Goal: Task Accomplishment & Management: Use online tool/utility

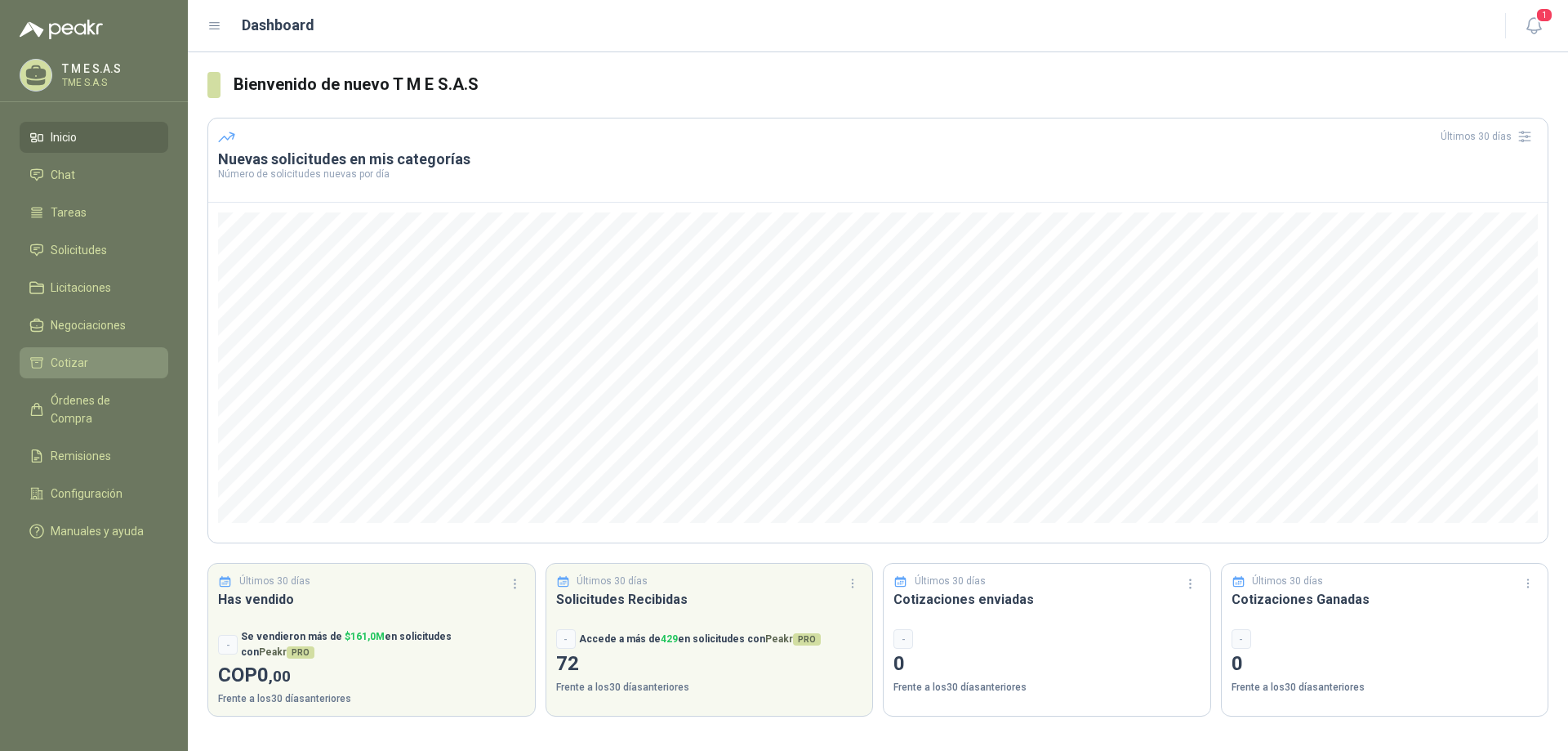
click at [75, 363] on span "Cotizar" at bounding box center [69, 363] width 37 height 18
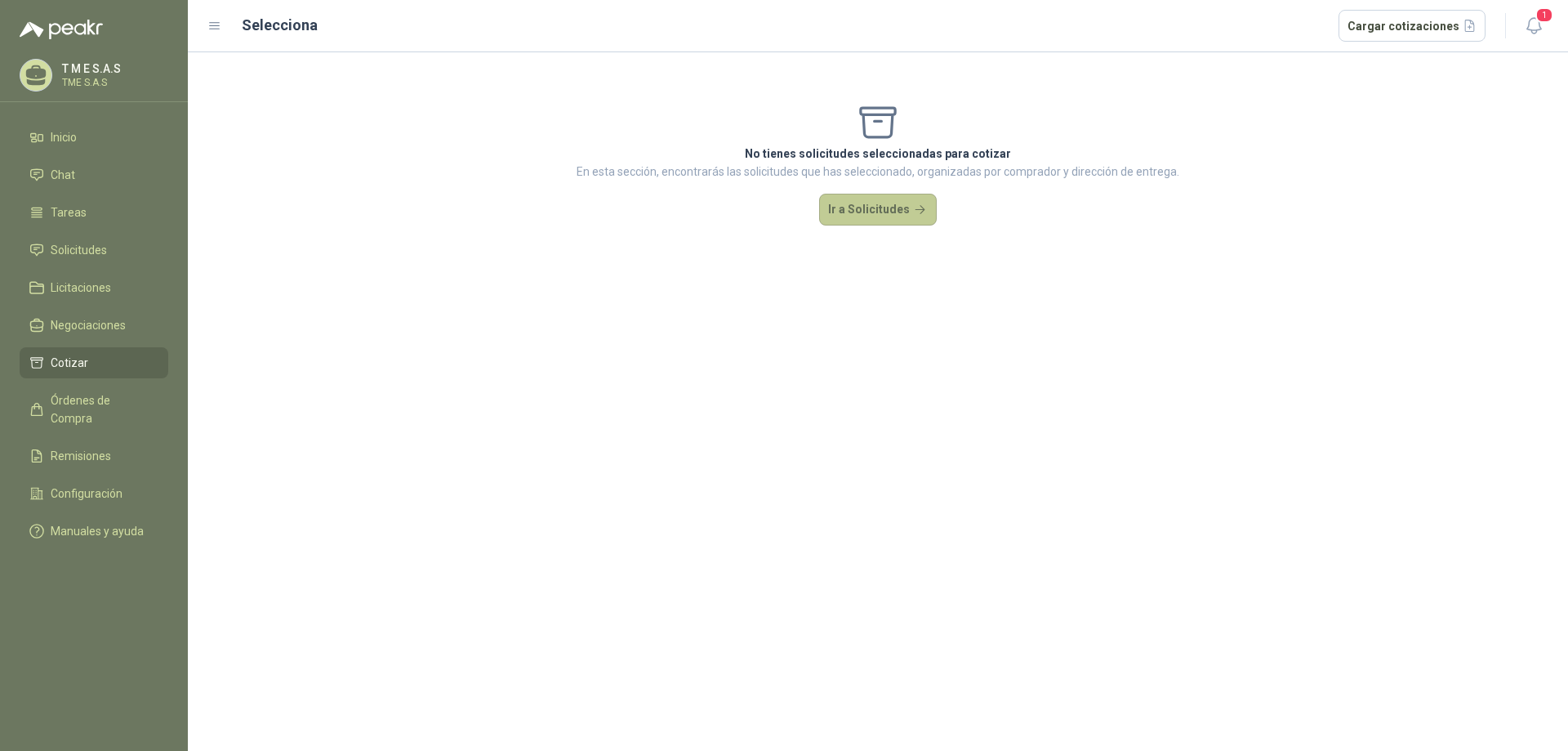
click at [888, 209] on button "Ir a Solicitudes" at bounding box center [878, 209] width 118 height 33
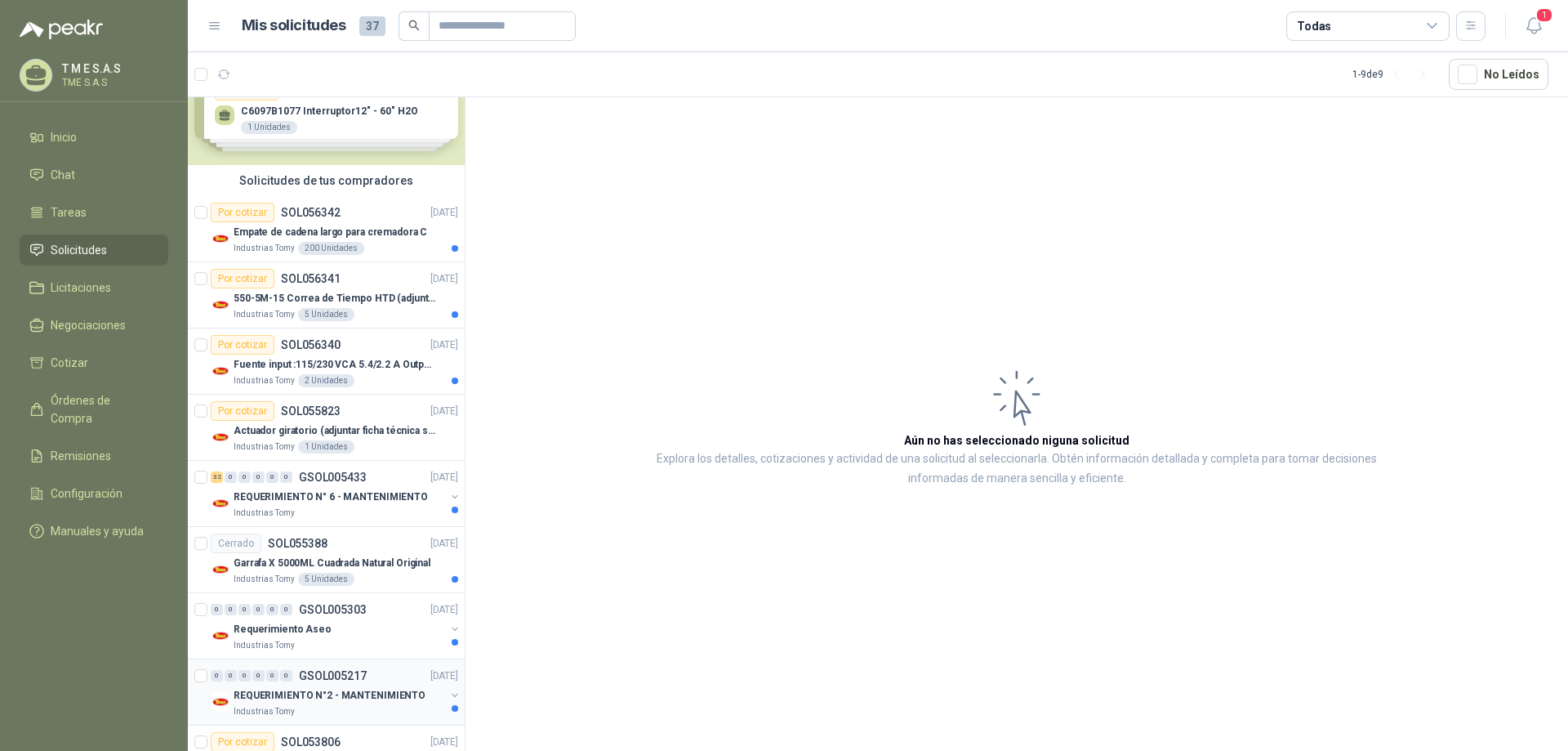
scroll to position [108, 0]
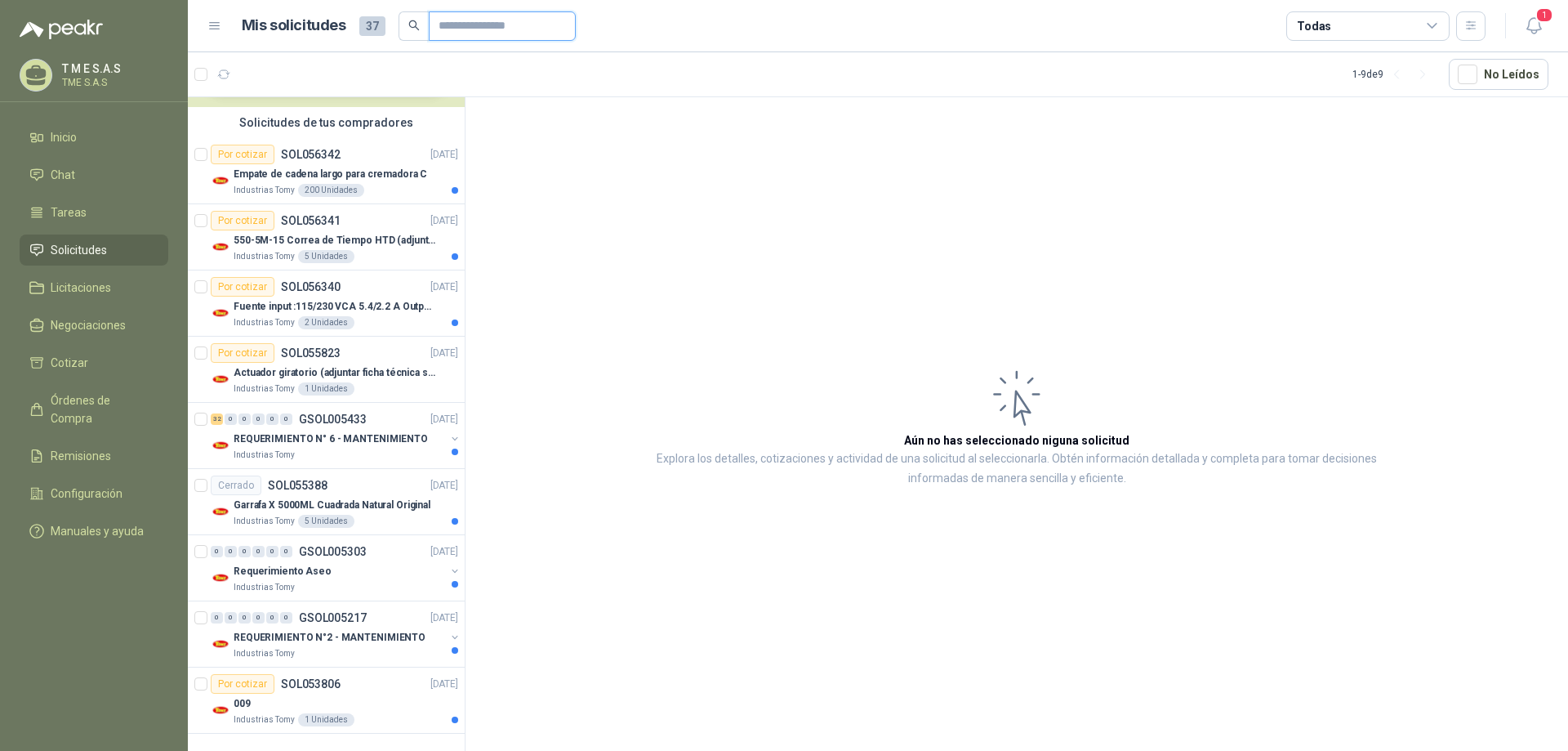
click at [446, 26] on input "text" at bounding box center [495, 26] width 114 height 28
click at [1534, 21] on icon "button" at bounding box center [1533, 25] width 20 height 20
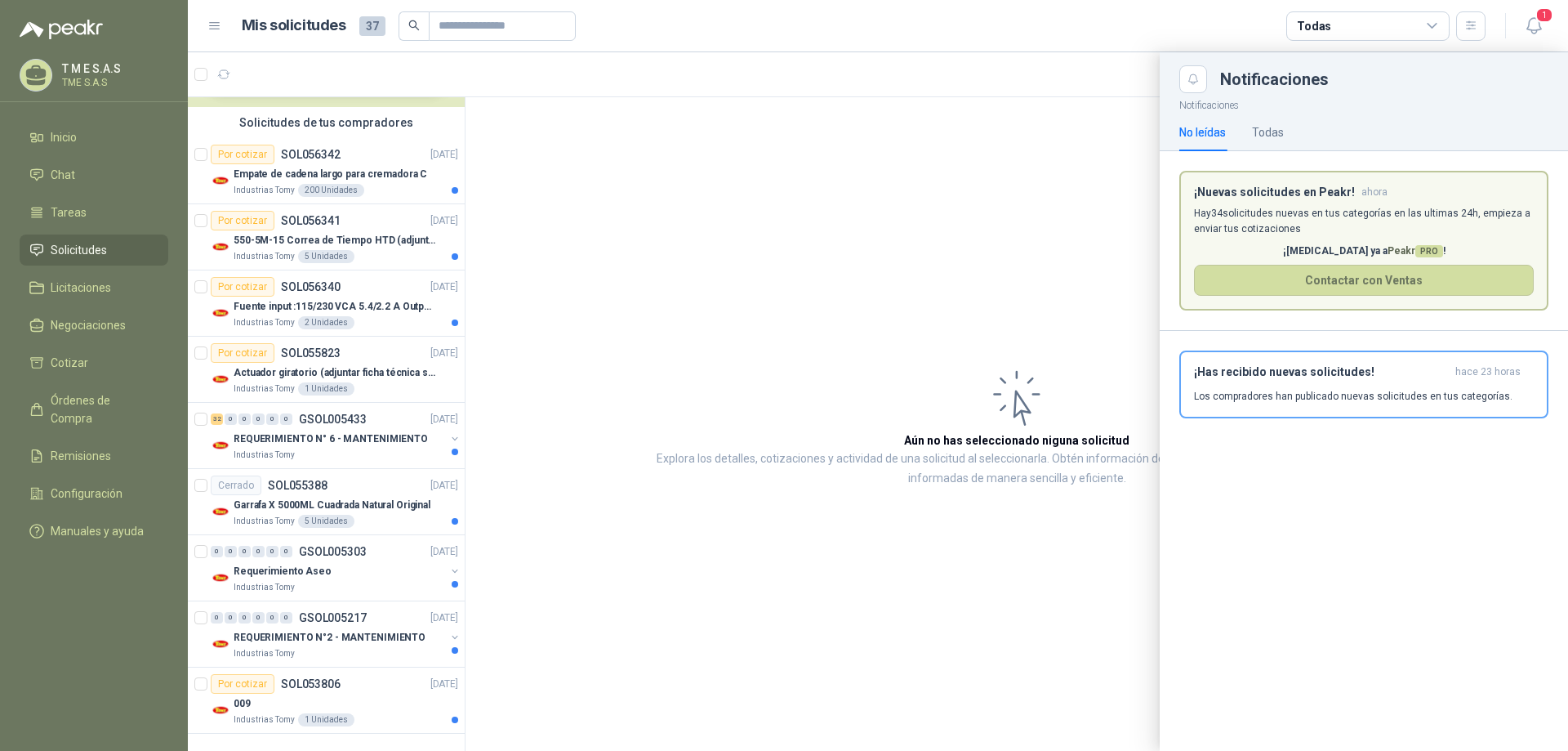
click at [1416, 252] on span "PRO" at bounding box center [1429, 251] width 28 height 12
click at [1394, 282] on button "Contactar con Ventas" at bounding box center [1364, 280] width 340 height 31
click at [1218, 132] on div "No leídas" at bounding box center [1202, 132] width 46 height 18
click at [1391, 212] on p "Hay 34 solicitudes nuevas en tus categorías en las ultimas 24h, empieza a envia…" at bounding box center [1364, 221] width 340 height 31
click at [1365, 190] on span "ahora" at bounding box center [1374, 193] width 26 height 14
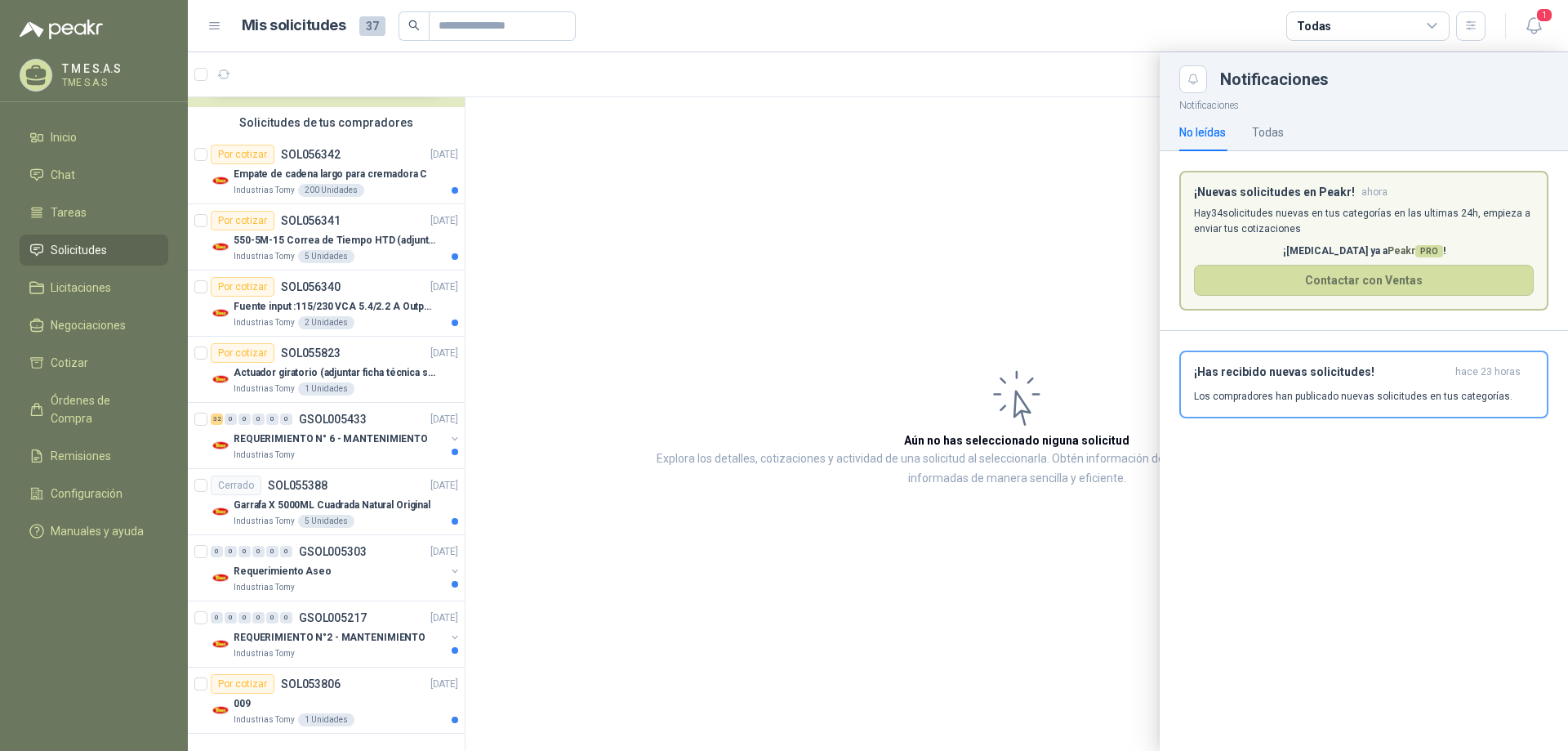
drag, startPoint x: 451, startPoint y: 305, endPoint x: 452, endPoint y: 189, distance: 116.0
click at [452, 190] on div at bounding box center [878, 401] width 1380 height 699
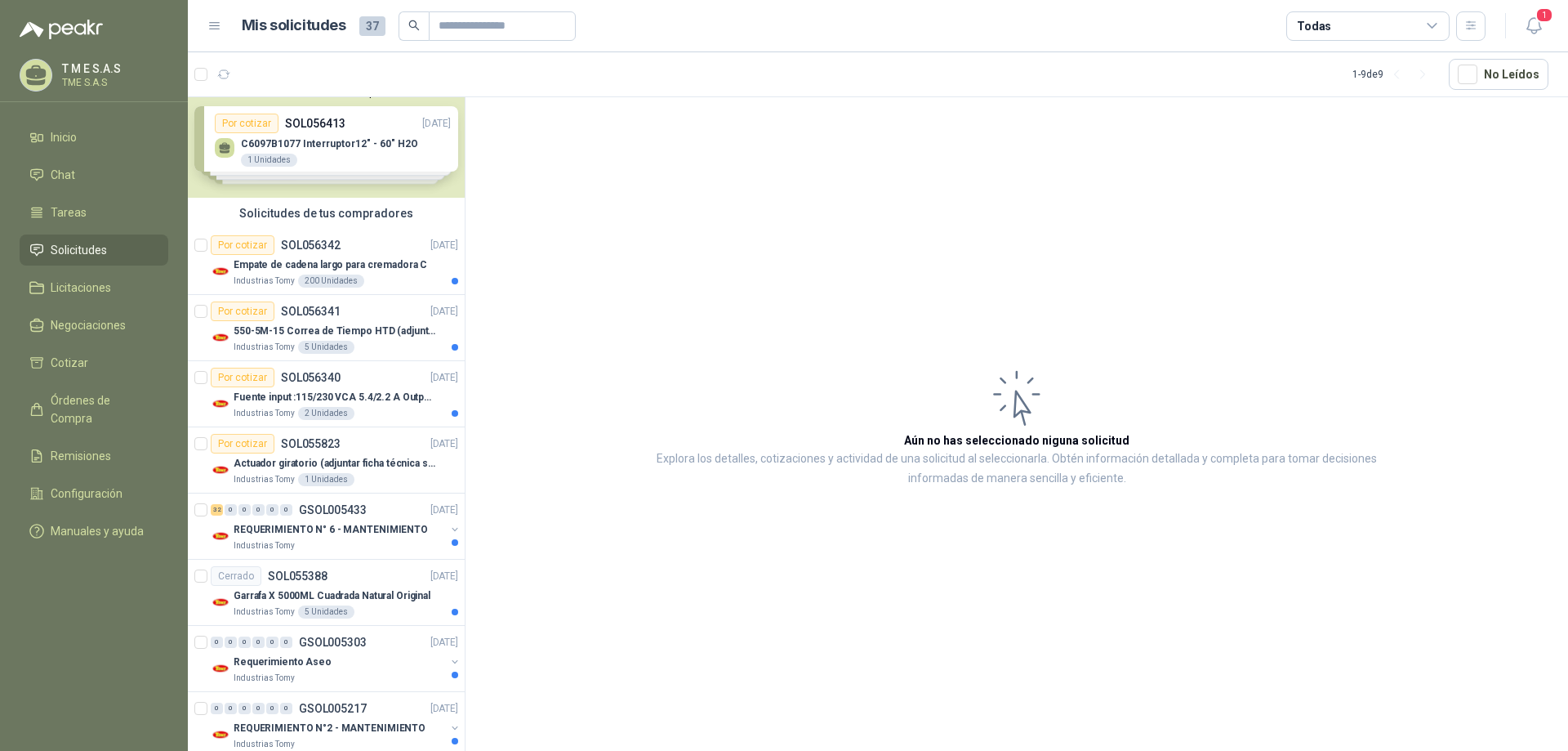
scroll to position [0, 0]
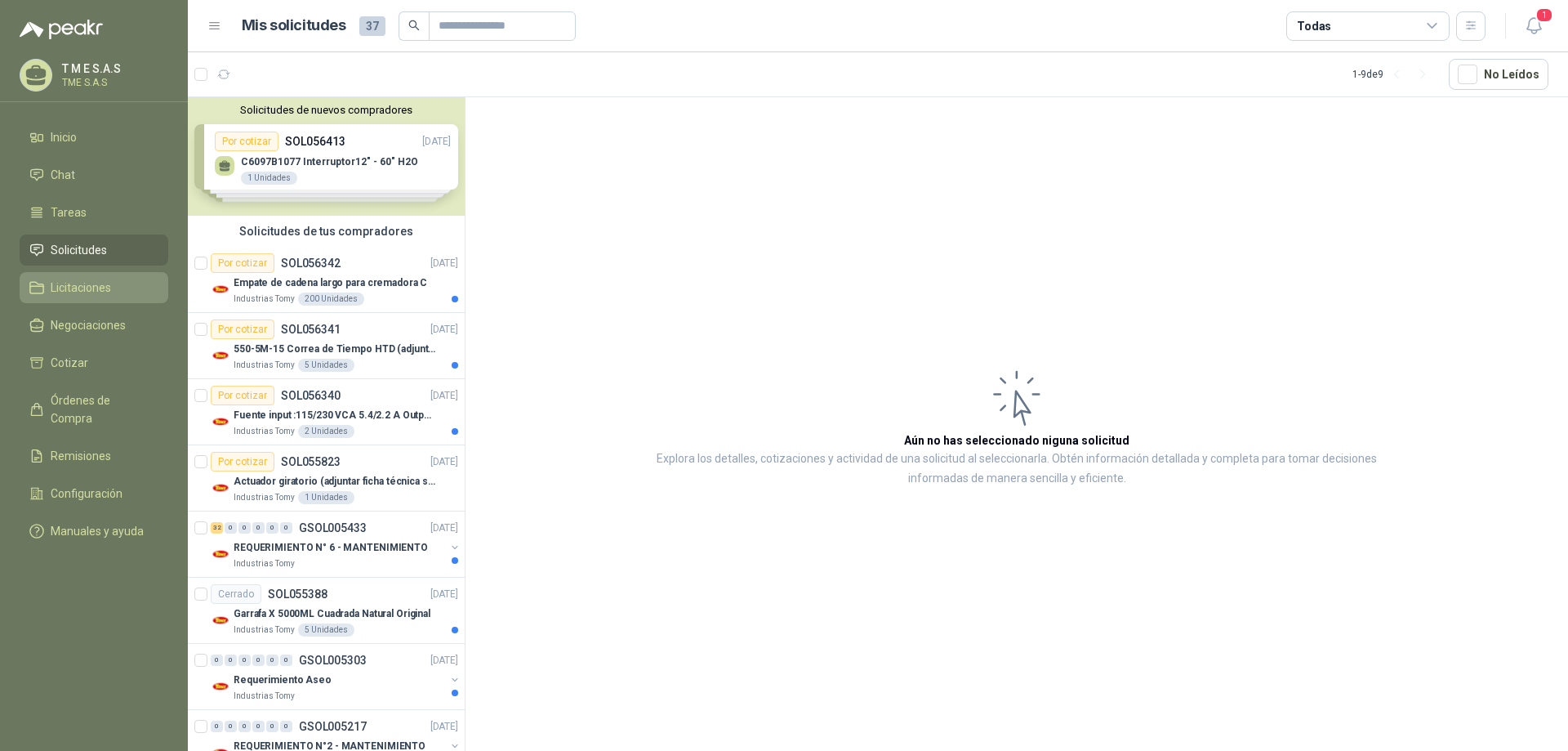
click at [57, 296] on link "Licitaciones" at bounding box center [94, 287] width 149 height 31
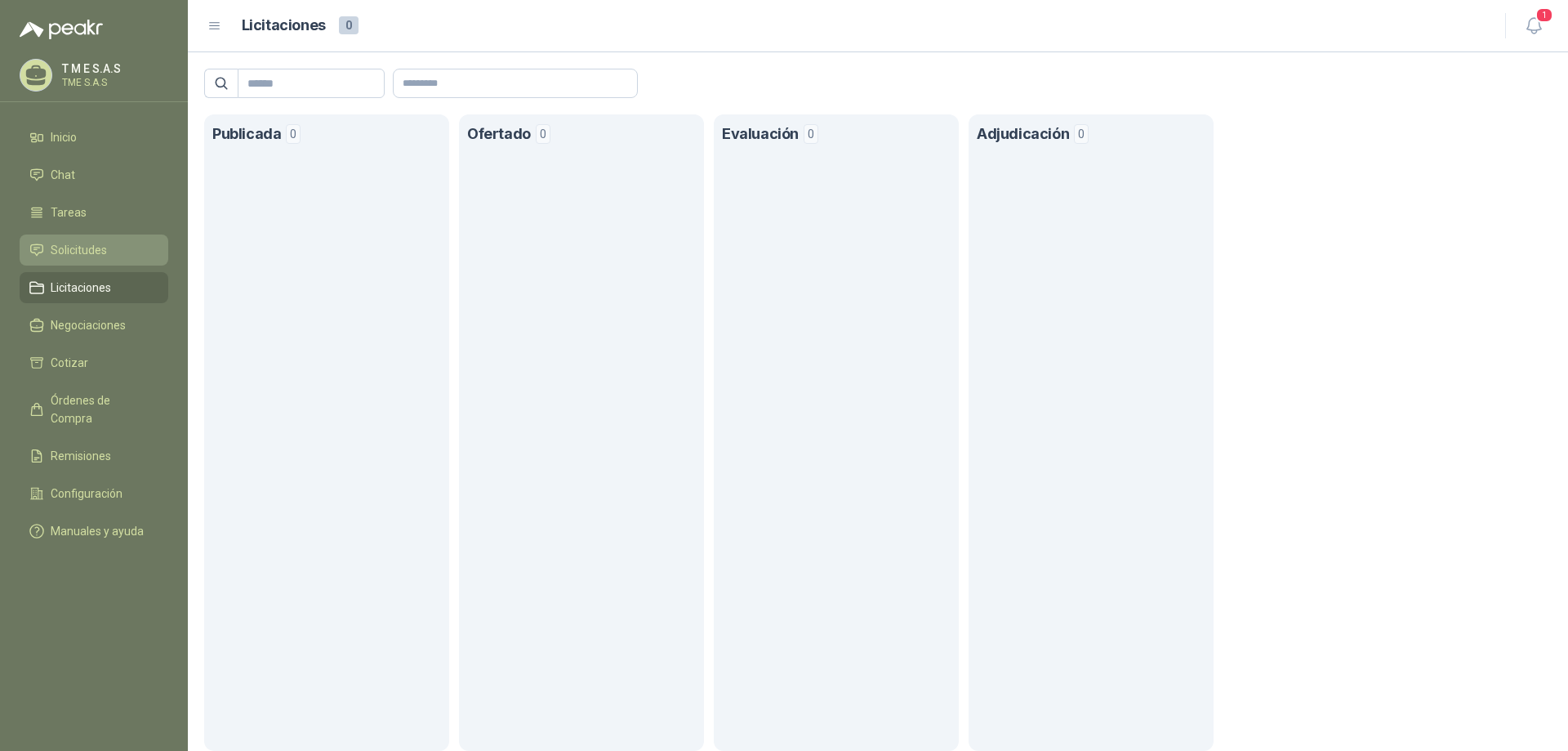
click at [69, 257] on span "Solicitudes" at bounding box center [79, 250] width 57 height 18
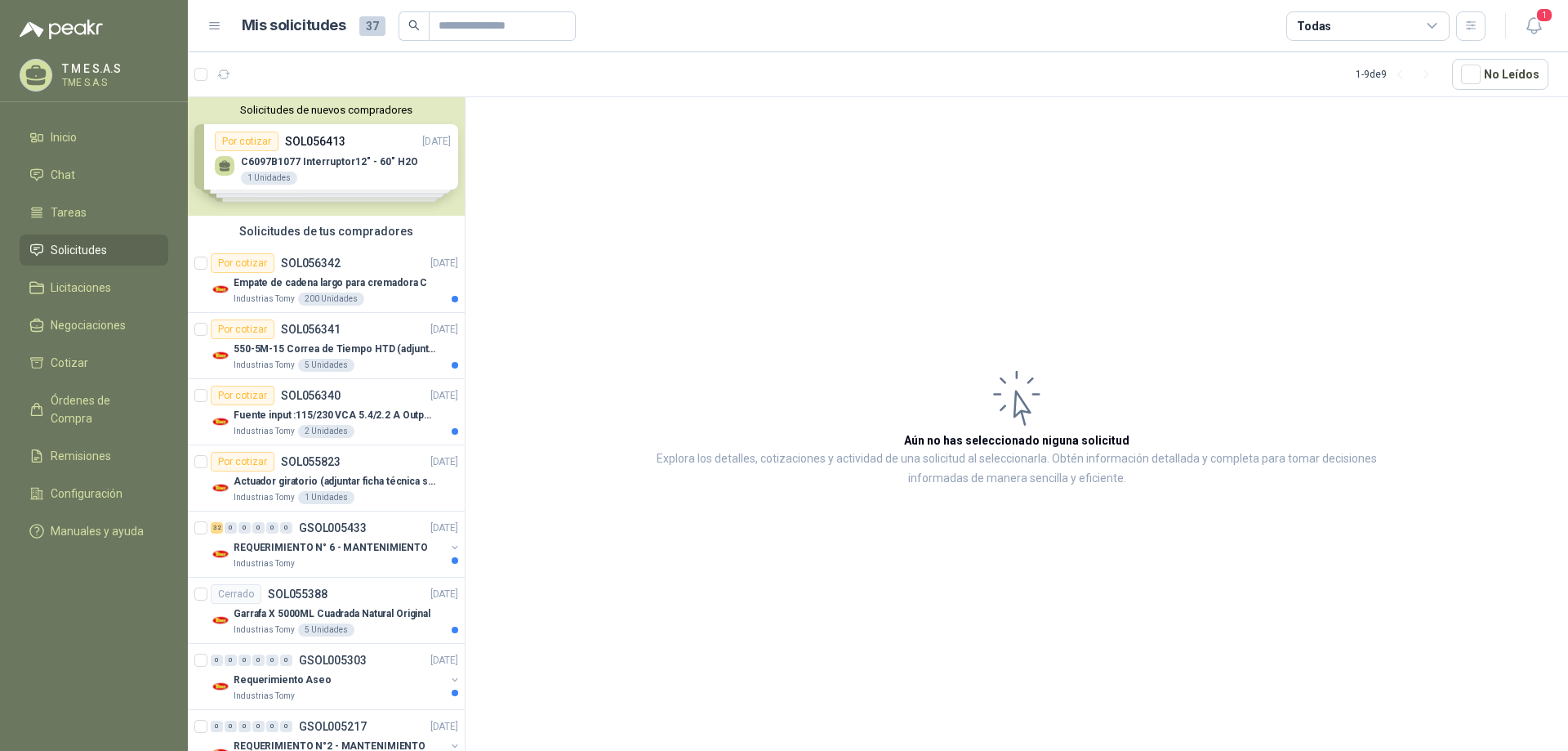
drag, startPoint x: 472, startPoint y: 174, endPoint x: 461, endPoint y: 400, distance: 226.3
click at [461, 400] on div "Solicitudes de nuevos compradores Por cotizar SOL056413 17/09/25 C6097B1077 Int…" at bounding box center [878, 427] width 1380 height 660
drag, startPoint x: 444, startPoint y: 359, endPoint x: 462, endPoint y: 363, distance: 18.4
click at [444, 360] on div "Industrias Tomy 5 Unidades" at bounding box center [345, 365] width 225 height 13
click at [574, 388] on article "Aún no has seleccionado niguna solicitud Explora los detalles, cotizaciones y a…" at bounding box center [1017, 427] width 1103 height 660
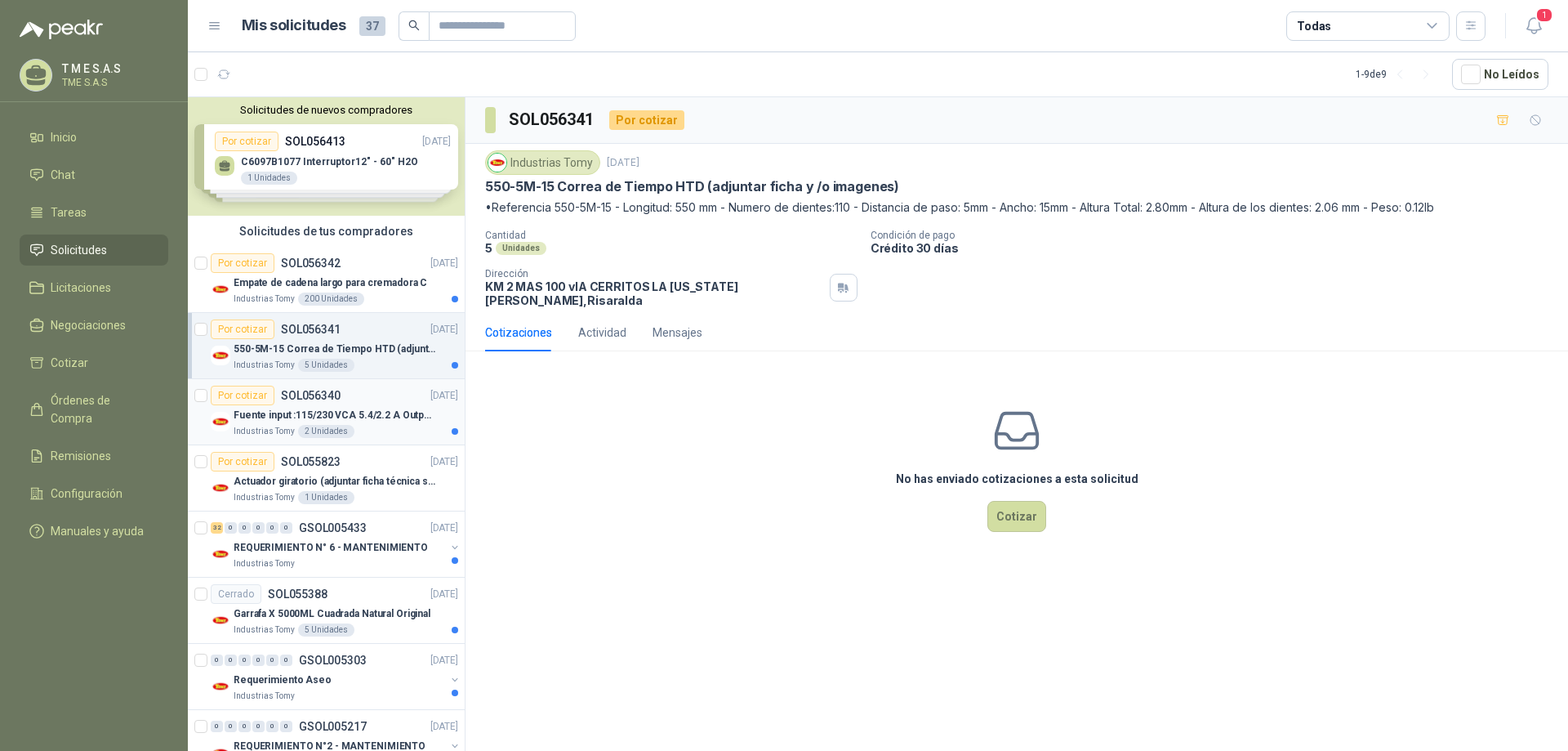
click at [267, 379] on article "Por cotizar SOL056340 17/09/25 Fuente input :115/230 VCA 5.4/2.2 A Output: 24 V…" at bounding box center [327, 412] width 277 height 67
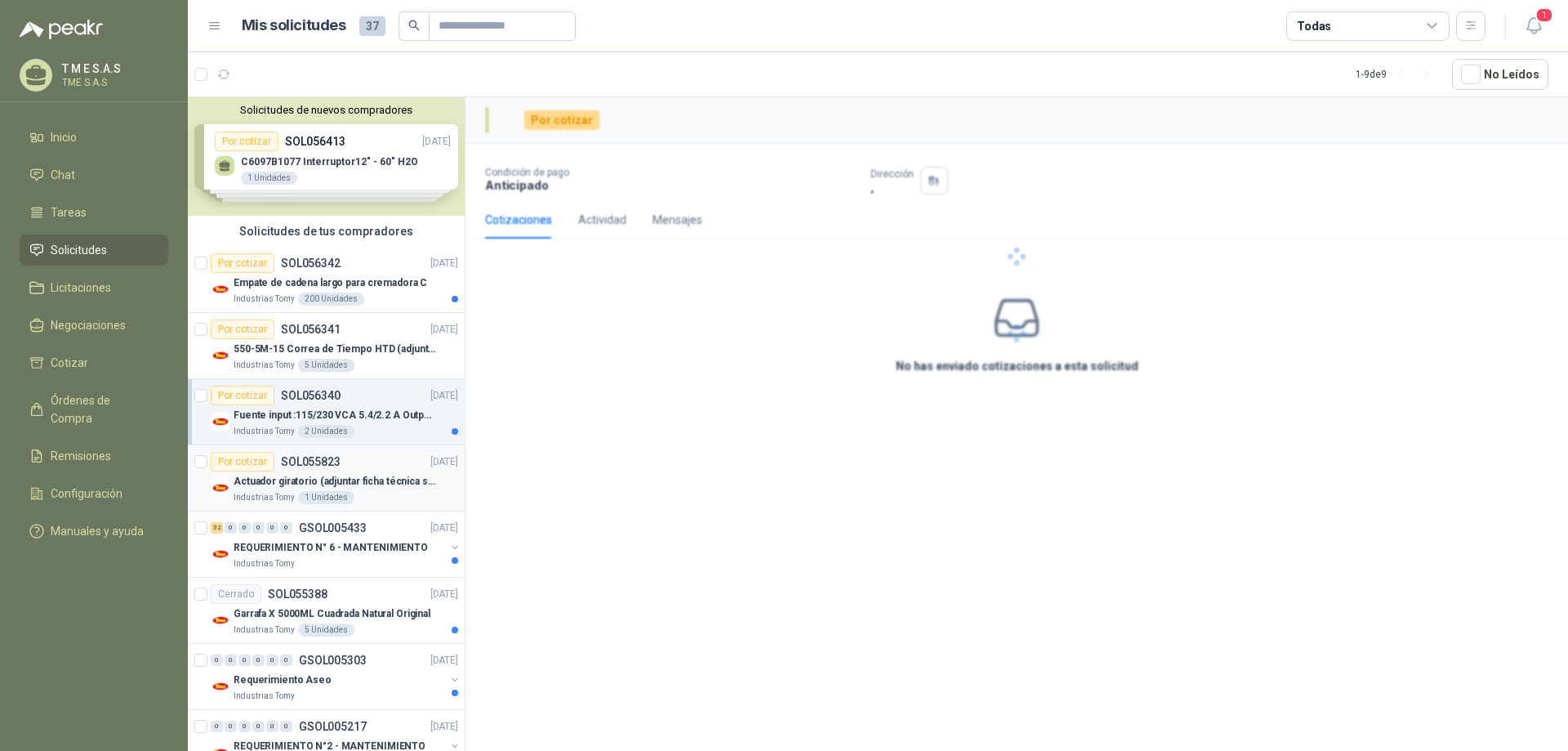
drag, startPoint x: 407, startPoint y: 462, endPoint x: 510, endPoint y: 478, distance: 104.2
click at [430, 462] on p "[DATE]" at bounding box center [444, 462] width 28 height 15
click at [548, 489] on div "Por cotizar Condición de pago Anticipado Dirección , Cotizaciones Actividad Men…" at bounding box center [1017, 427] width 1103 height 660
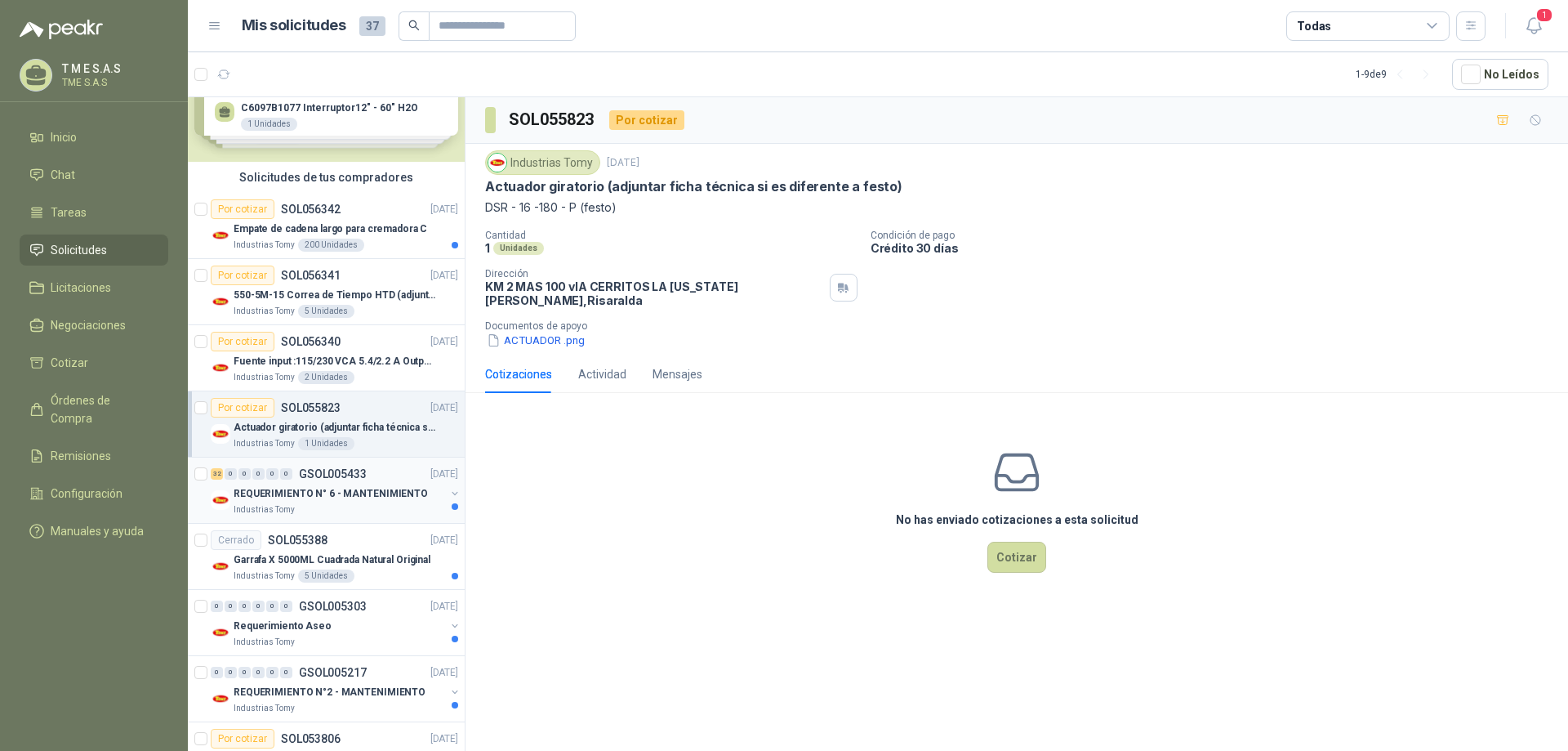
scroll to position [108, 0]
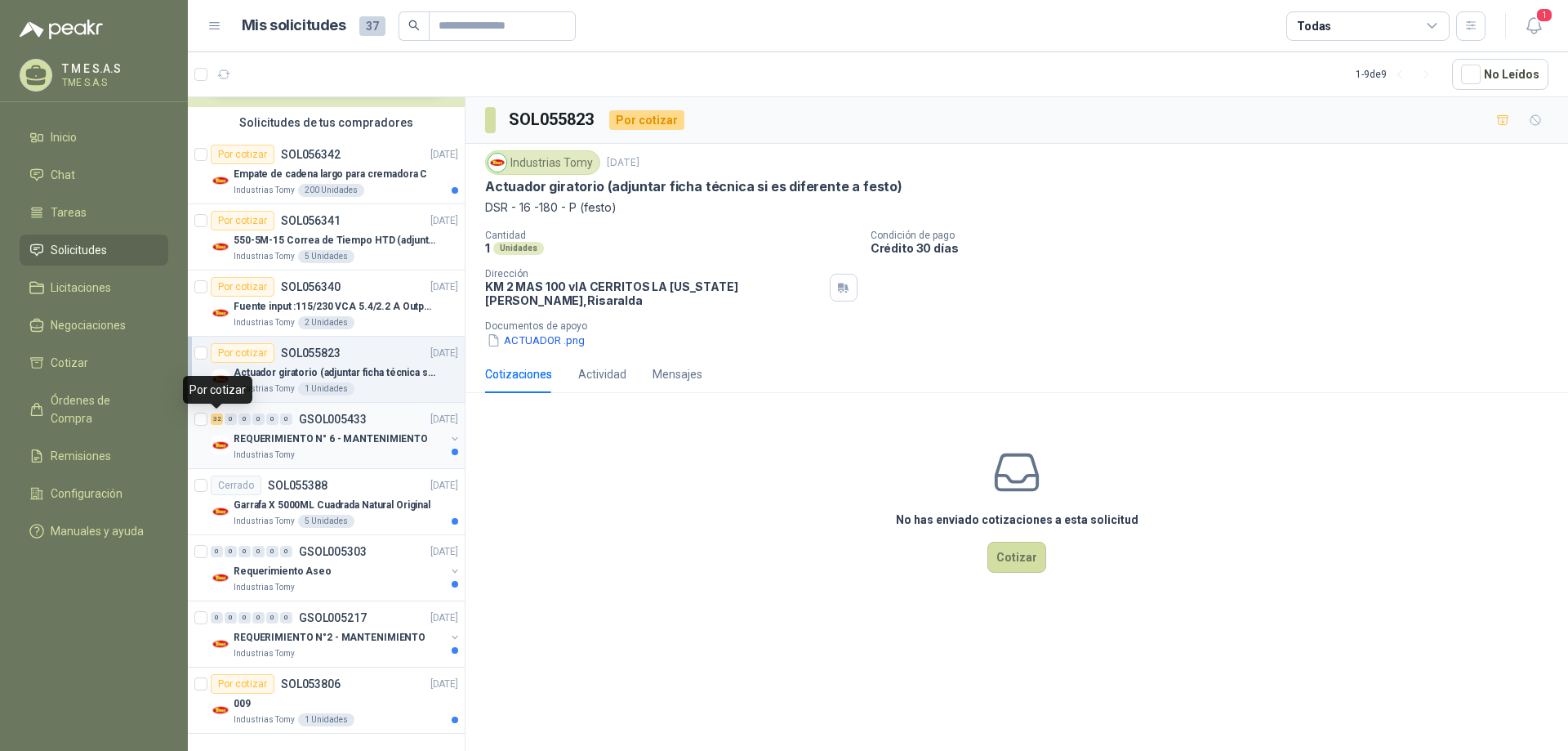
click at [210, 418] on div "32" at bounding box center [217, 419] width 12 height 12
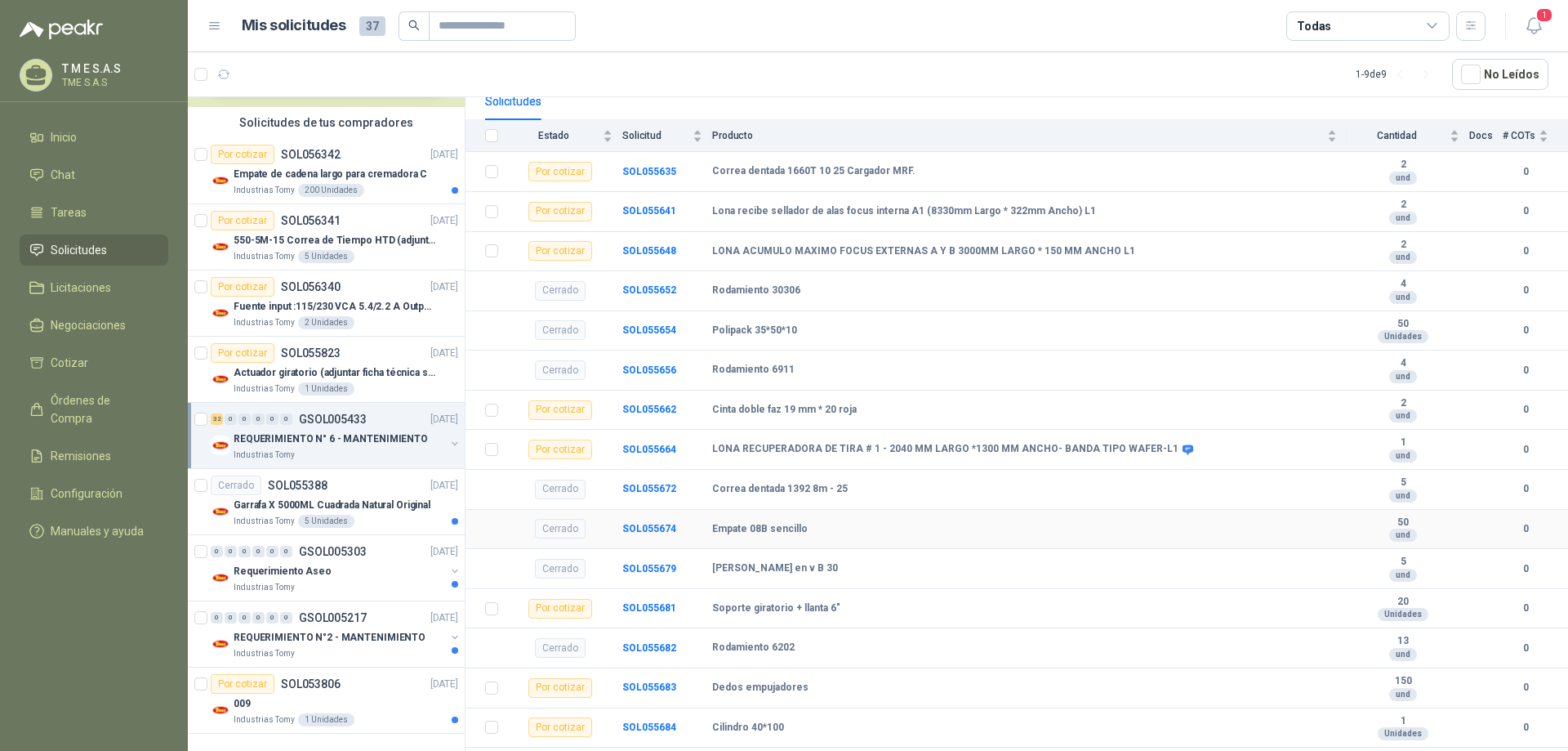
scroll to position [245, 0]
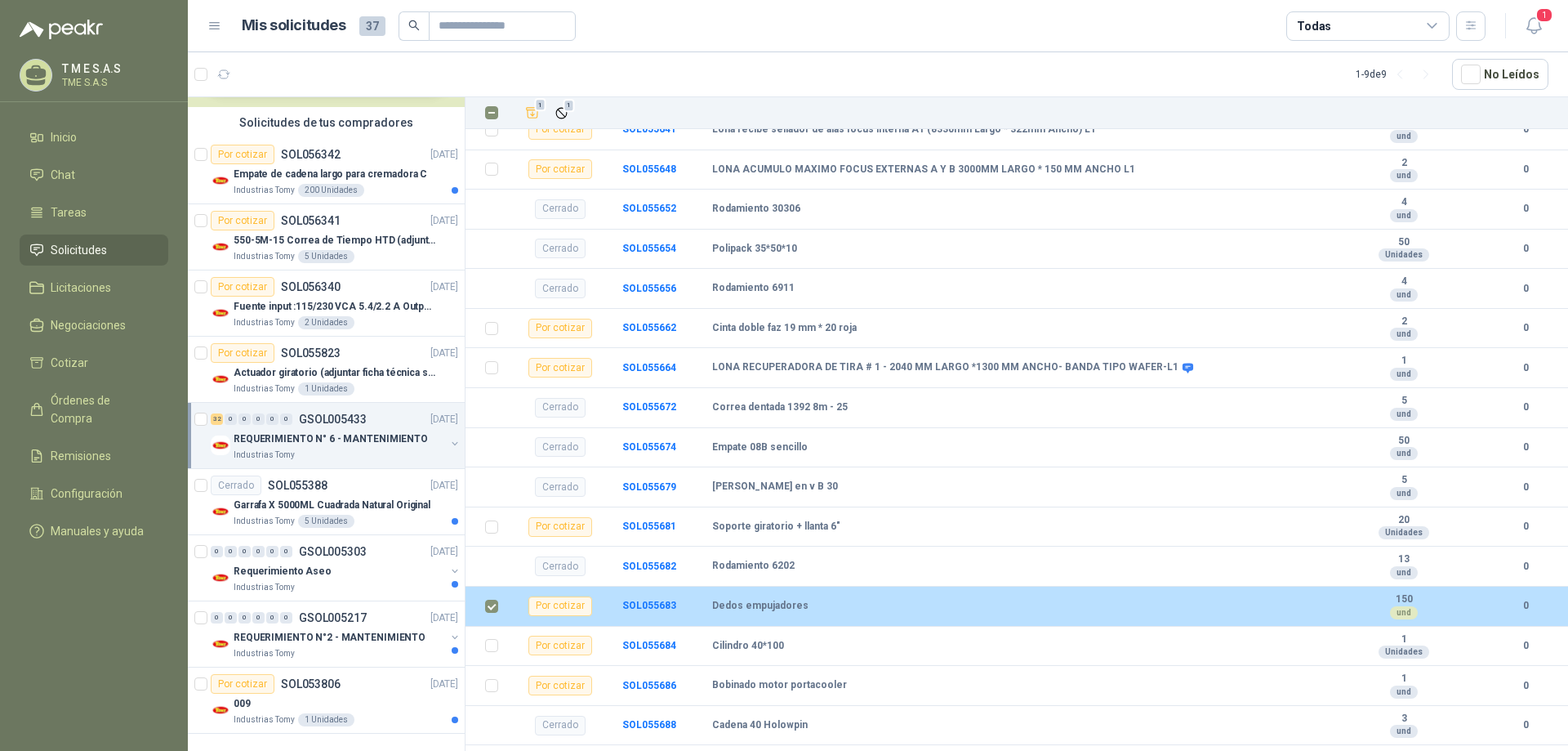
click at [1004, 611] on div "Dedos empujadores" at bounding box center [1025, 606] width 626 height 13
click at [738, 614] on td "Dedos empujadores" at bounding box center [1030, 606] width 635 height 40
click at [560, 611] on div "Por cotizar" at bounding box center [560, 606] width 64 height 20
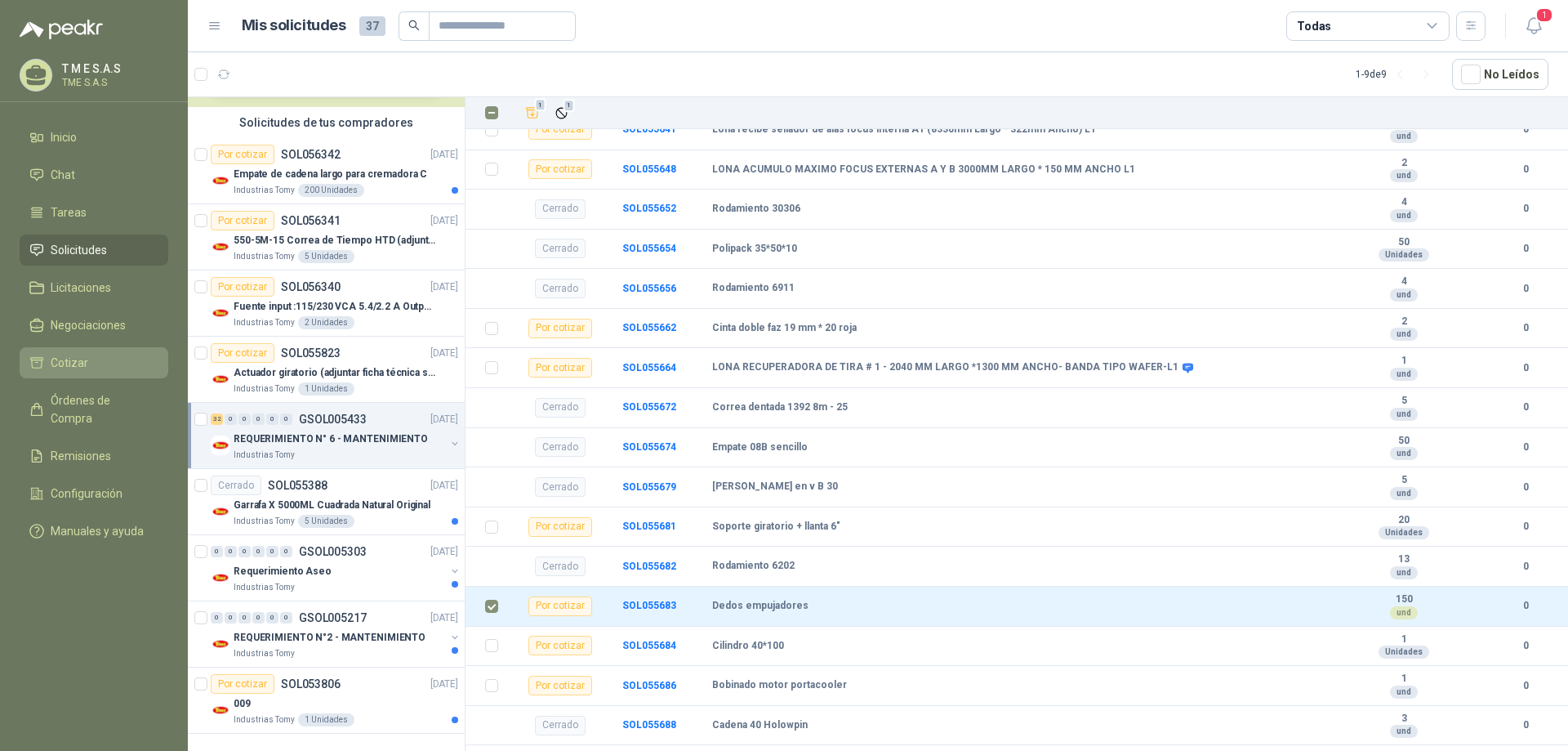
click at [67, 360] on span "Cotizar" at bounding box center [69, 363] width 37 height 18
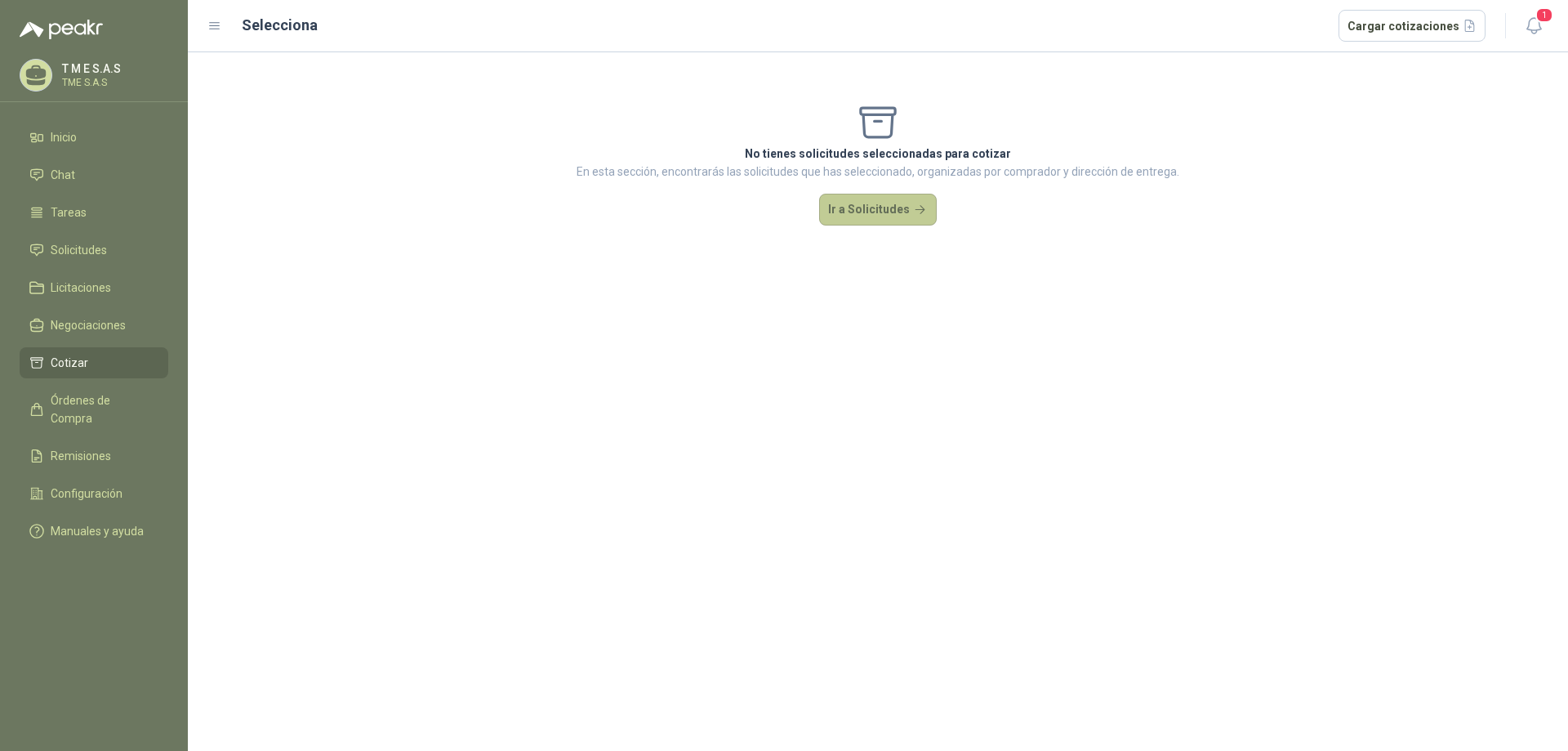
click at [904, 207] on button "Ir a Solicitudes" at bounding box center [878, 209] width 118 height 33
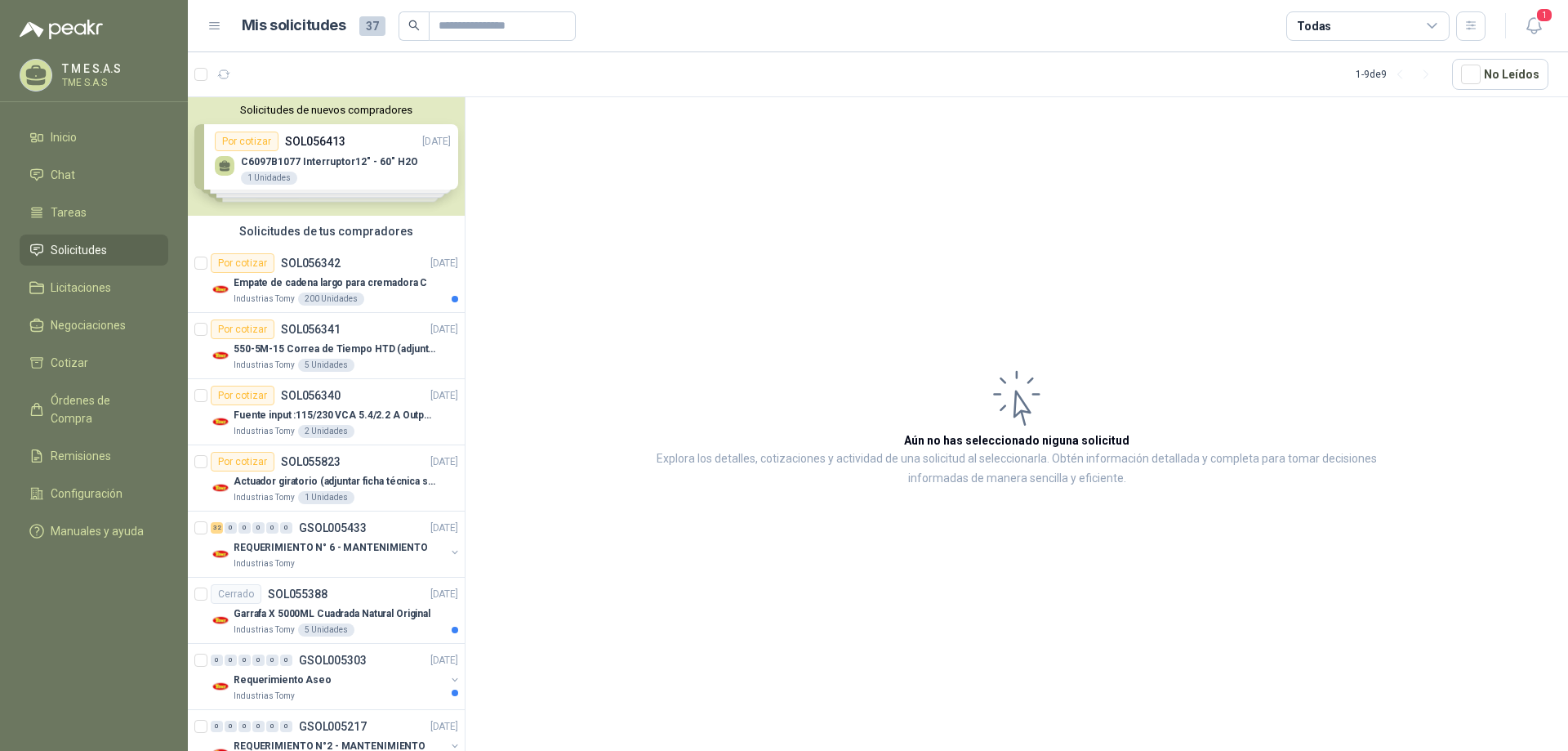
click at [106, 249] on span "Solicitudes" at bounding box center [79, 250] width 57 height 18
click at [214, 529] on div "32" at bounding box center [217, 527] width 12 height 12
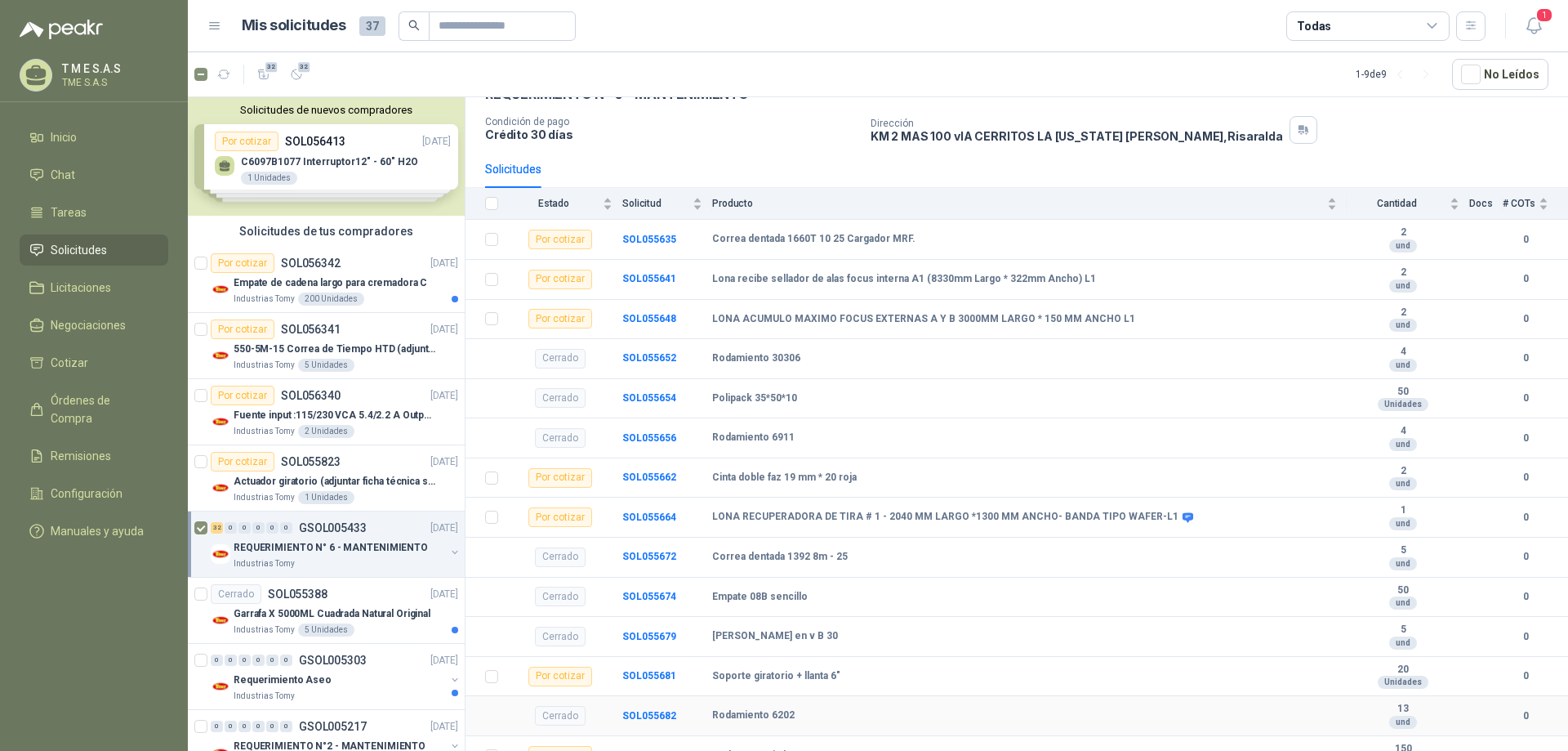
scroll to position [327, 0]
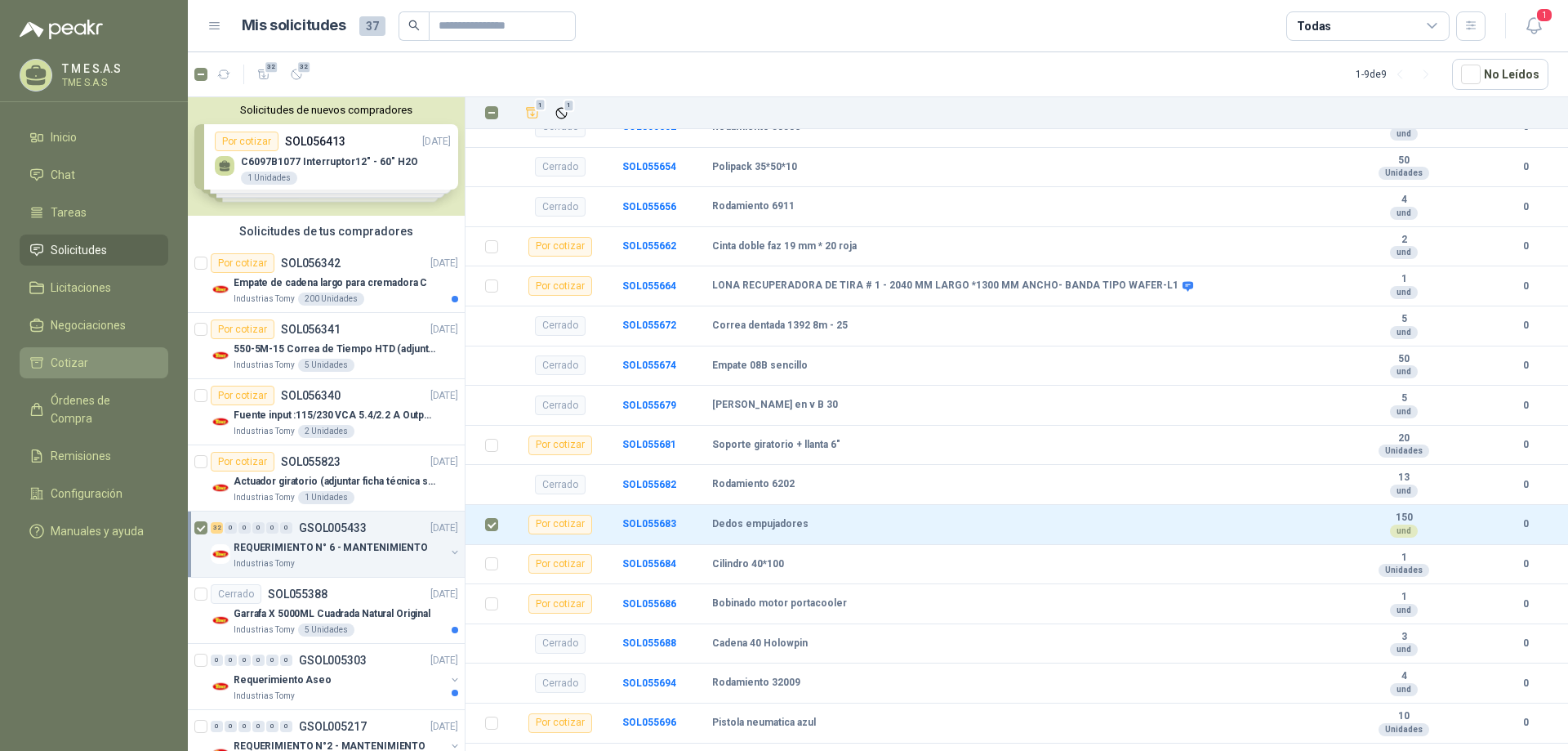
click at [64, 358] on span "Cotizar" at bounding box center [69, 363] width 37 height 18
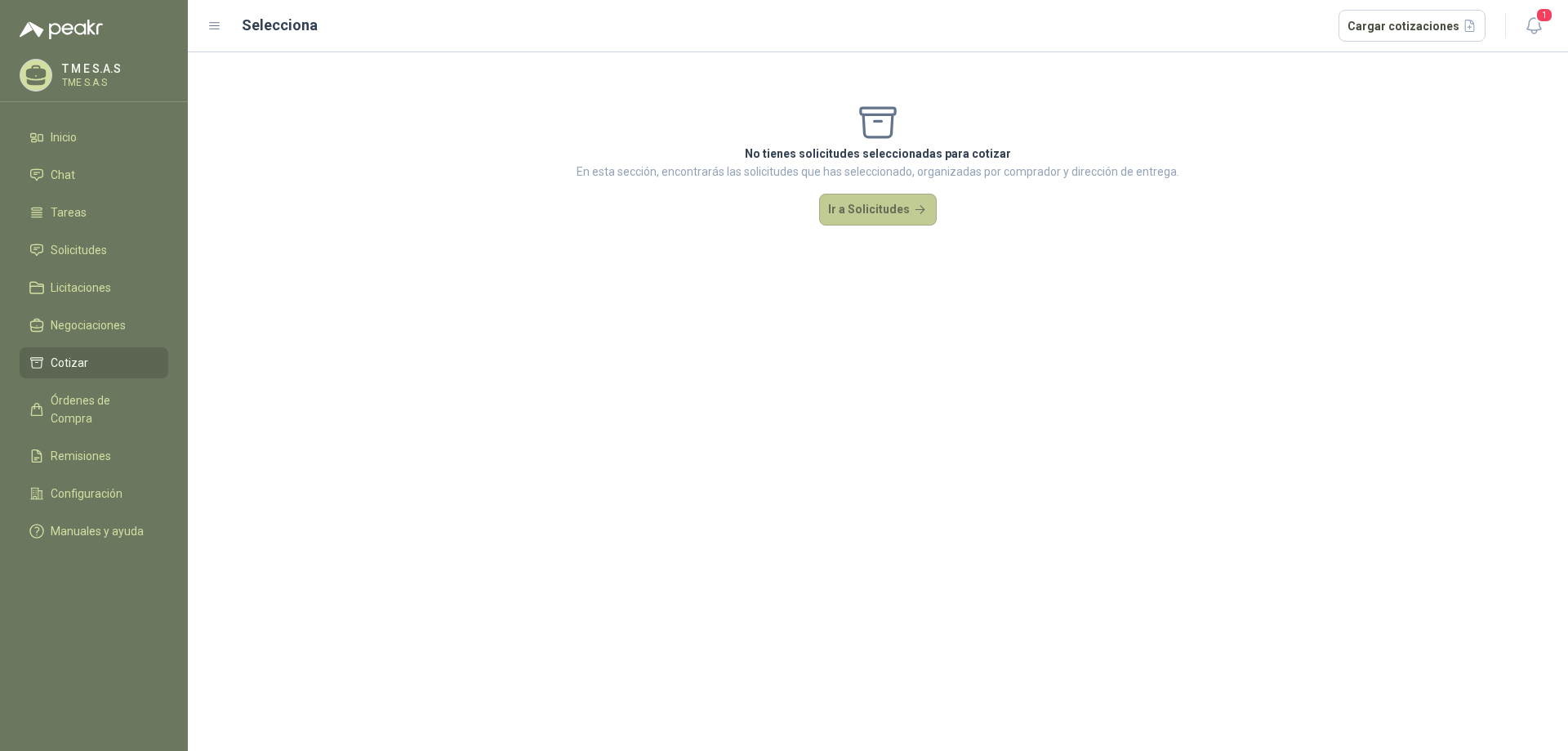
click at [845, 217] on button "Ir a Solicitudes" at bounding box center [878, 209] width 118 height 33
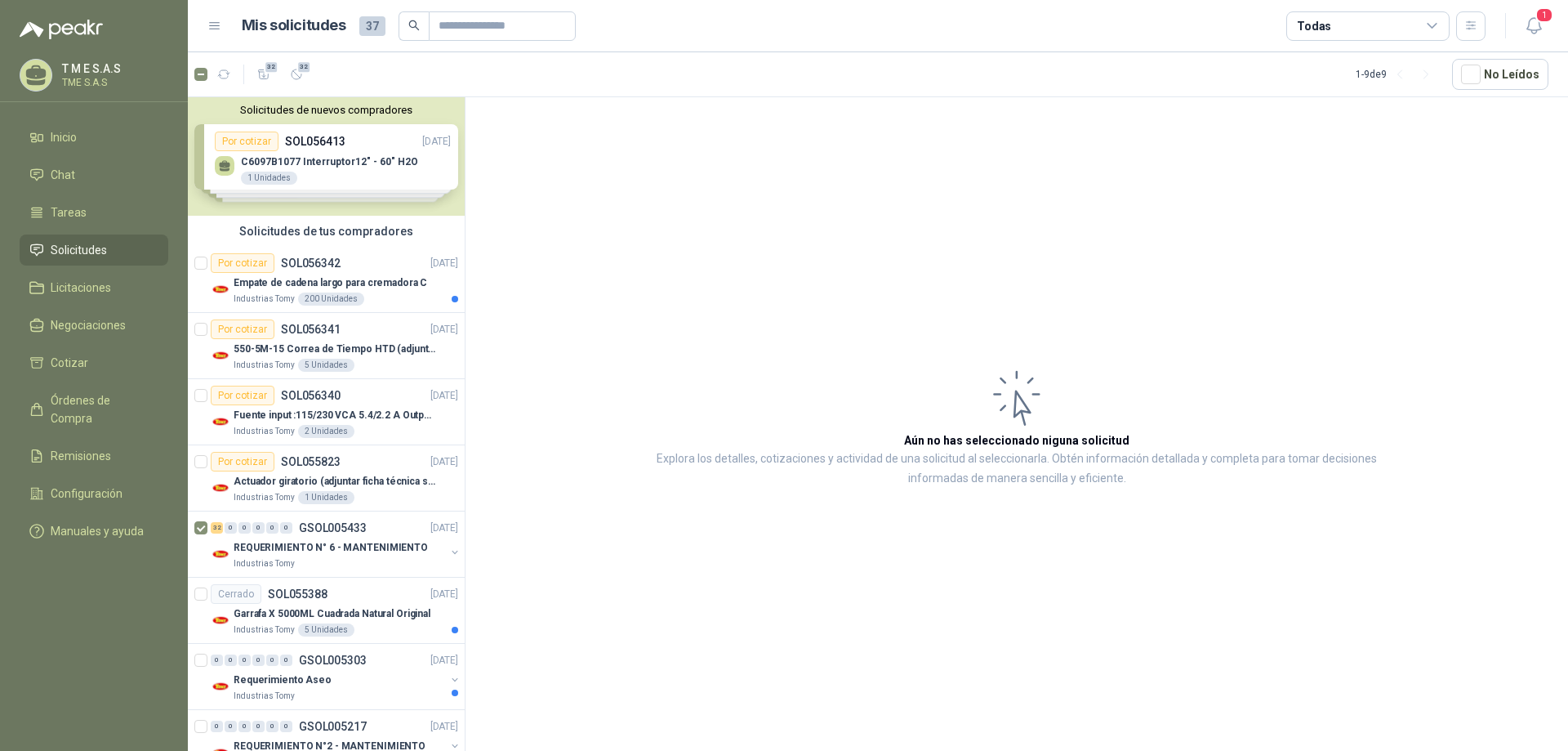
click at [422, 162] on div "Solicitudes de nuevos compradores Por cotizar SOL056413 [DATE] C6097B1077 Inter…" at bounding box center [327, 156] width 277 height 118
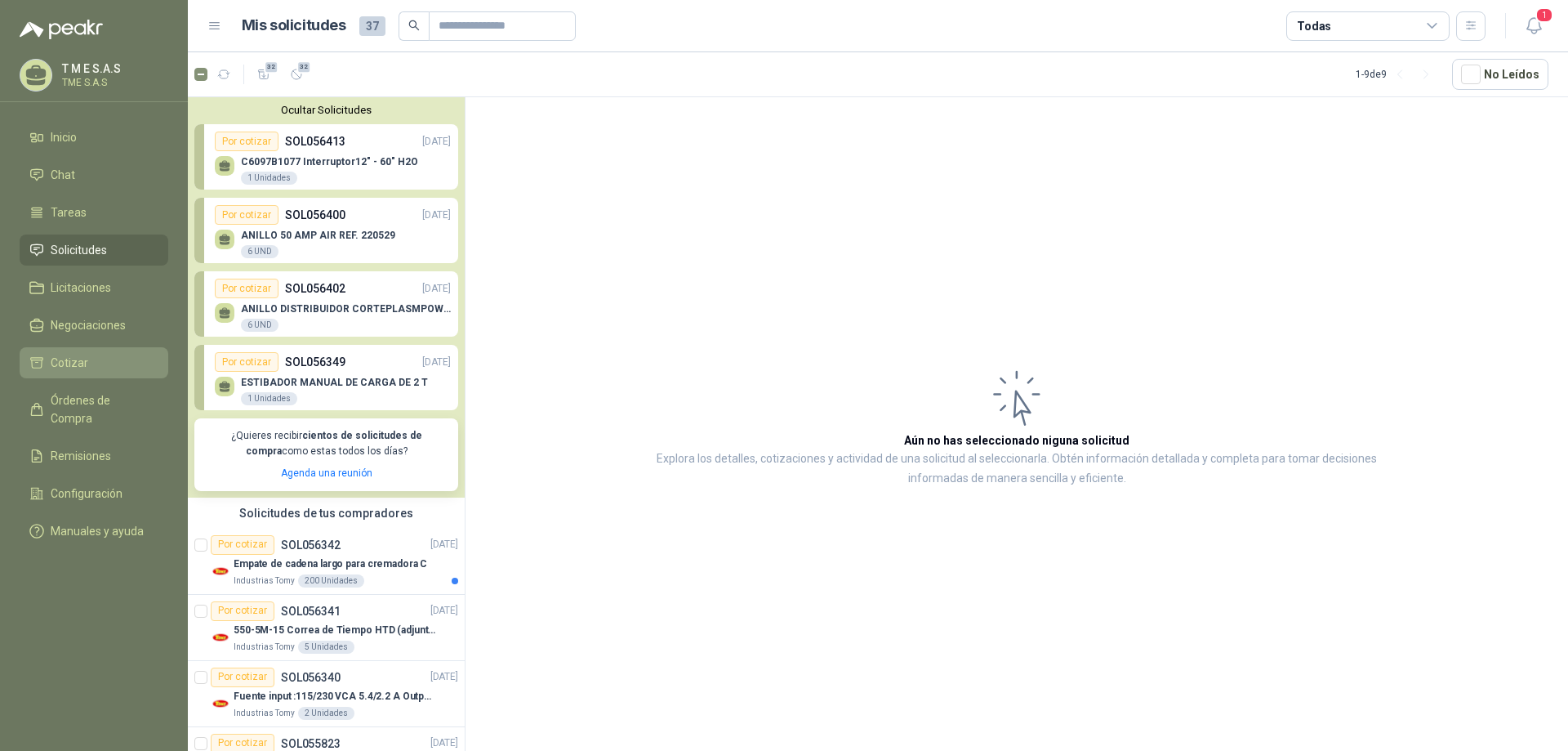
click at [77, 363] on span "Cotizar" at bounding box center [69, 363] width 37 height 18
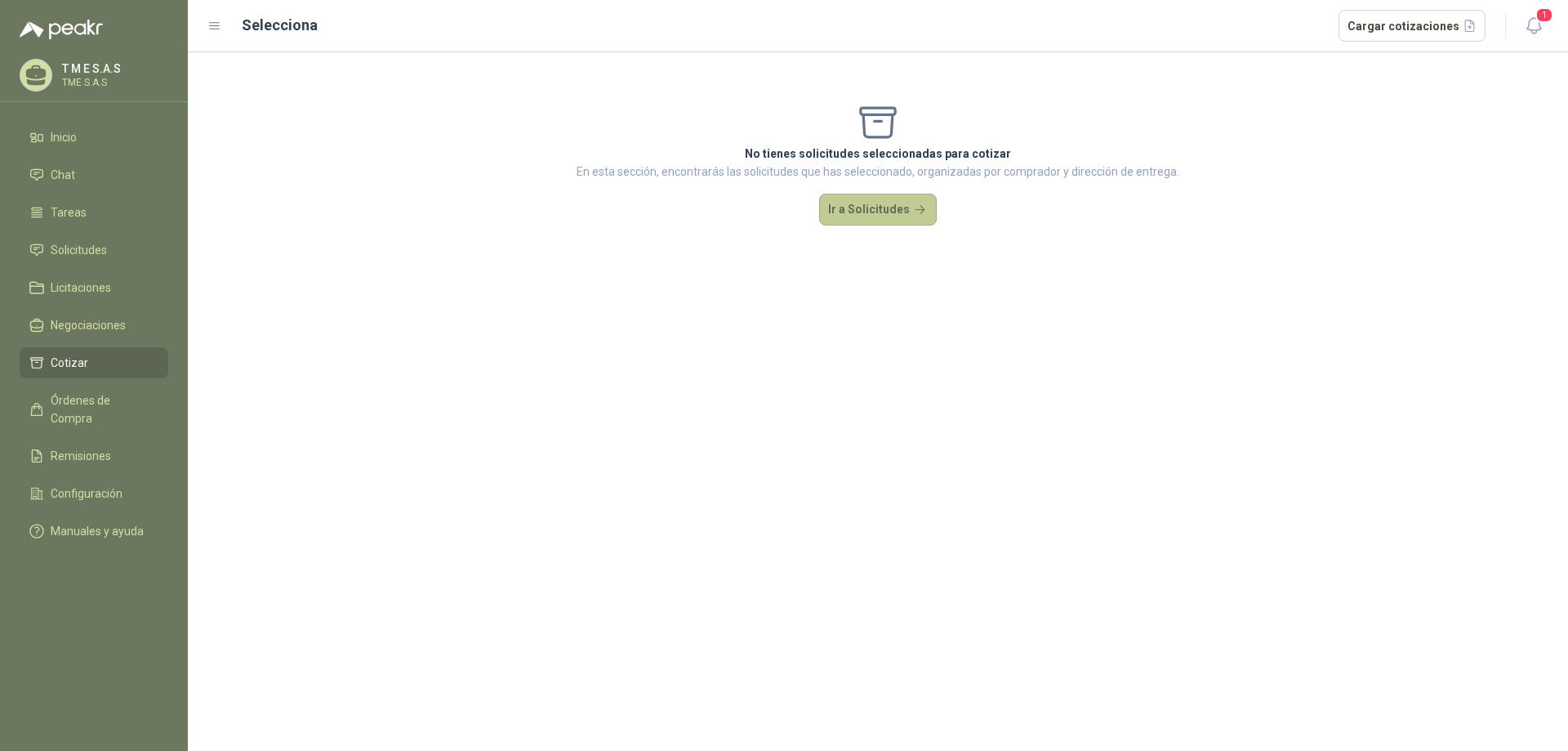
click at [883, 213] on button "Ir a Solicitudes" at bounding box center [878, 209] width 118 height 33
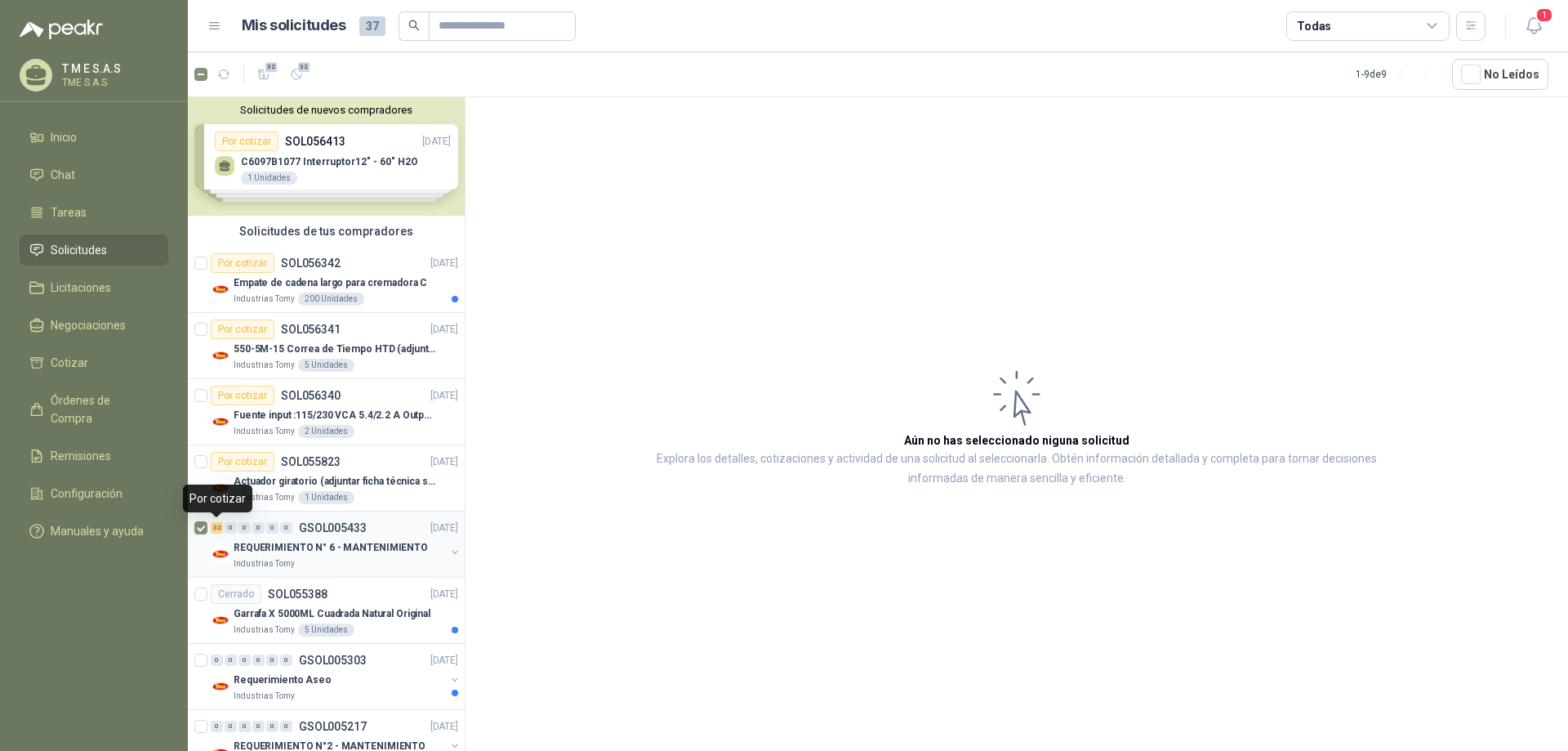
click at [216, 526] on div "32" at bounding box center [217, 527] width 12 height 12
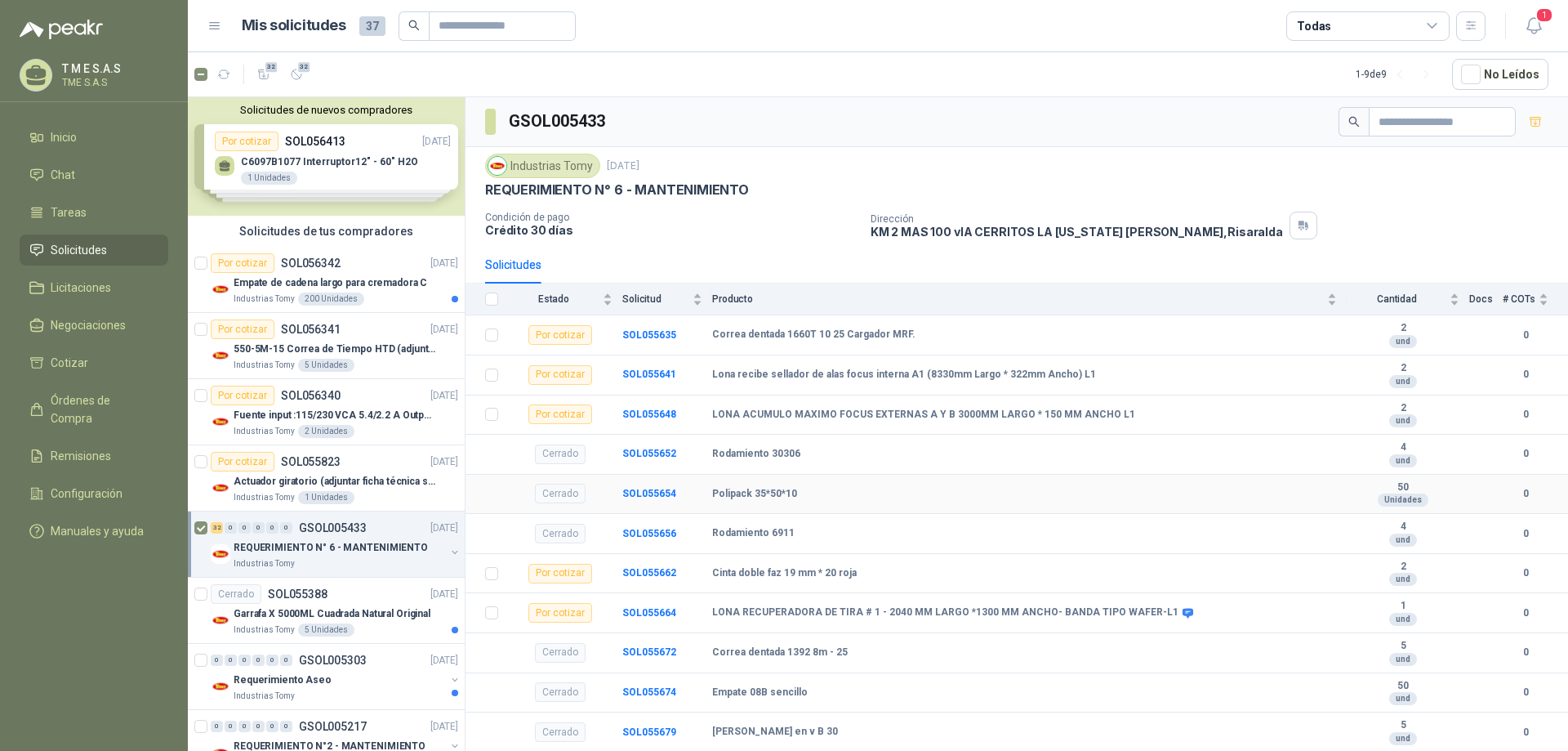
scroll to position [327, 0]
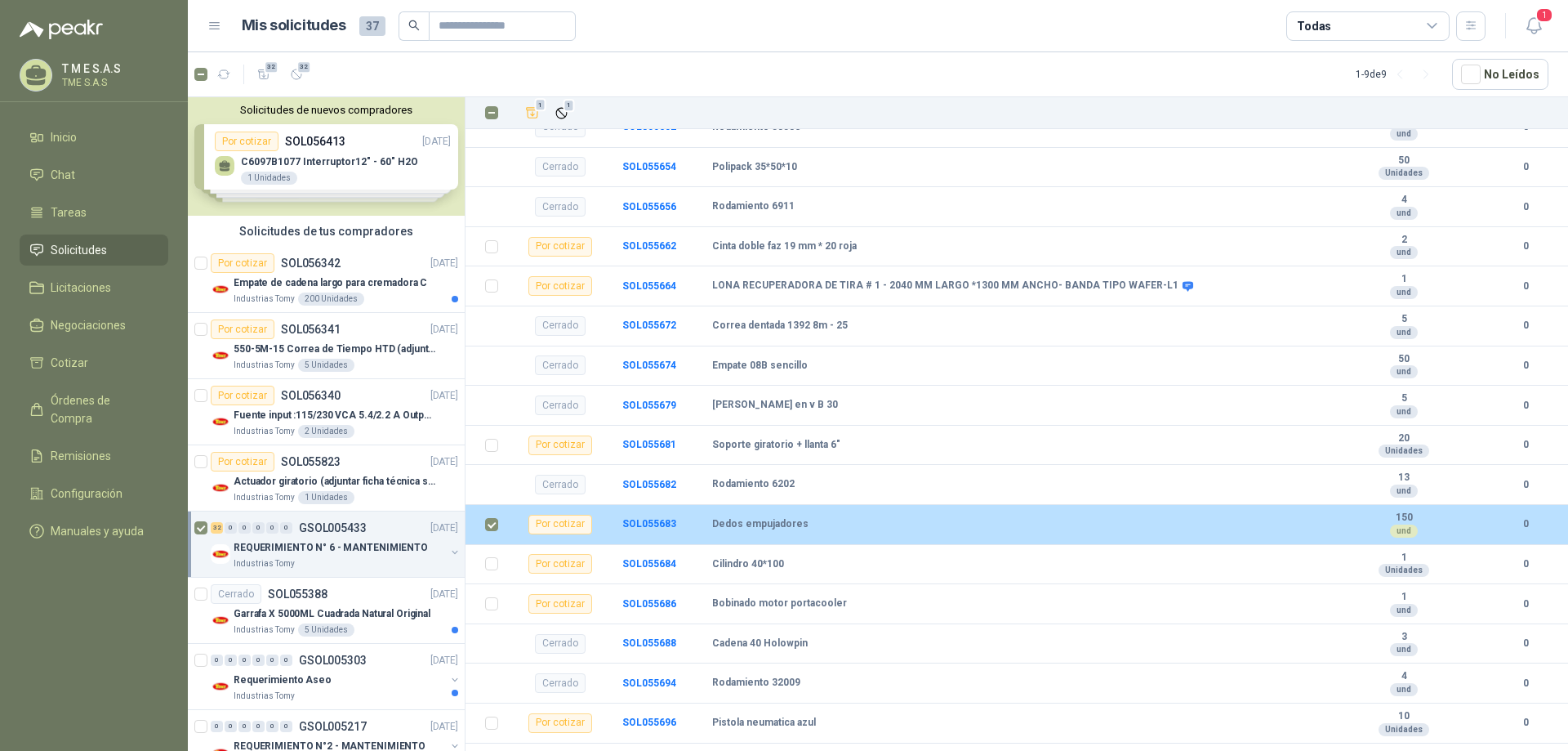
click at [881, 534] on td "Dedos empujadores" at bounding box center [1030, 525] width 635 height 40
click at [645, 523] on b "SOL055683" at bounding box center [649, 524] width 54 height 12
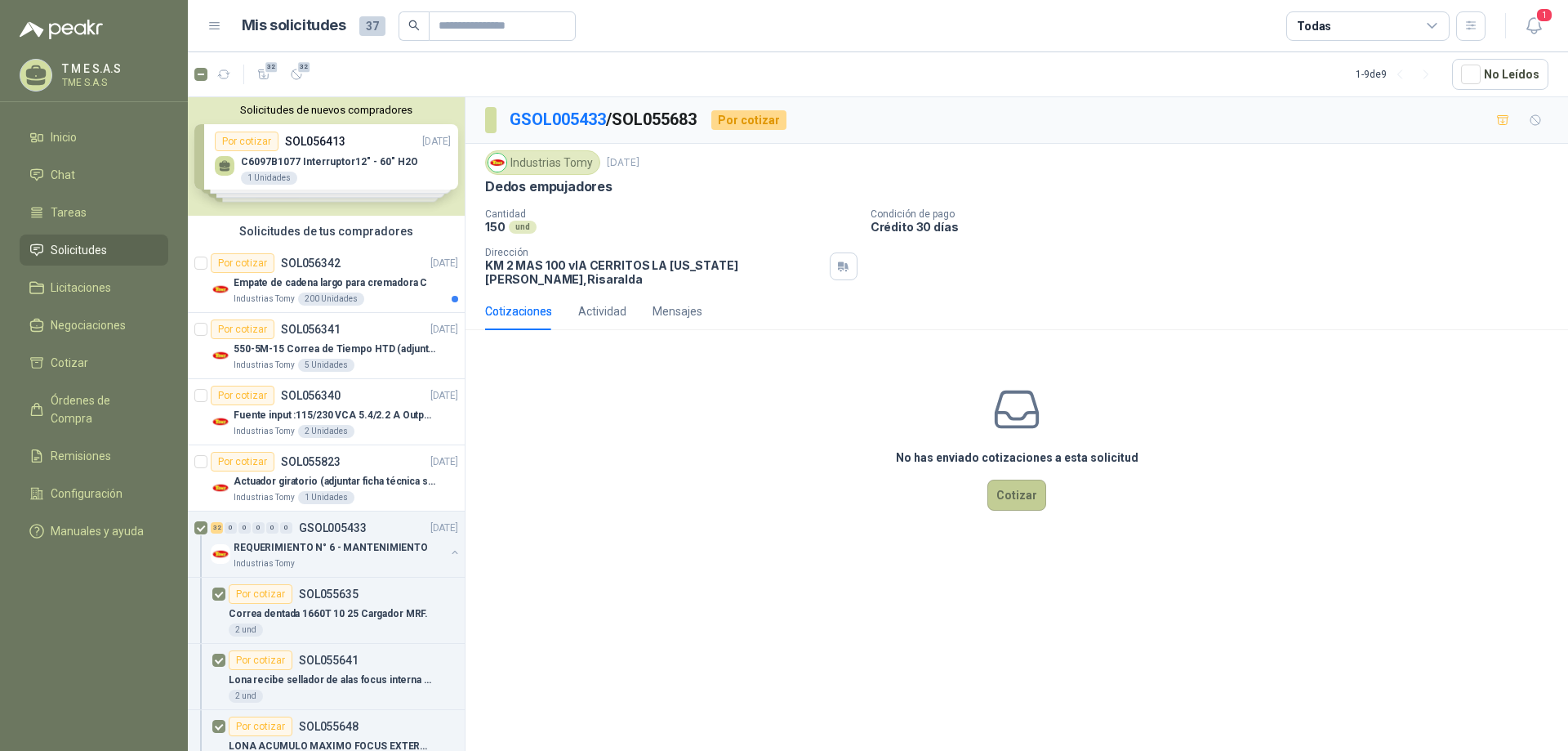
click at [1028, 485] on button "Cotizar" at bounding box center [1017, 494] width 59 height 31
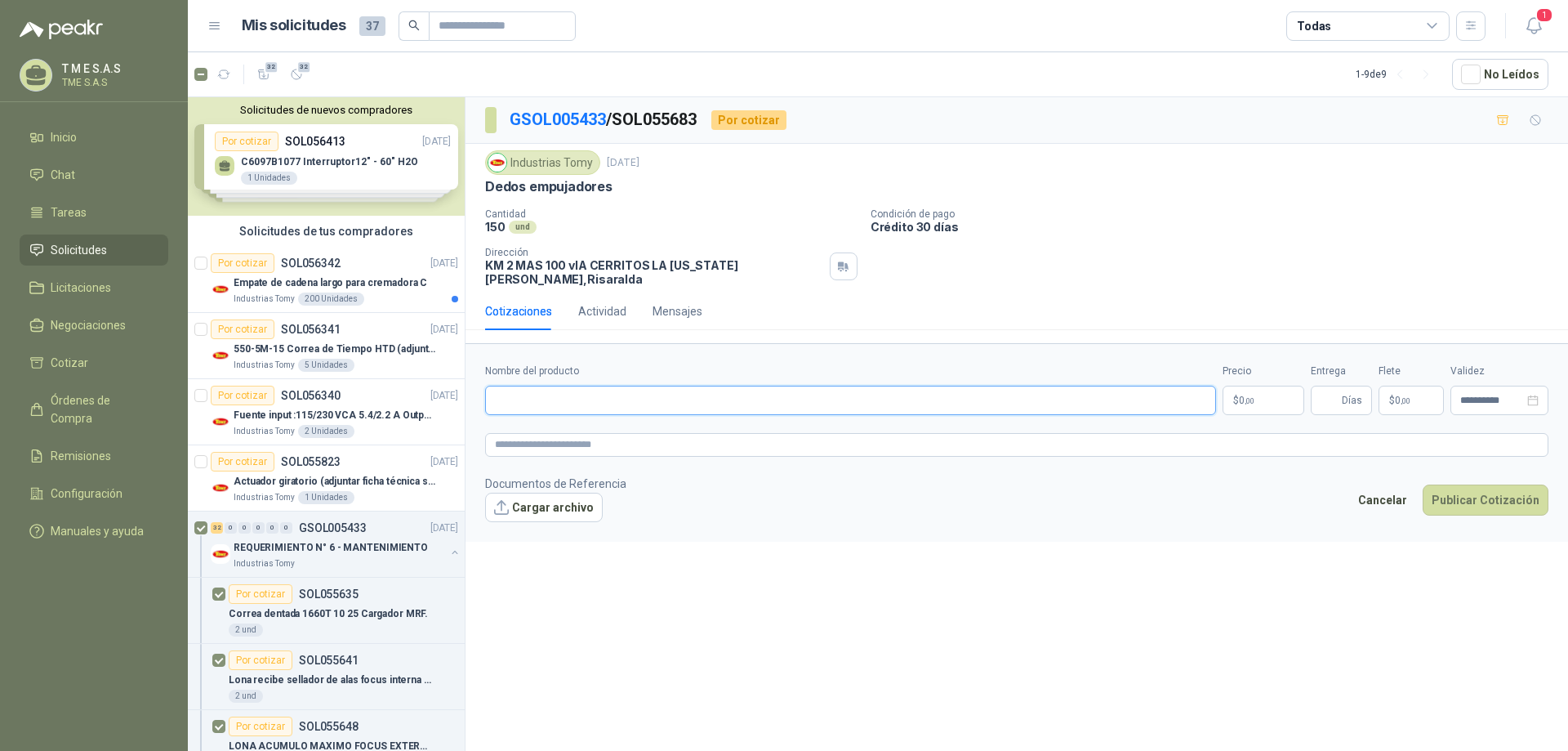
click at [549, 400] on input "Nombre del producto" at bounding box center [851, 399] width 731 height 29
type input "**********"
click at [1267, 395] on p "$ 0 ,00" at bounding box center [1264, 399] width 82 height 29
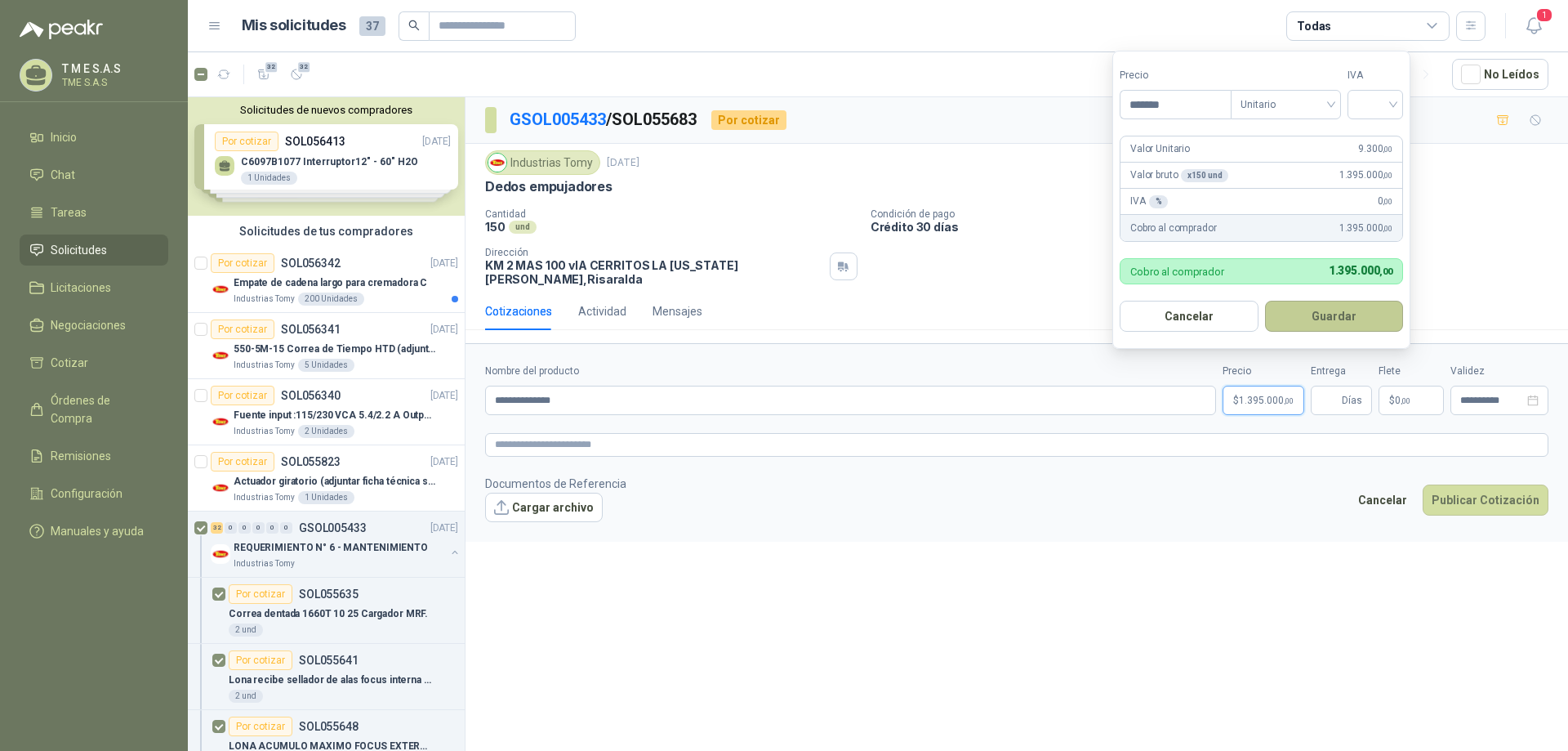
type input "*******"
click at [1333, 312] on button "Guardar" at bounding box center [1335, 316] width 138 height 31
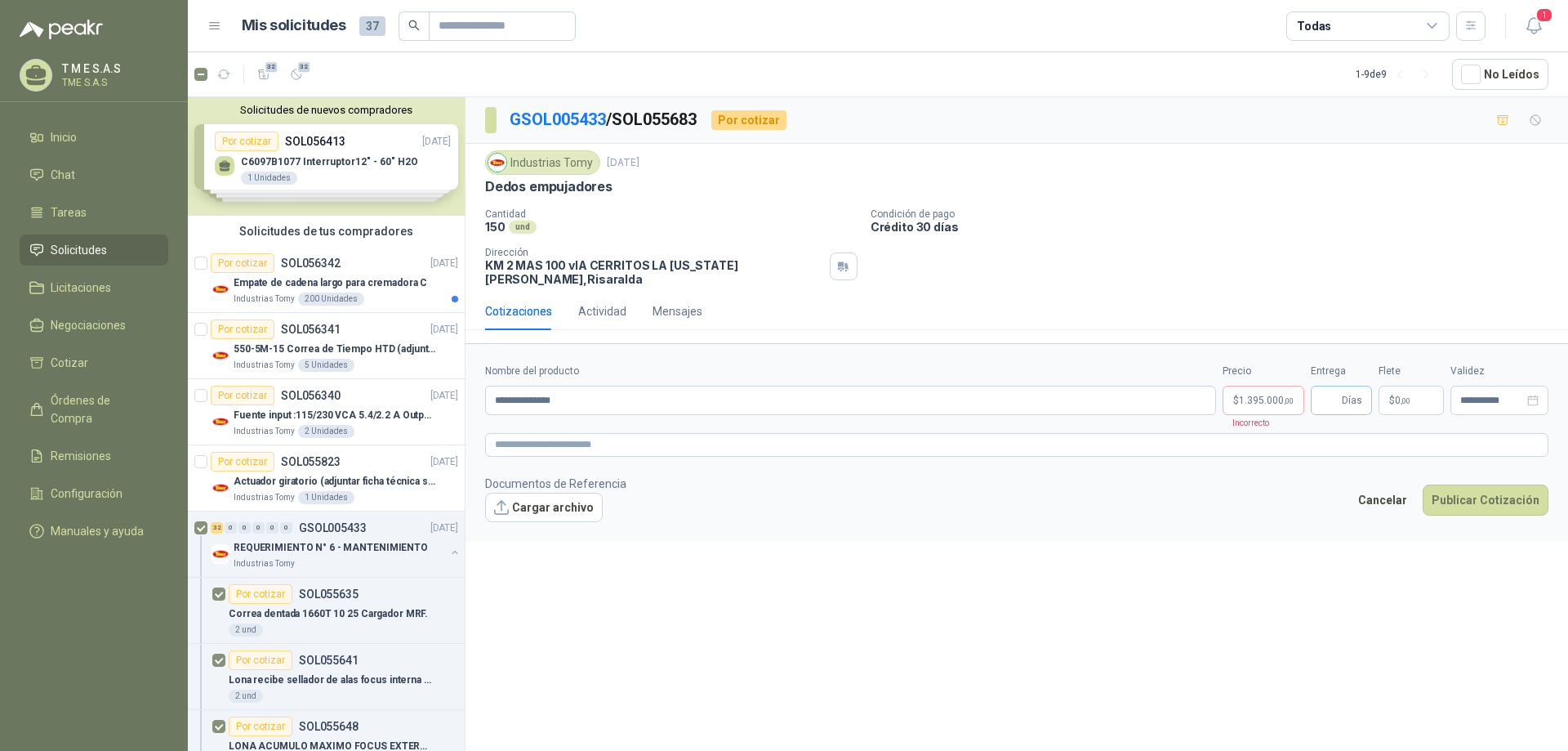
click at [1364, 393] on span "Días" at bounding box center [1341, 399] width 61 height 29
type input "**"
click at [1281, 395] on span "1.395.000 ,00" at bounding box center [1266, 399] width 55 height 10
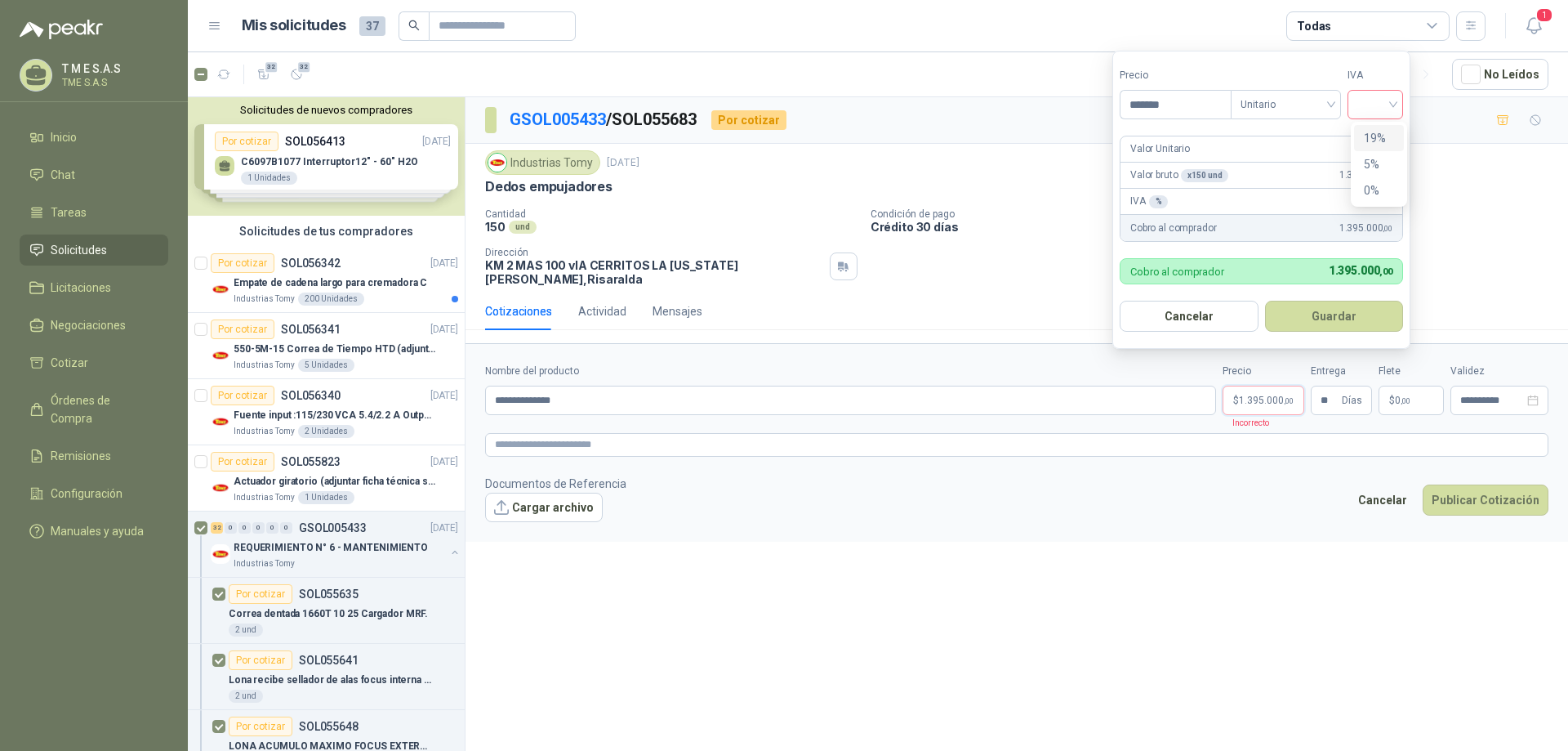
click at [1401, 98] on div at bounding box center [1375, 104] width 56 height 29
click at [1380, 136] on div "19%" at bounding box center [1379, 138] width 30 height 18
click at [1343, 303] on button "Guardar" at bounding box center [1337, 316] width 140 height 31
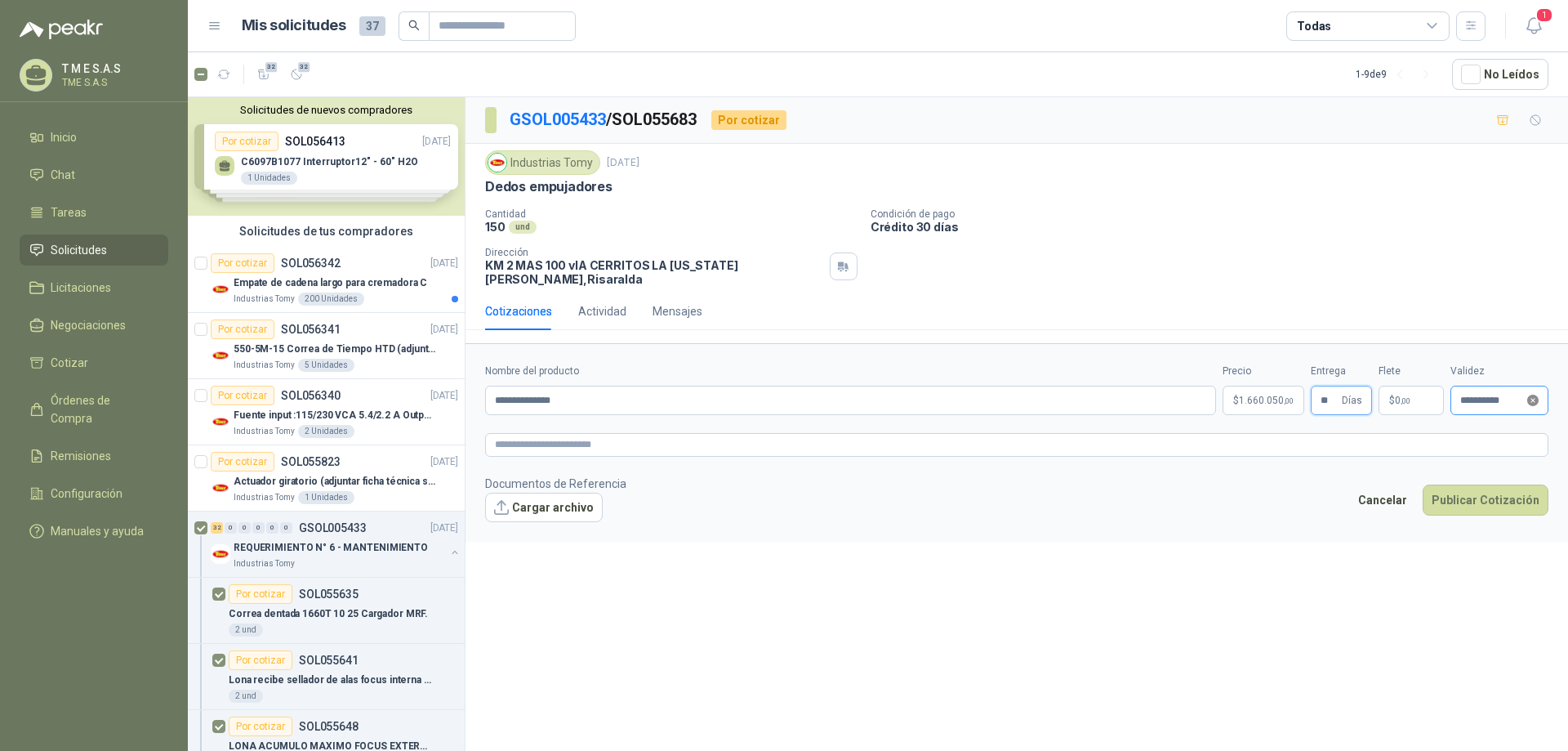
click at [1535, 395] on icon "close-circle" at bounding box center [1533, 400] width 12 height 12
click at [1535, 395] on div at bounding box center [1500, 400] width 78 height 12
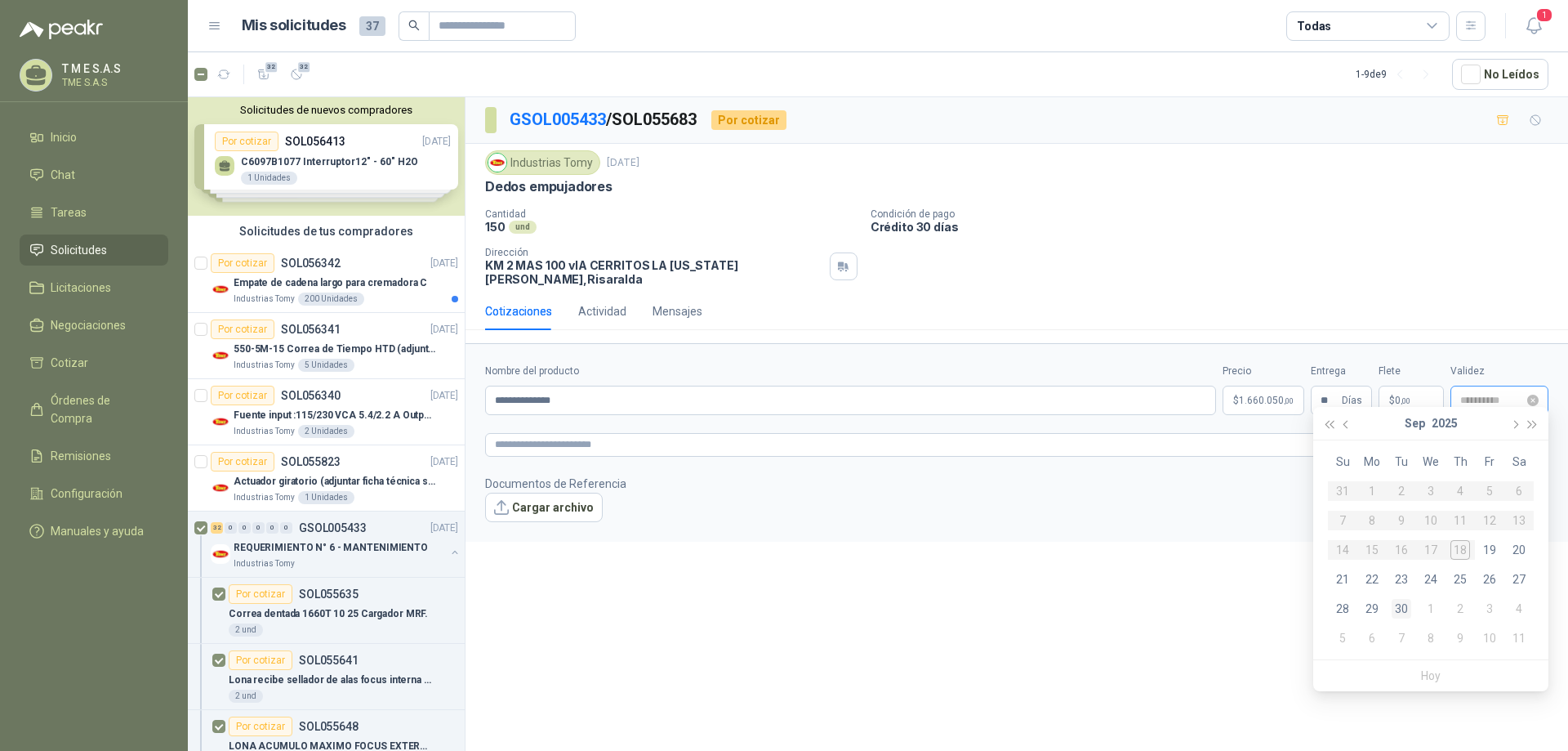
click at [1399, 607] on div "30" at bounding box center [1401, 609] width 20 height 20
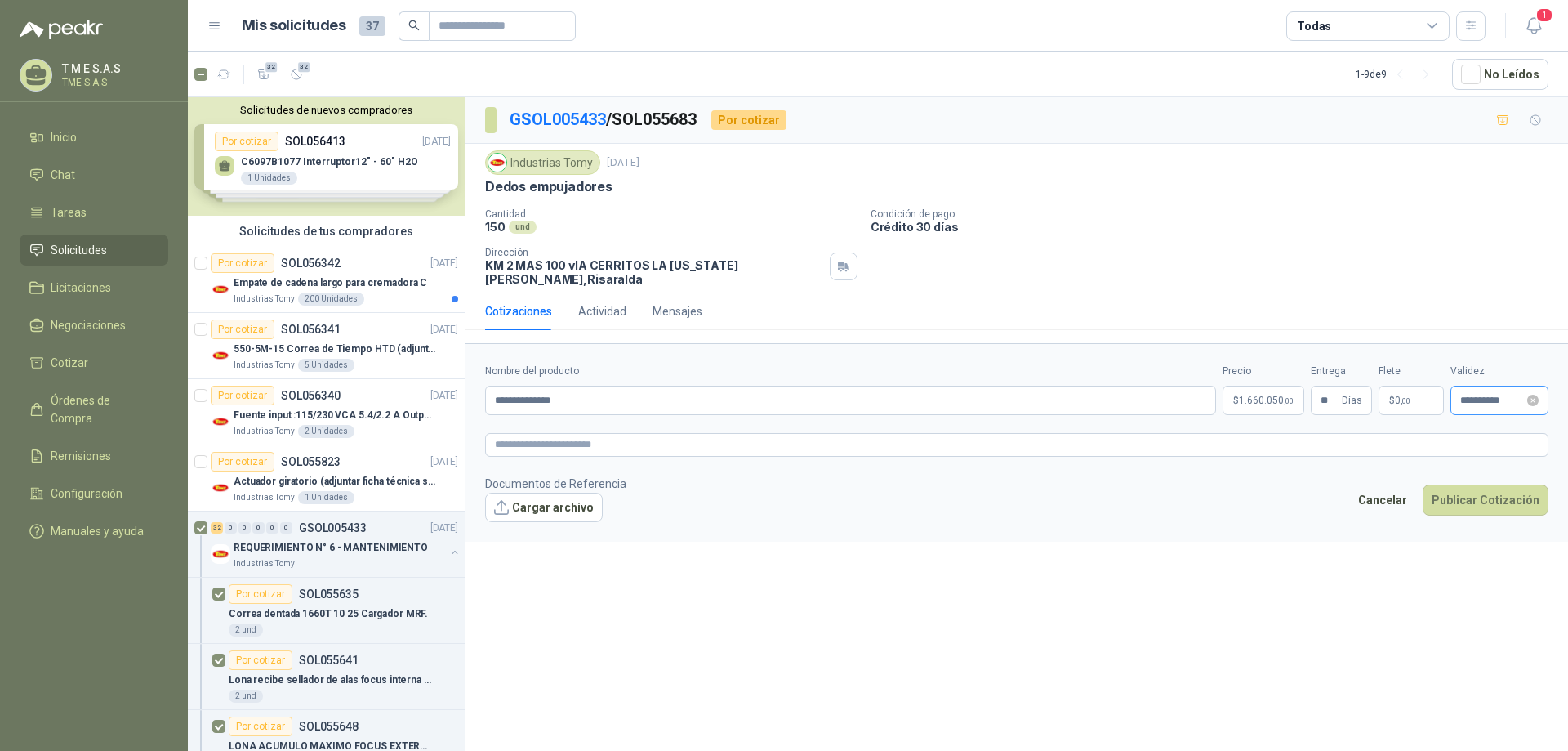
type input "**********"
click at [1511, 492] on button "Publicar Cotización" at bounding box center [1485, 500] width 126 height 31
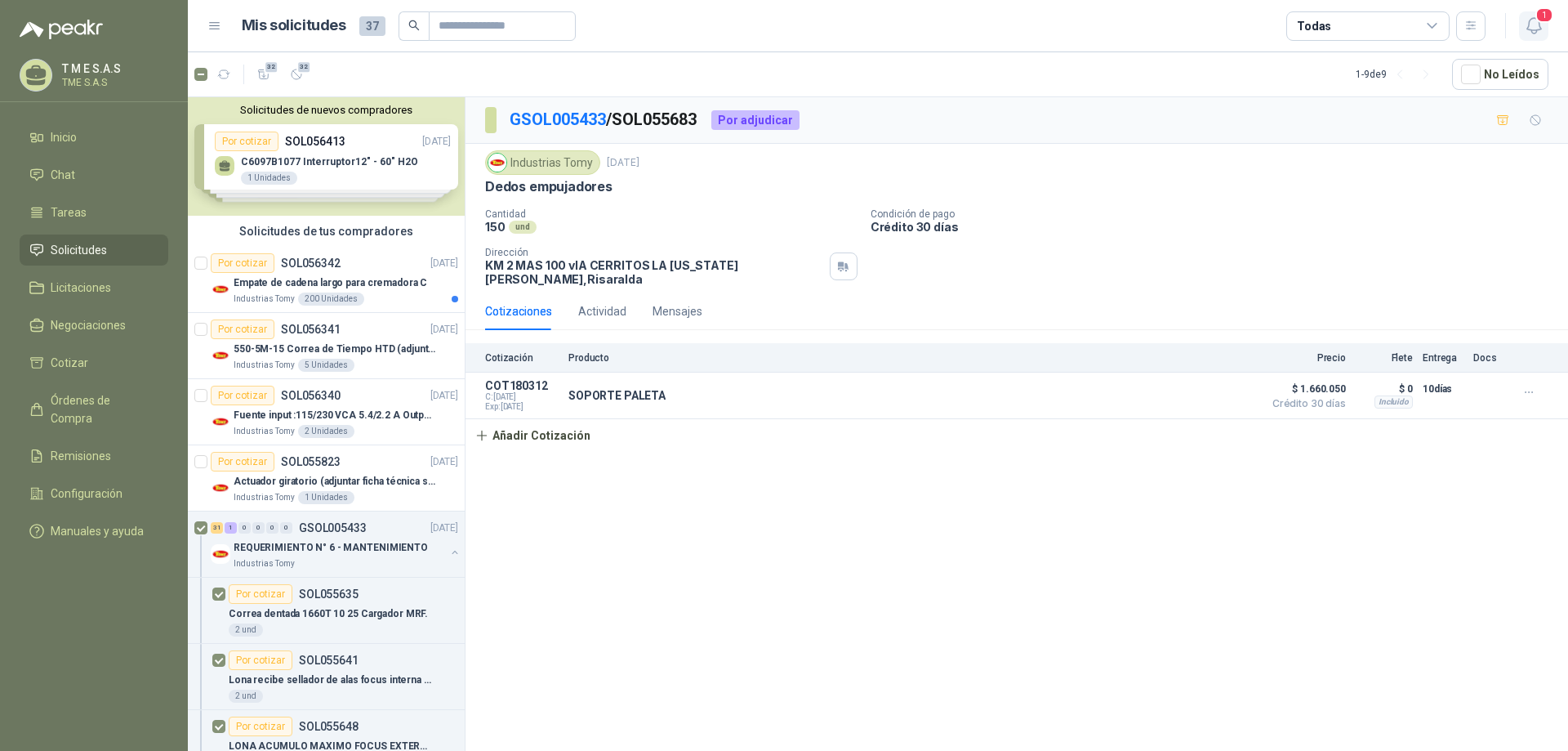
click at [1546, 15] on span "1" at bounding box center [1544, 14] width 18 height 15
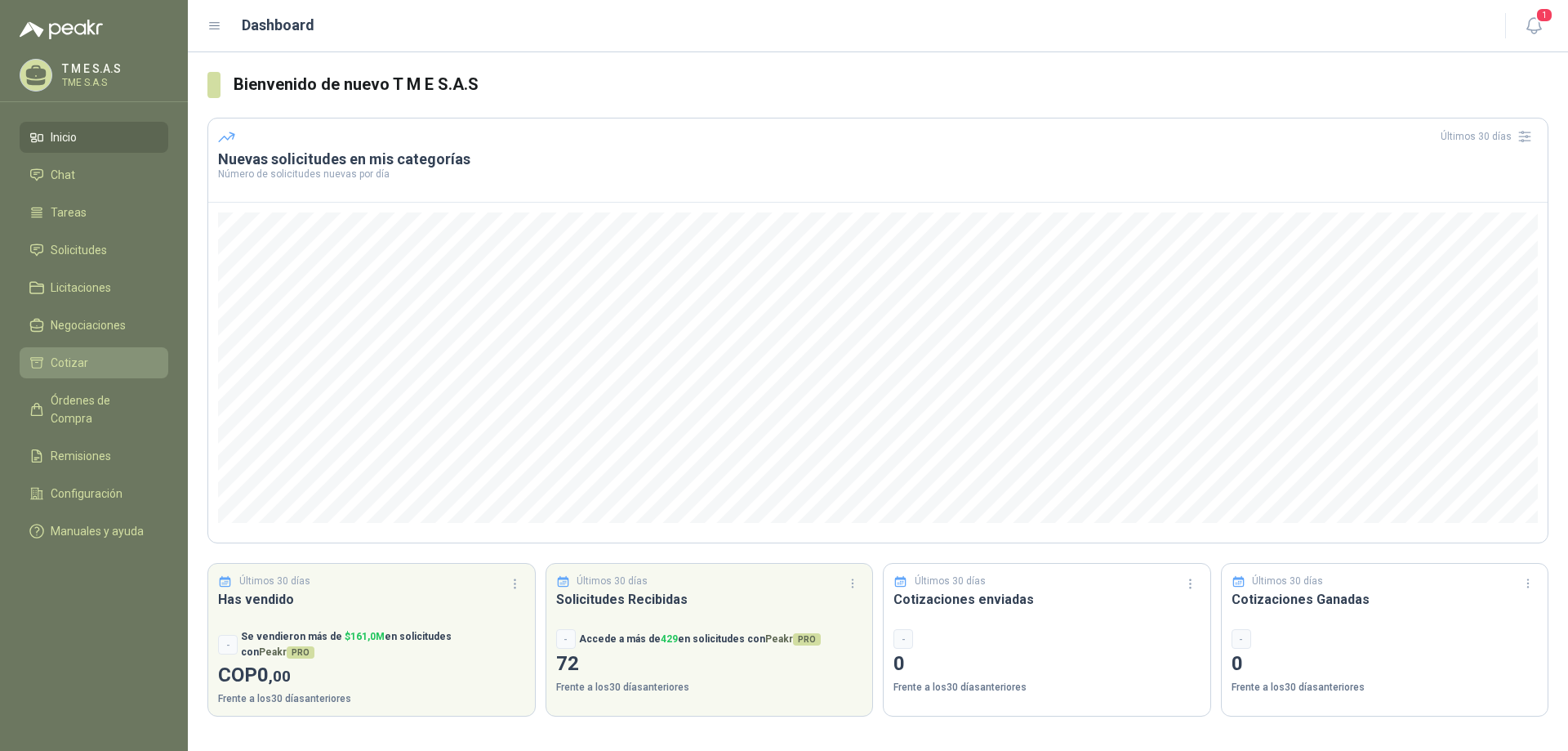
click at [57, 361] on span "Cotizar" at bounding box center [69, 363] width 37 height 18
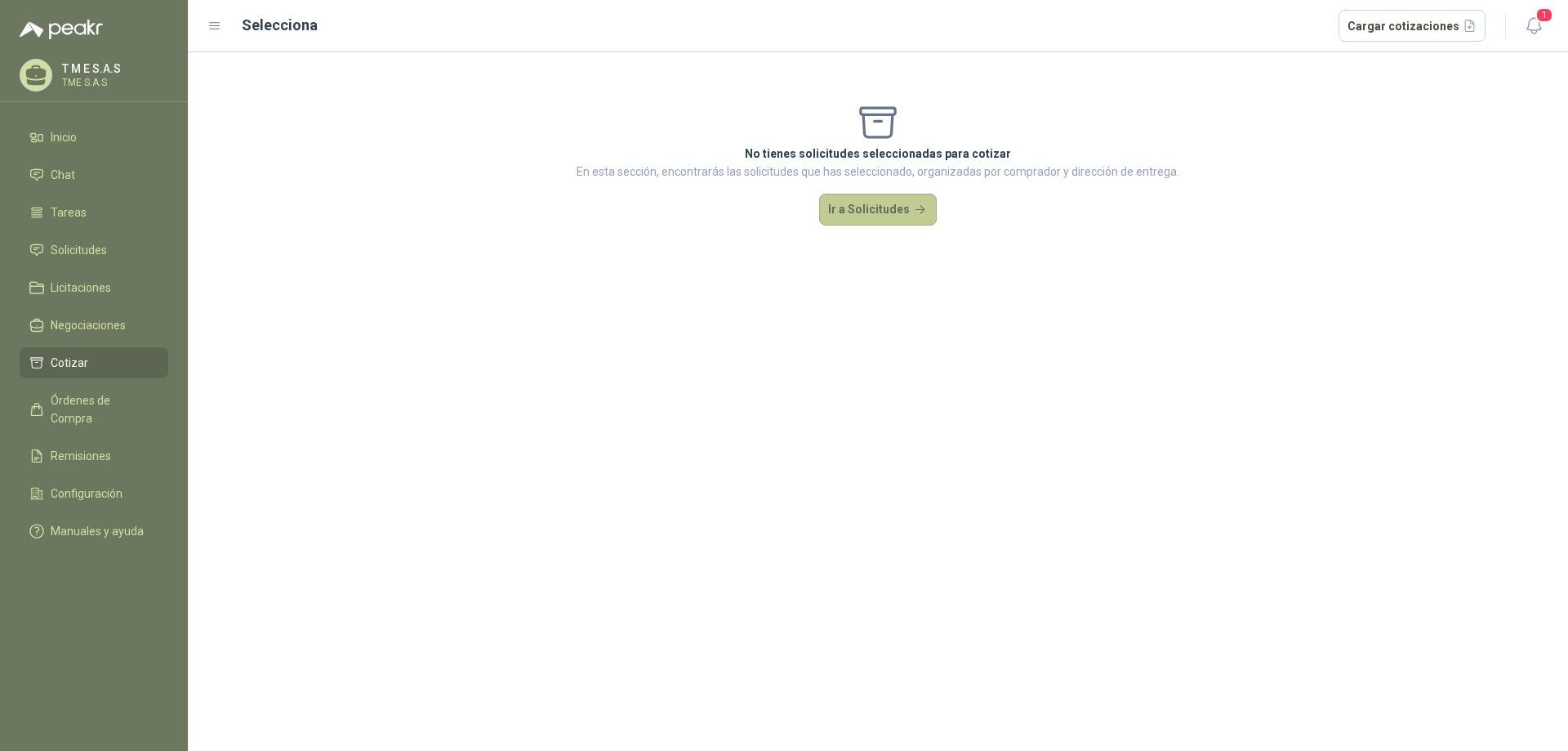
click at [902, 216] on button "Ir a Solicitudes" at bounding box center [878, 209] width 118 height 33
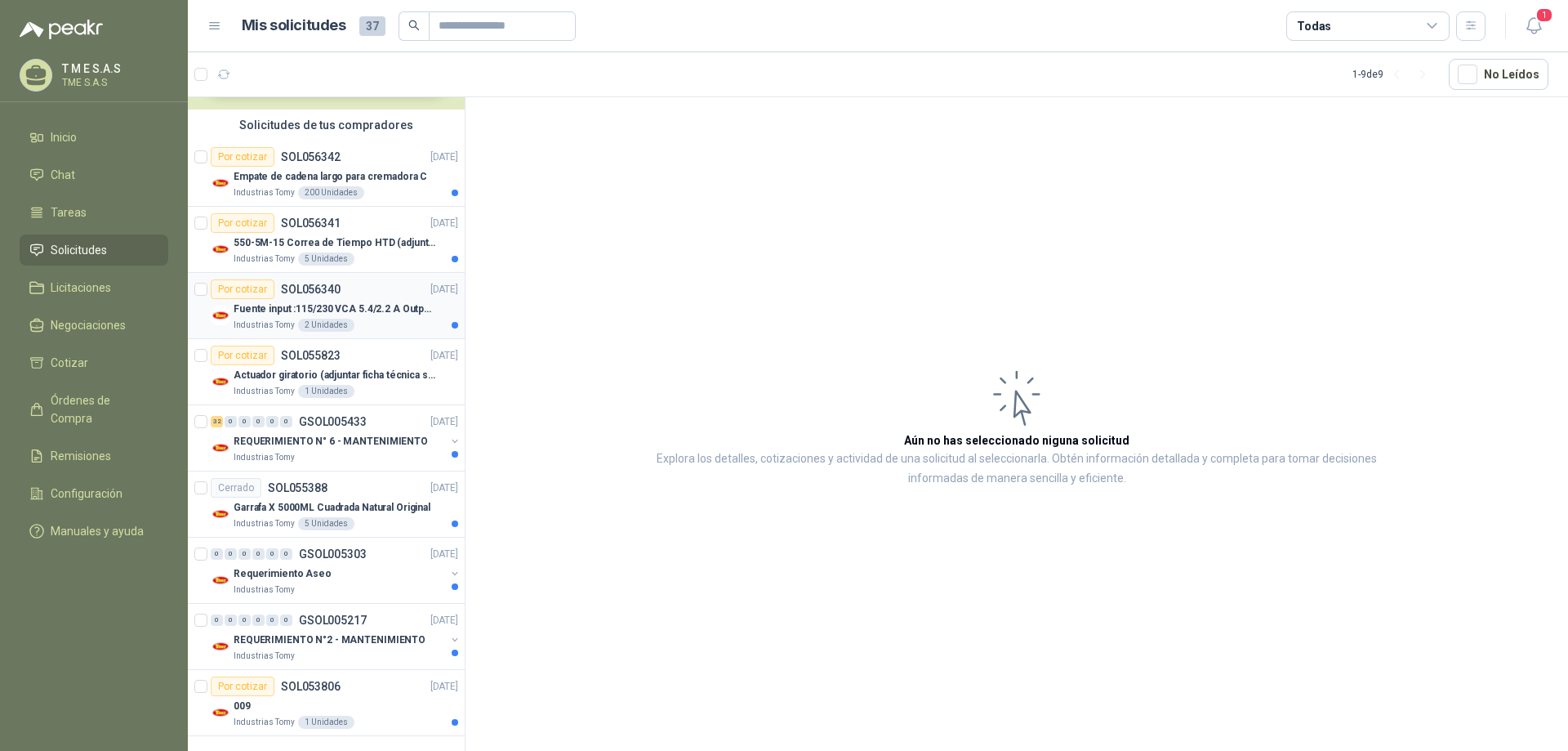
scroll to position [108, 0]
click at [477, 25] on input "text" at bounding box center [495, 26] width 114 height 28
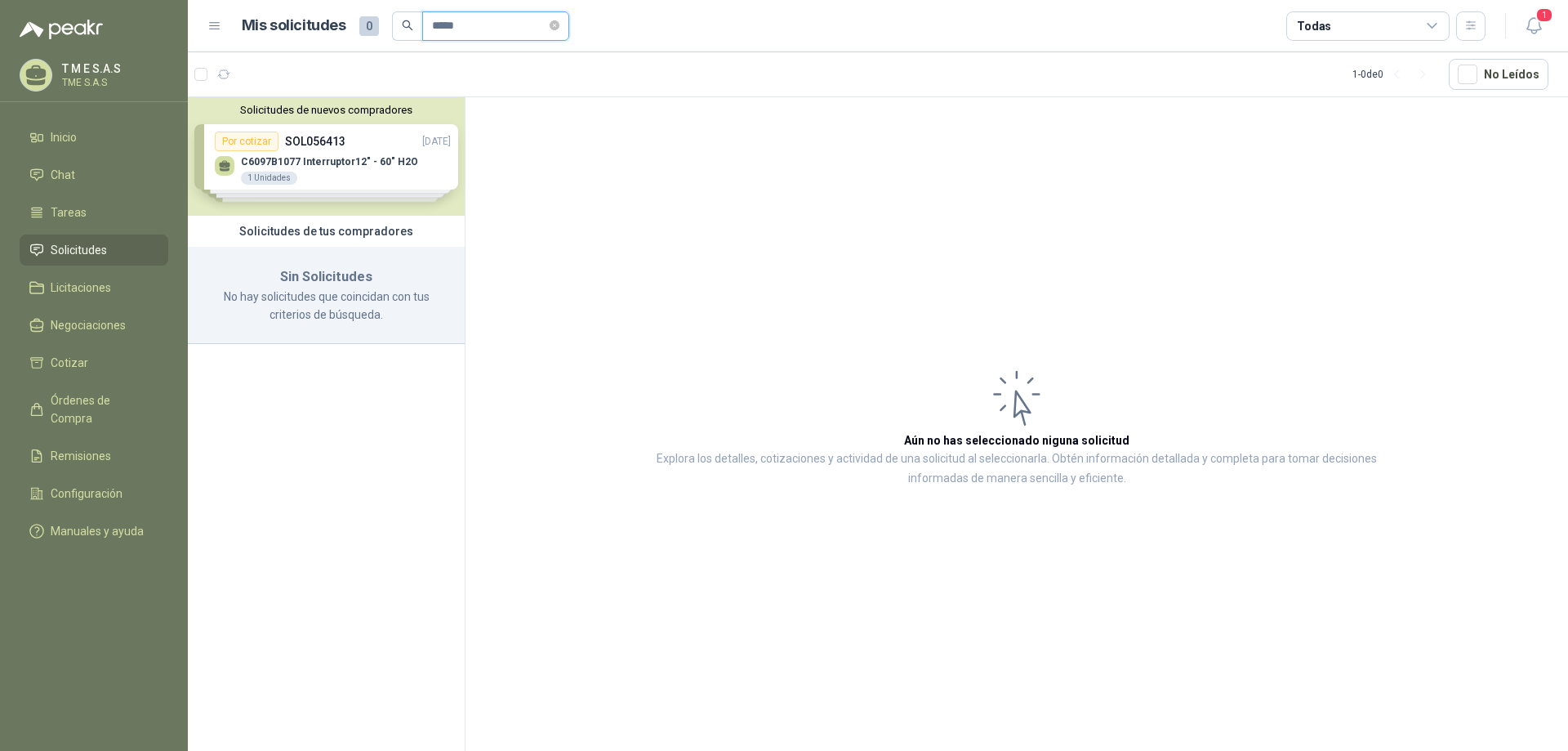
scroll to position [0, 0]
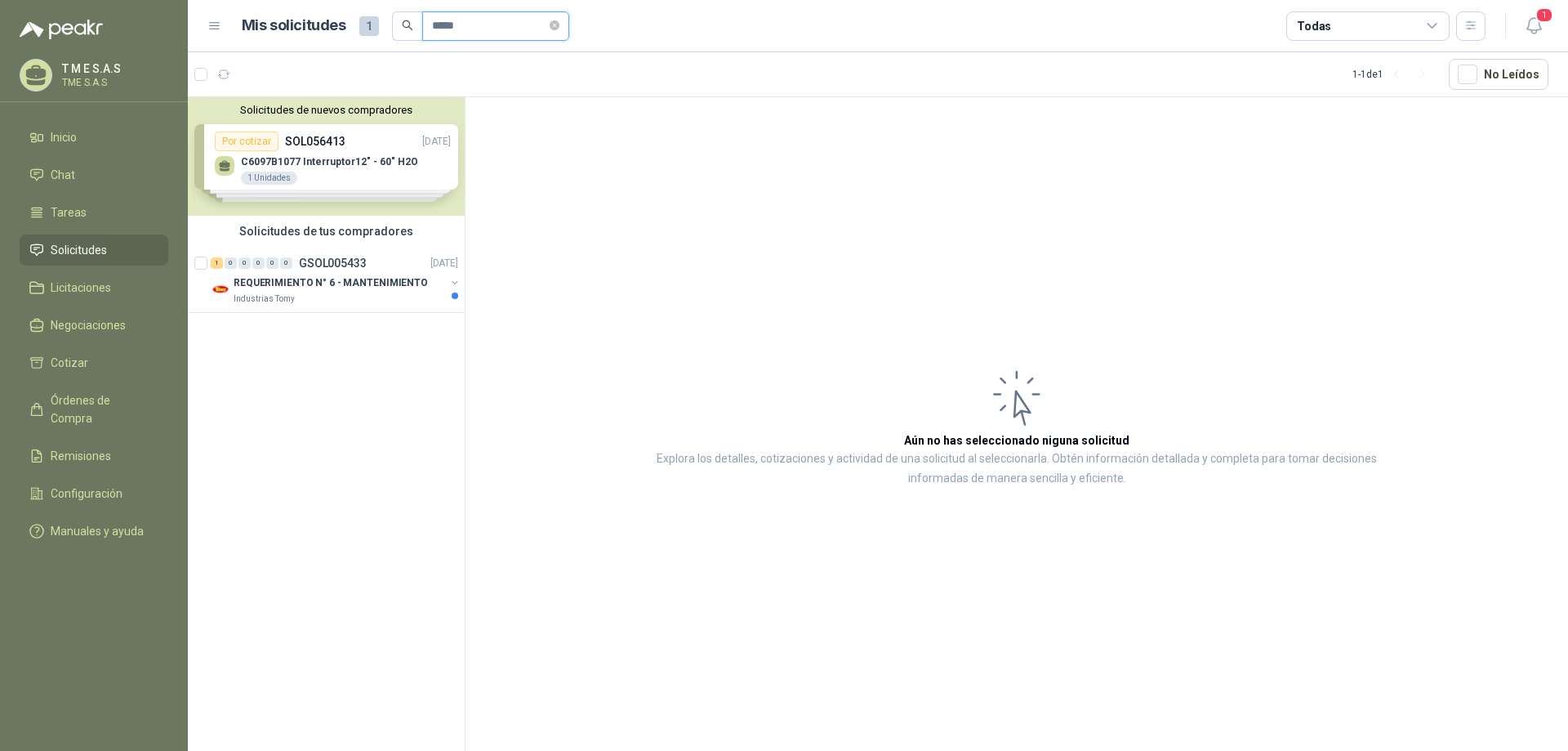
type input "*****"
click at [365, 28] on span "1" at bounding box center [369, 26] width 20 height 20
click at [533, 28] on input "*****" at bounding box center [489, 26] width 114 height 28
click at [402, 28] on span "*****" at bounding box center [481, 26] width 177 height 29
click at [378, 17] on div "Mis solicitudes 1" at bounding box center [405, 26] width 327 height 29
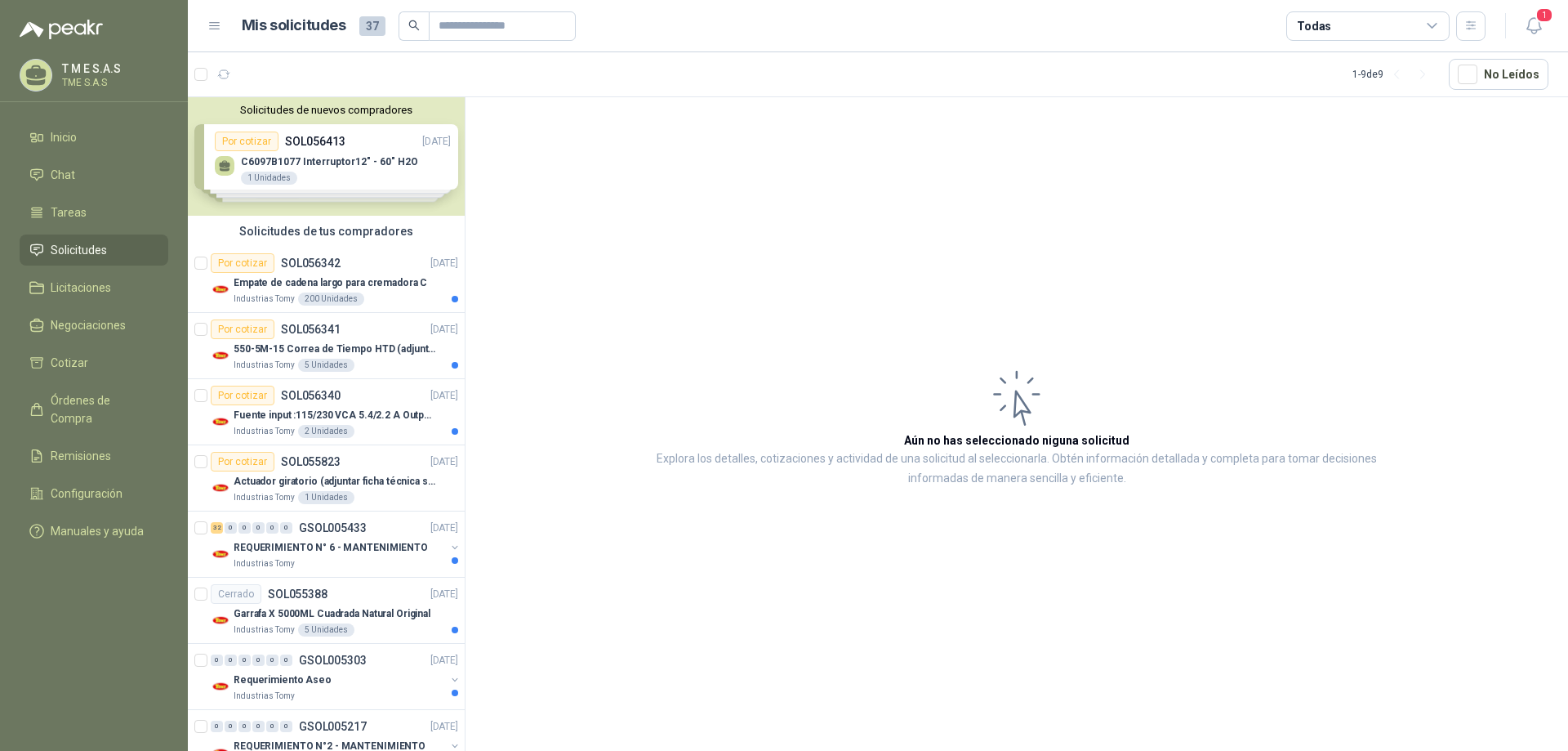
click at [431, 180] on div "Solicitudes de nuevos compradores Por cotizar SOL056413 [DATE] C6097B1077 Inter…" at bounding box center [327, 156] width 277 height 118
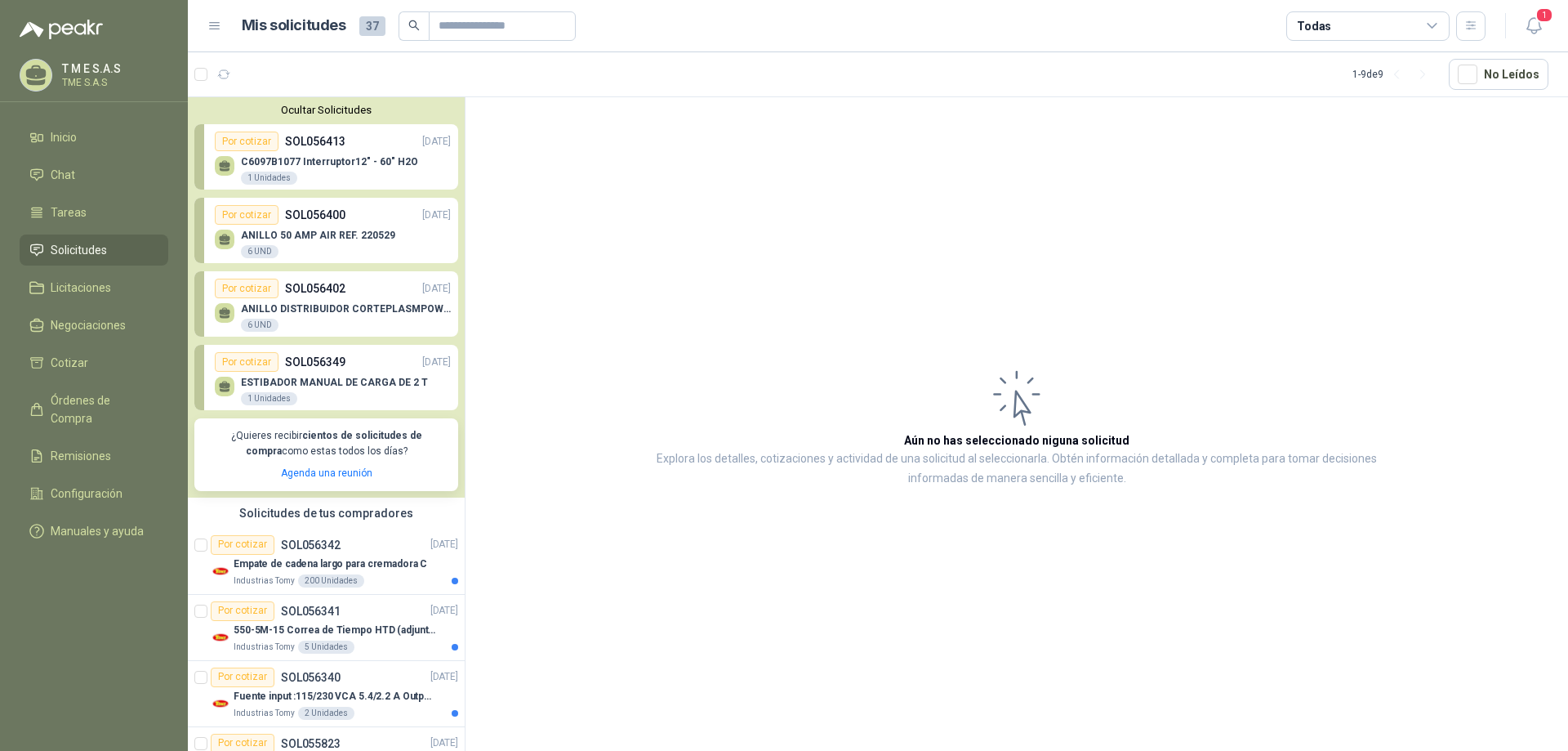
click at [370, 21] on span "37" at bounding box center [372, 26] width 26 height 20
click at [215, 24] on icon at bounding box center [215, 26] width 15 height 15
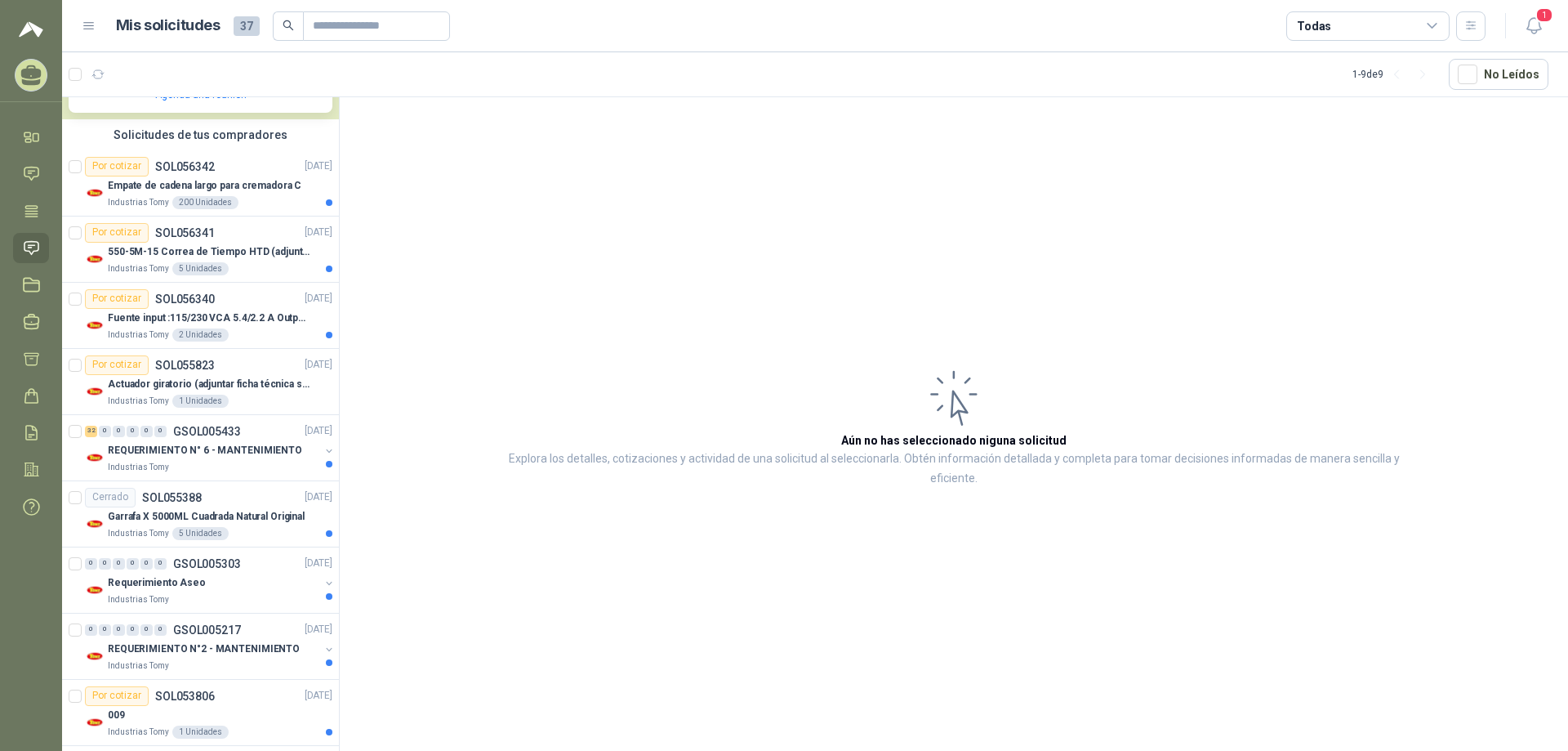
scroll to position [391, 0]
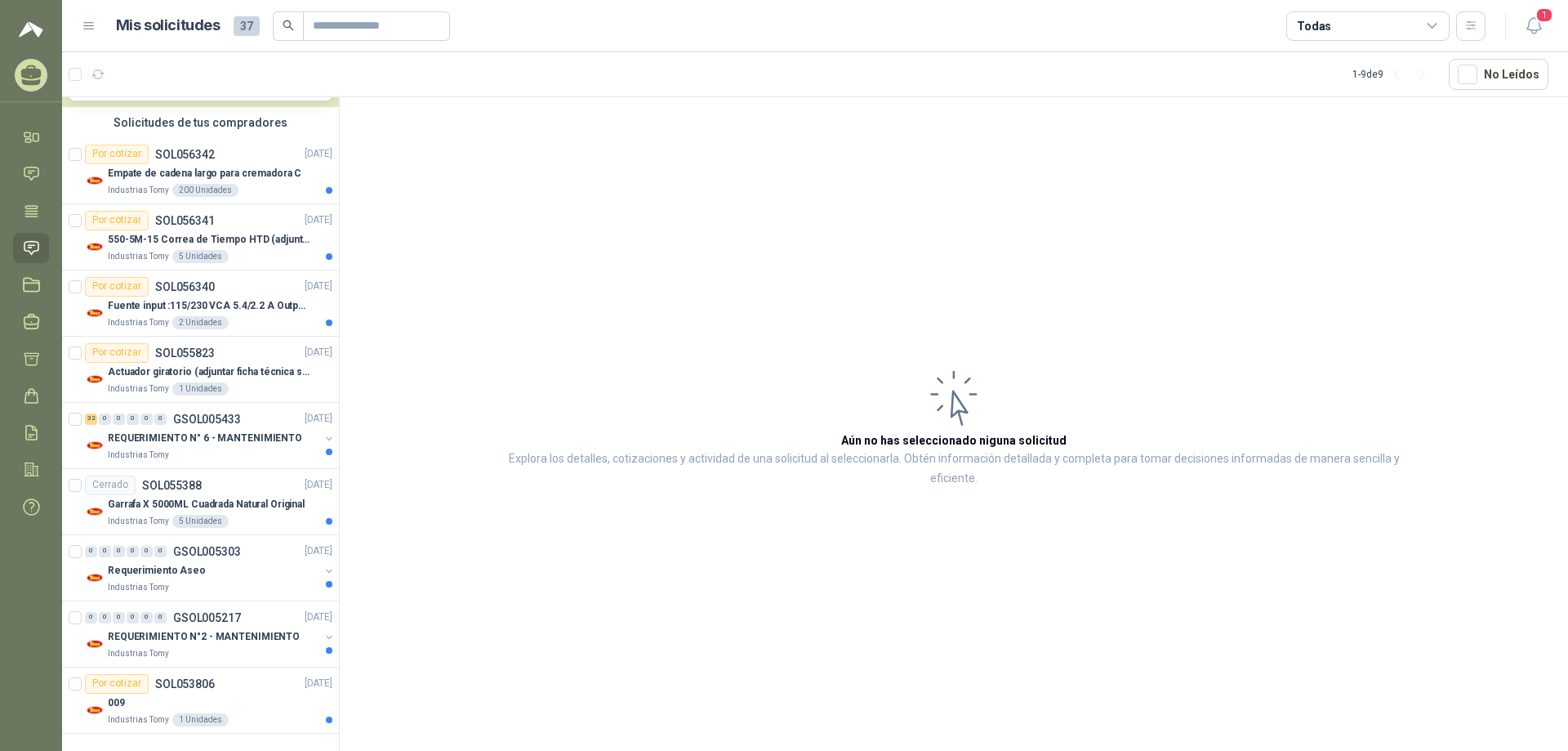
drag, startPoint x: 343, startPoint y: 426, endPoint x: 372, endPoint y: 168, distance: 259.6
click at [372, 173] on article "Aún no has seleccionado niguna solicitud Explora los detalles, cotizaciones y a…" at bounding box center [954, 427] width 1228 height 660
click at [81, 32] on header "Mis solicitudes 37 Todas 1" at bounding box center [815, 26] width 1506 height 52
click at [149, 28] on h1 "Mis solicitudes" at bounding box center [169, 26] width 105 height 24
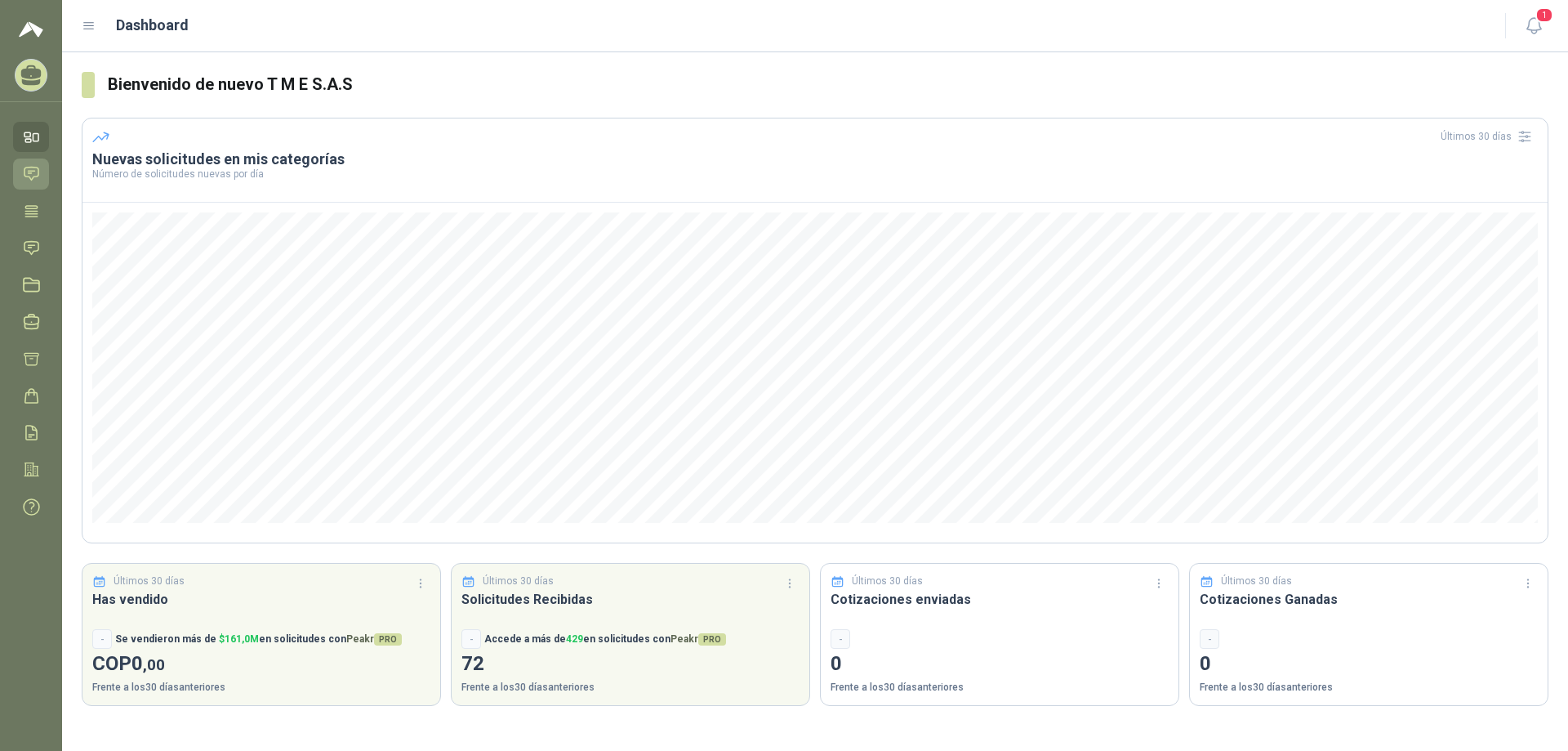
drag, startPoint x: 26, startPoint y: 143, endPoint x: 34, endPoint y: 170, distance: 28.2
click at [27, 146] on icon at bounding box center [31, 137] width 17 height 17
click at [35, 170] on icon at bounding box center [31, 173] width 17 height 17
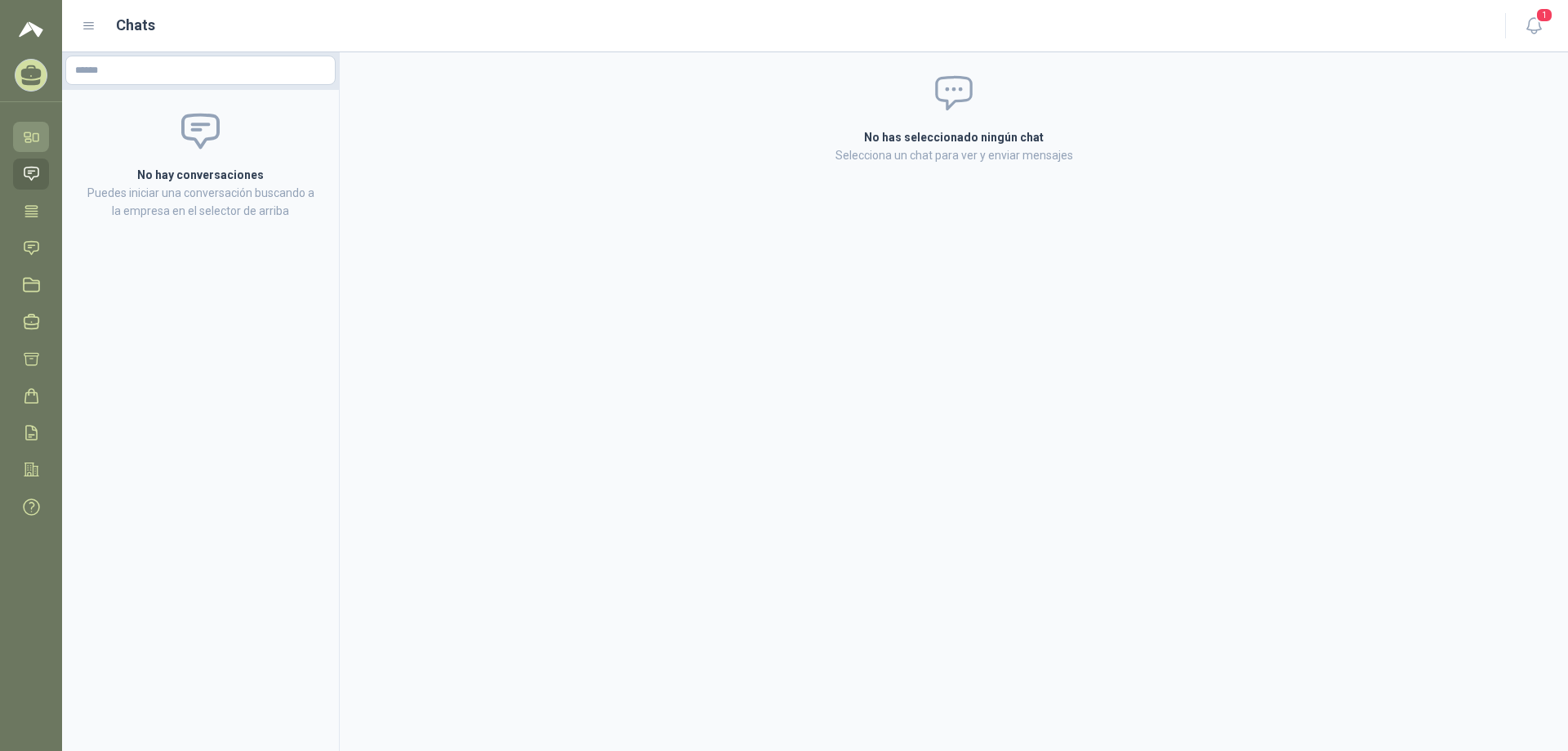
click at [35, 145] on icon at bounding box center [31, 137] width 17 height 17
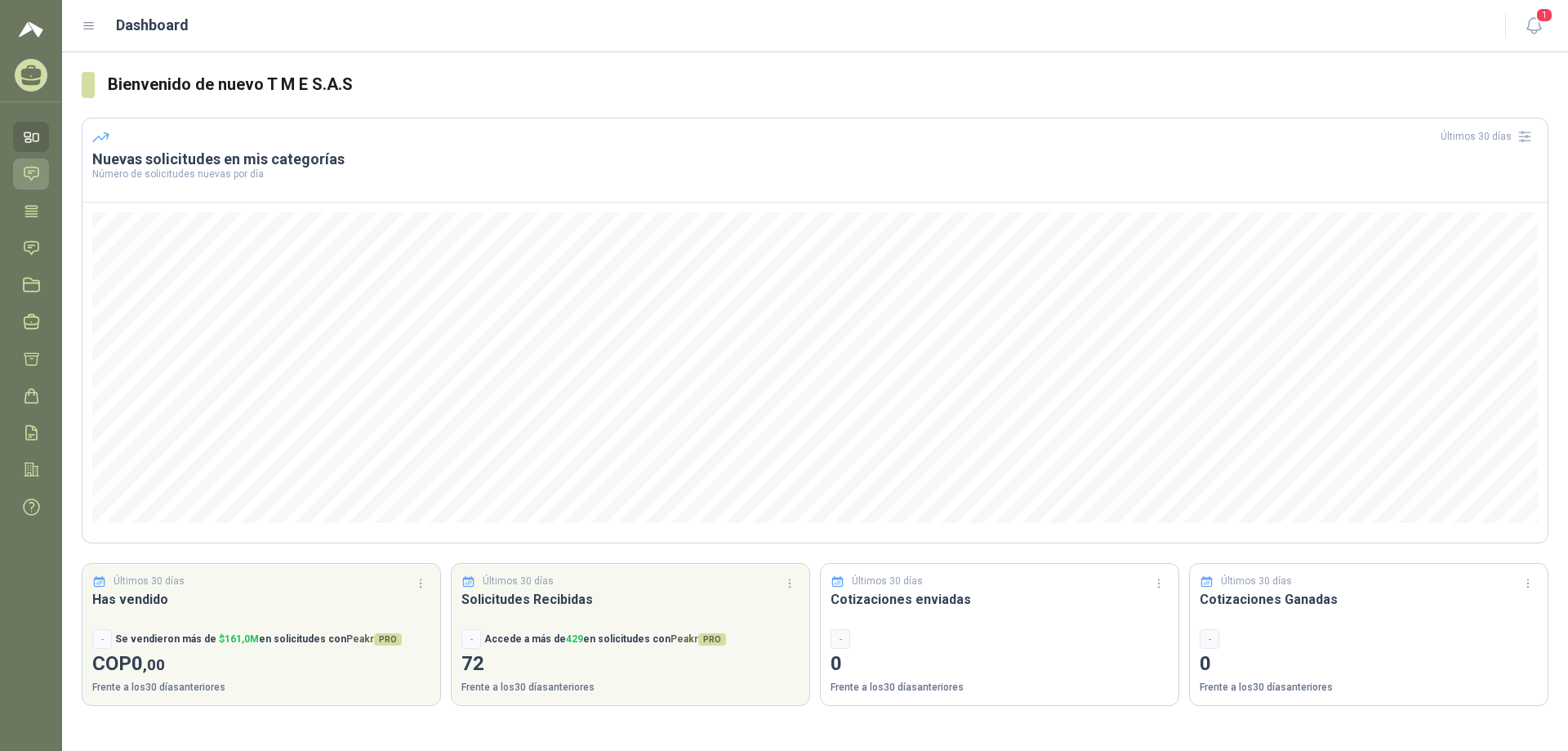
click at [35, 167] on icon at bounding box center [31, 173] width 17 height 17
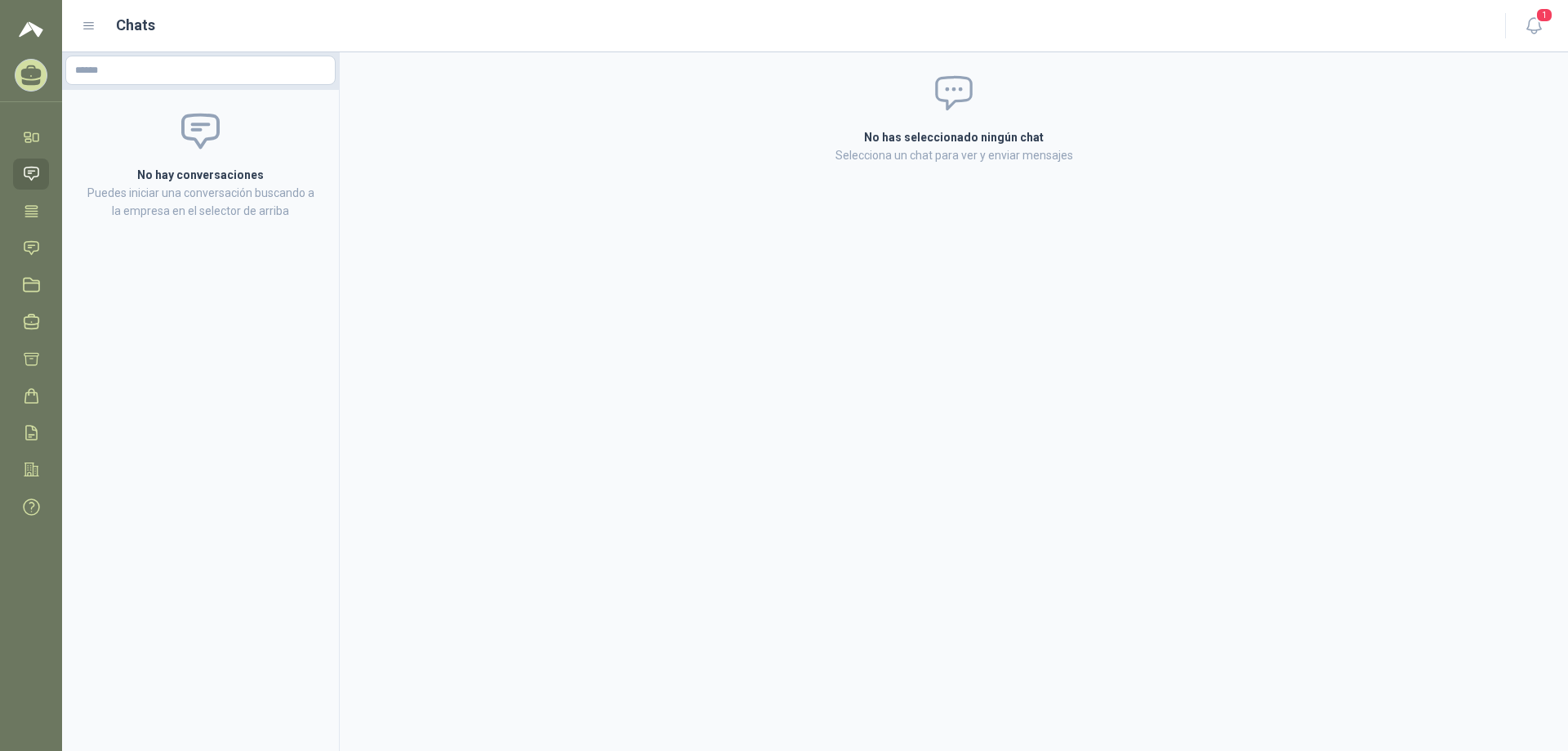
click at [30, 194] on ul "Inicio Chat Tareas Solicitudes Licitaciones Negociaciones Cotizar Órdenes de Co…" at bounding box center [31, 325] width 62 height 407
click at [28, 202] on link "Tareas" at bounding box center [31, 211] width 35 height 30
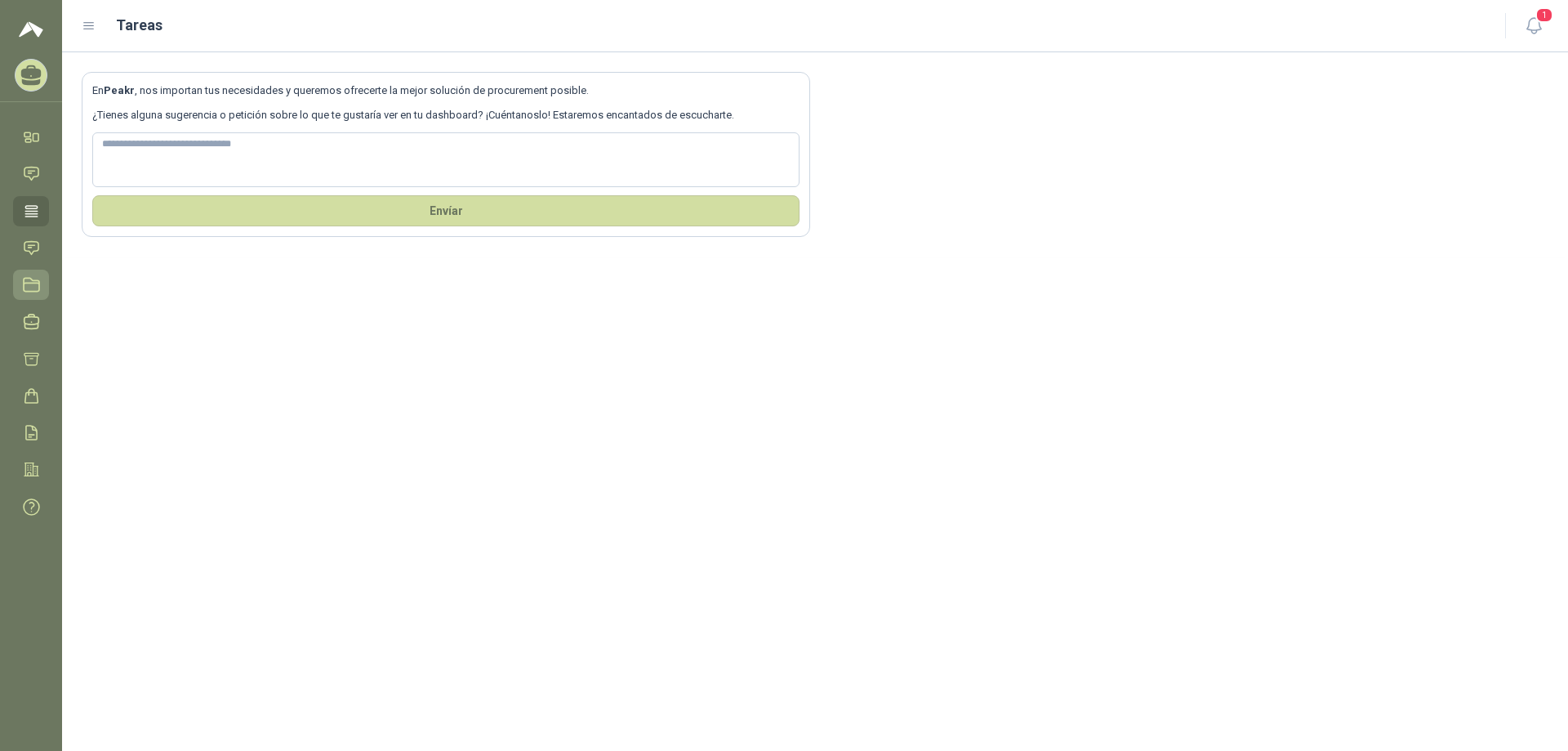
click at [31, 275] on link "Licitaciones" at bounding box center [31, 285] width 35 height 30
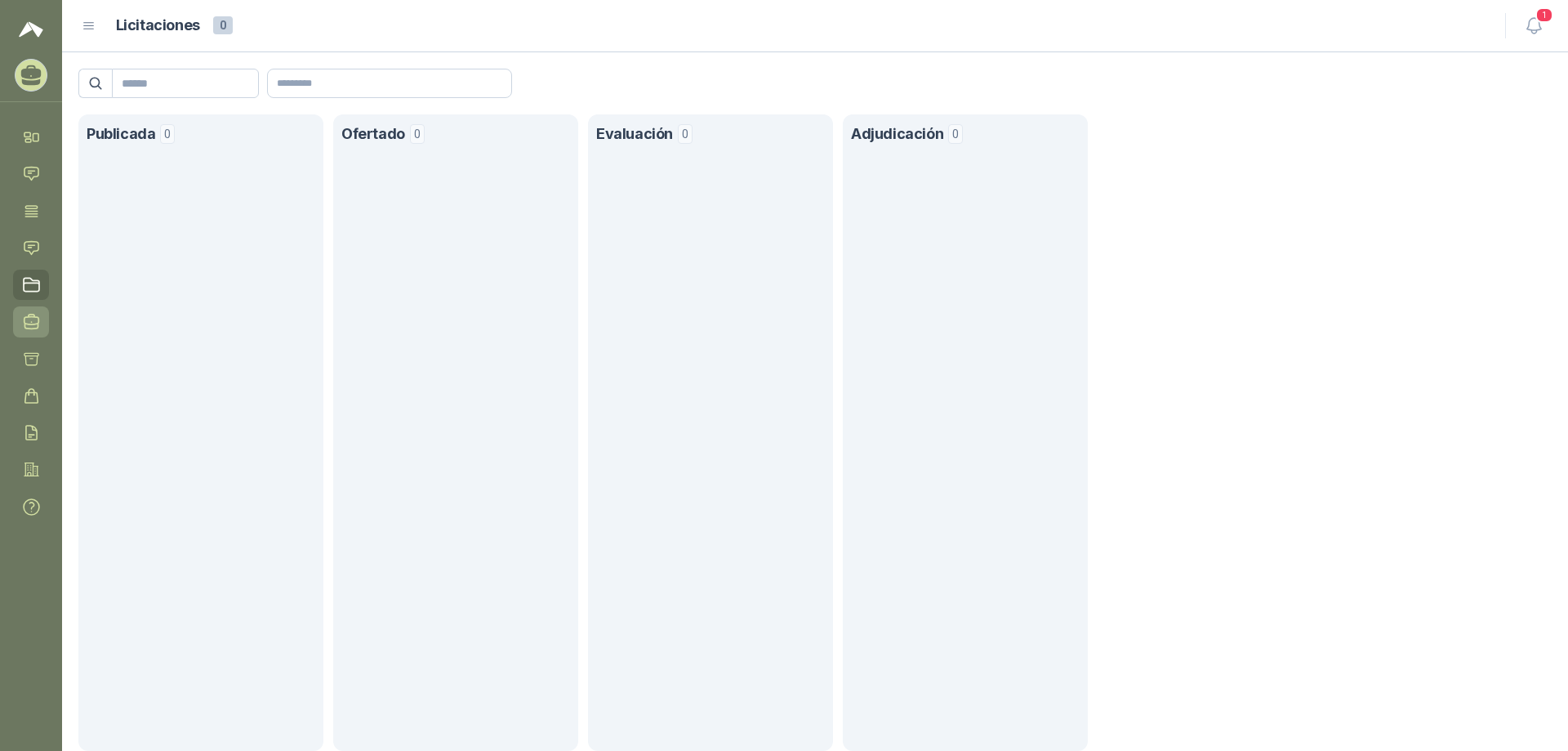
click at [30, 324] on icon at bounding box center [32, 321] width 15 height 15
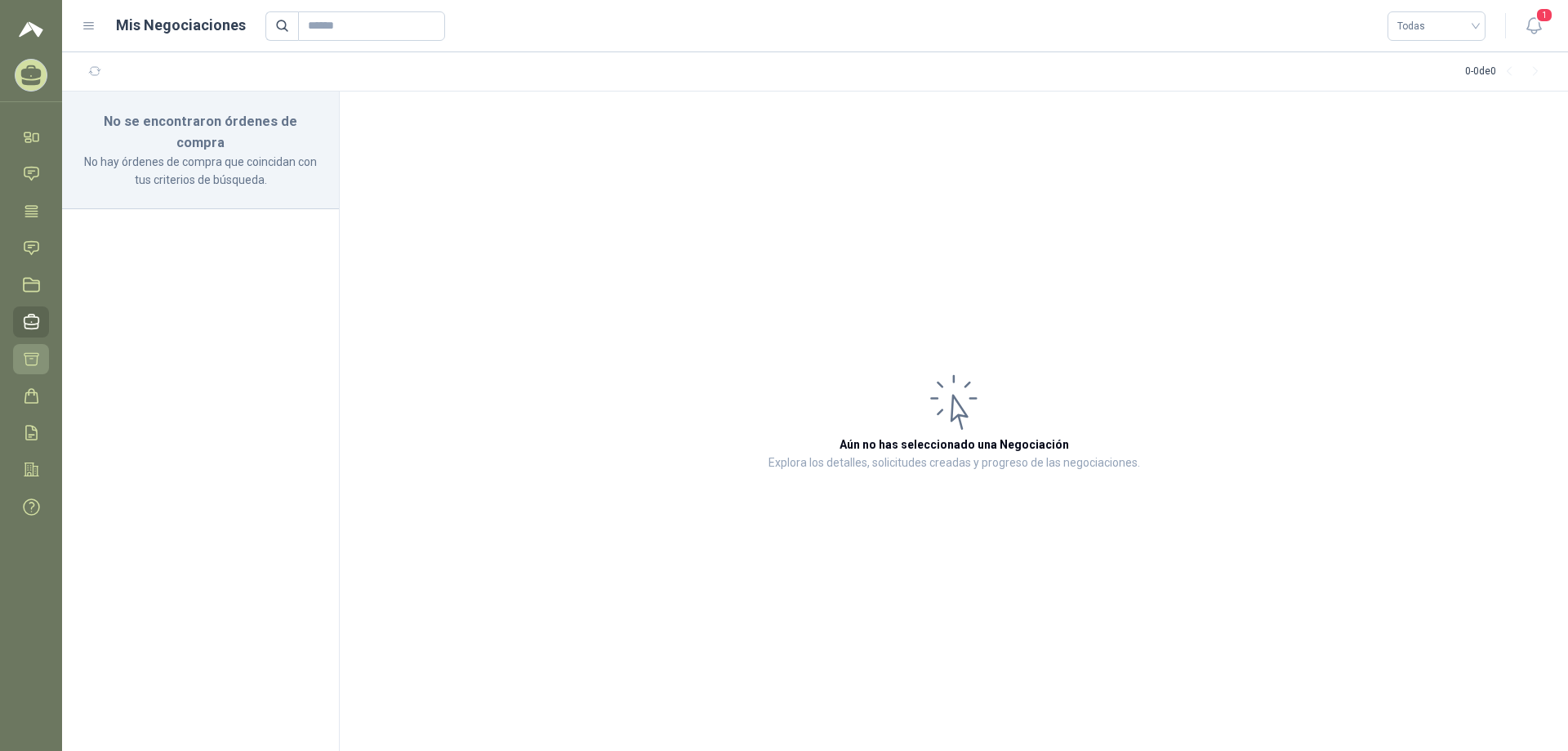
click at [39, 355] on icon at bounding box center [31, 359] width 17 height 17
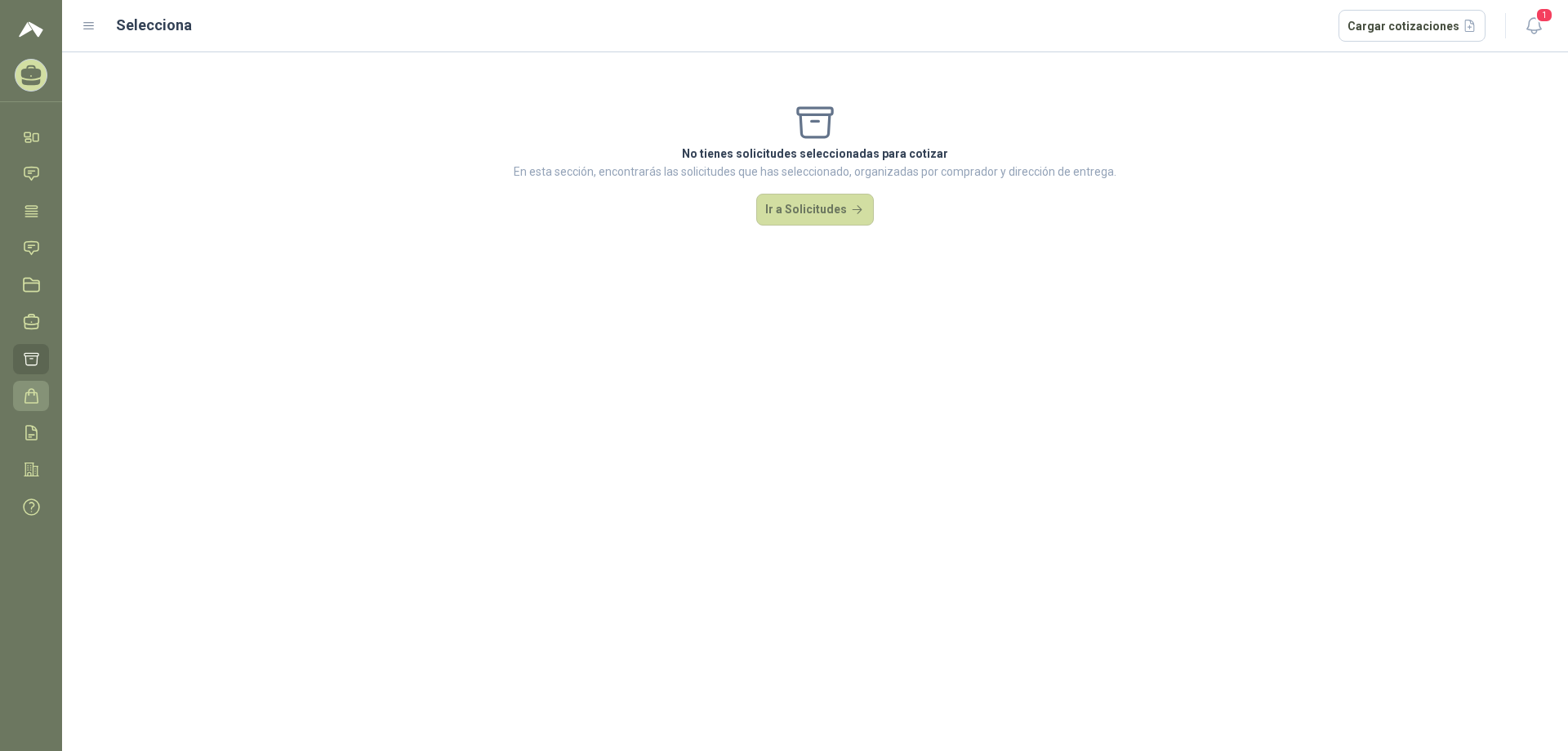
click at [26, 406] on link "Órdenes de Compra" at bounding box center [31, 396] width 35 height 30
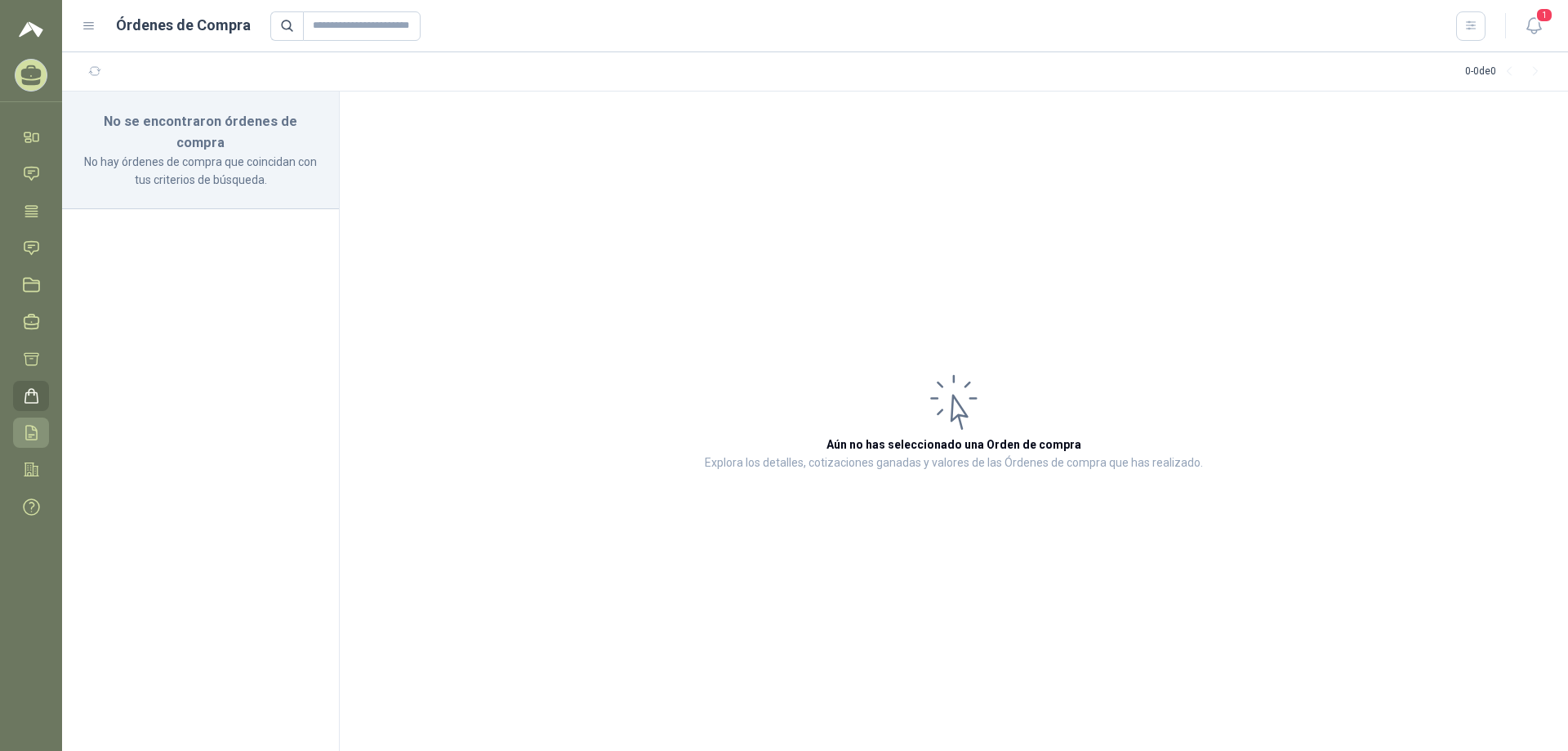
click at [32, 429] on icon at bounding box center [31, 432] width 17 height 17
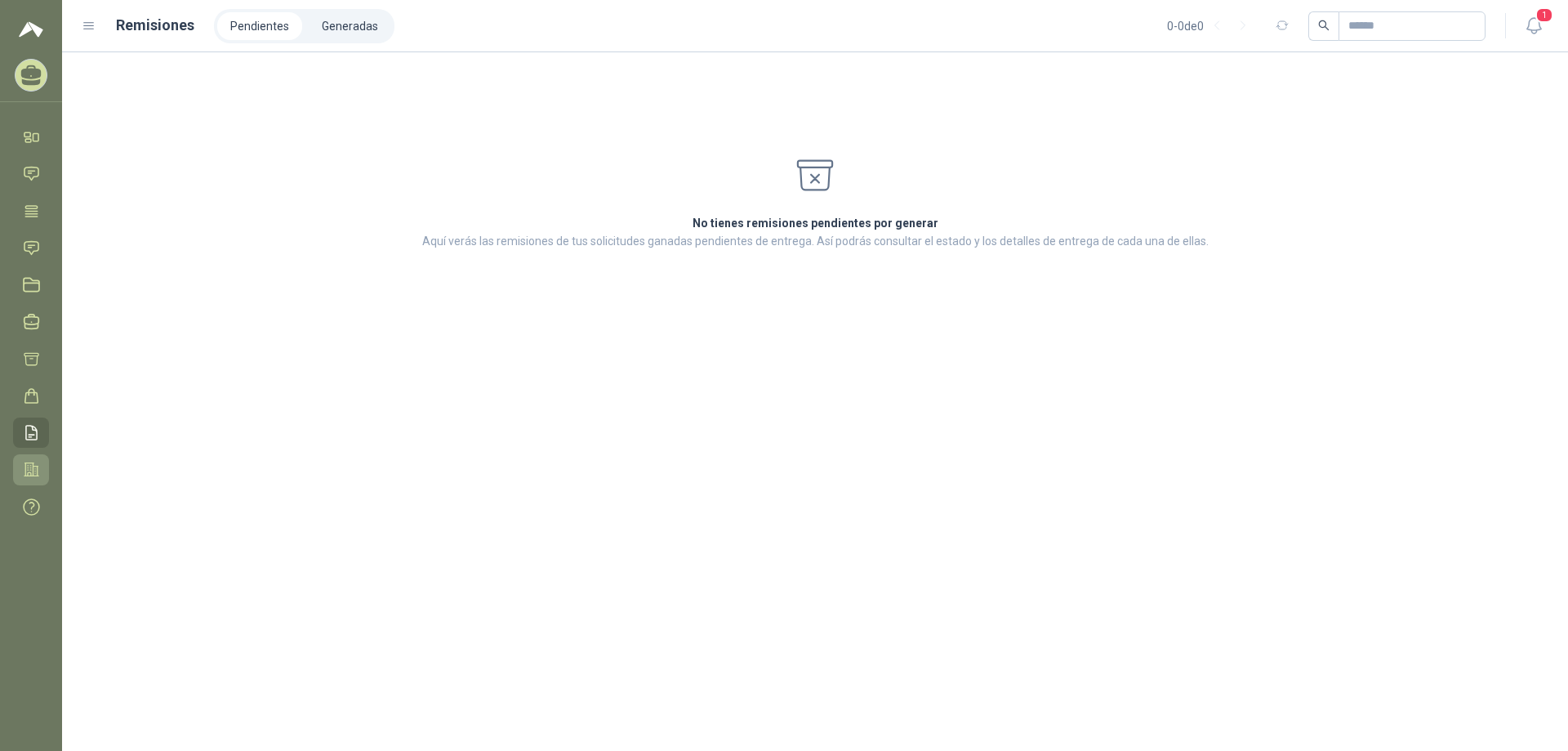
click at [31, 467] on icon at bounding box center [31, 469] width 17 height 17
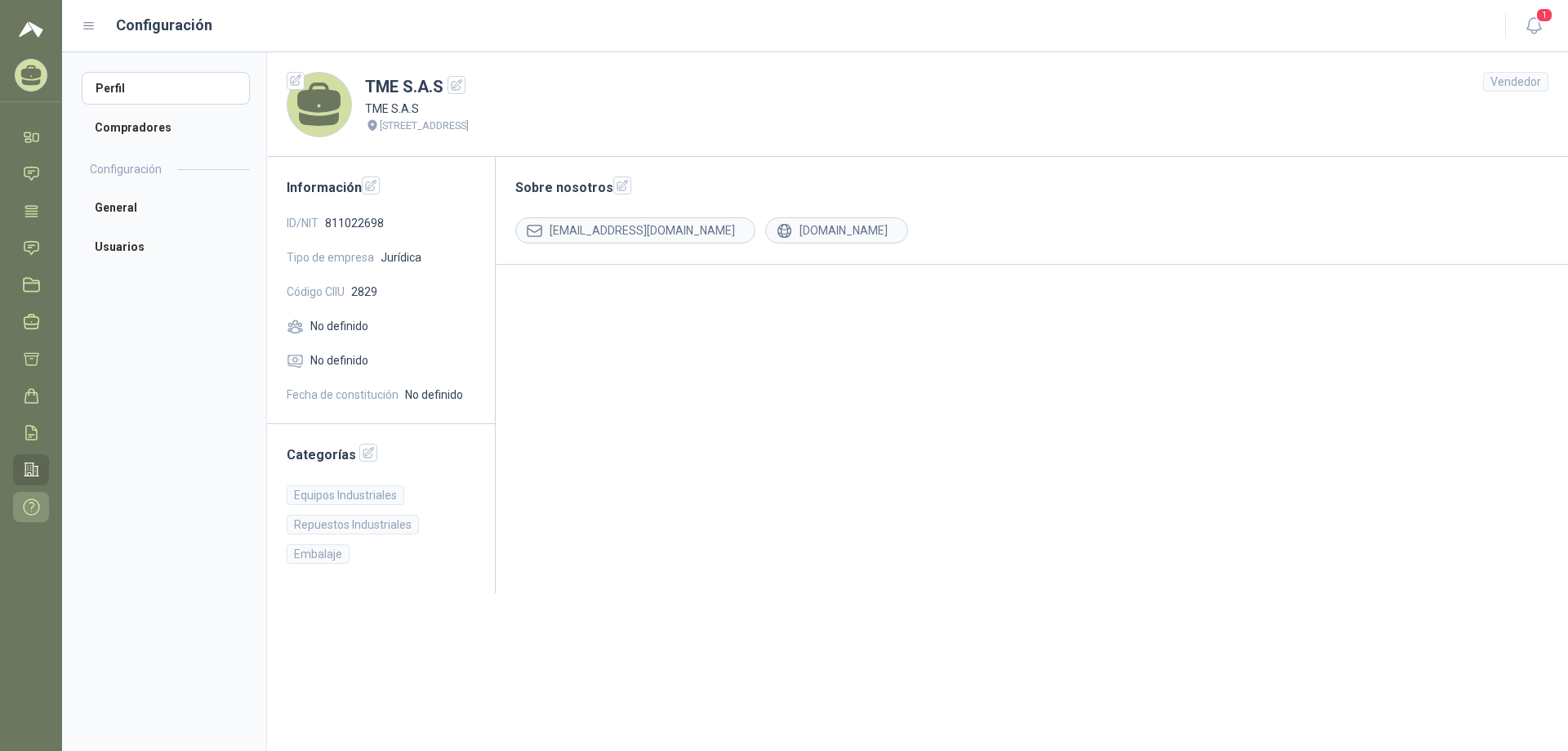
click at [31, 508] on icon at bounding box center [31, 506] width 15 height 15
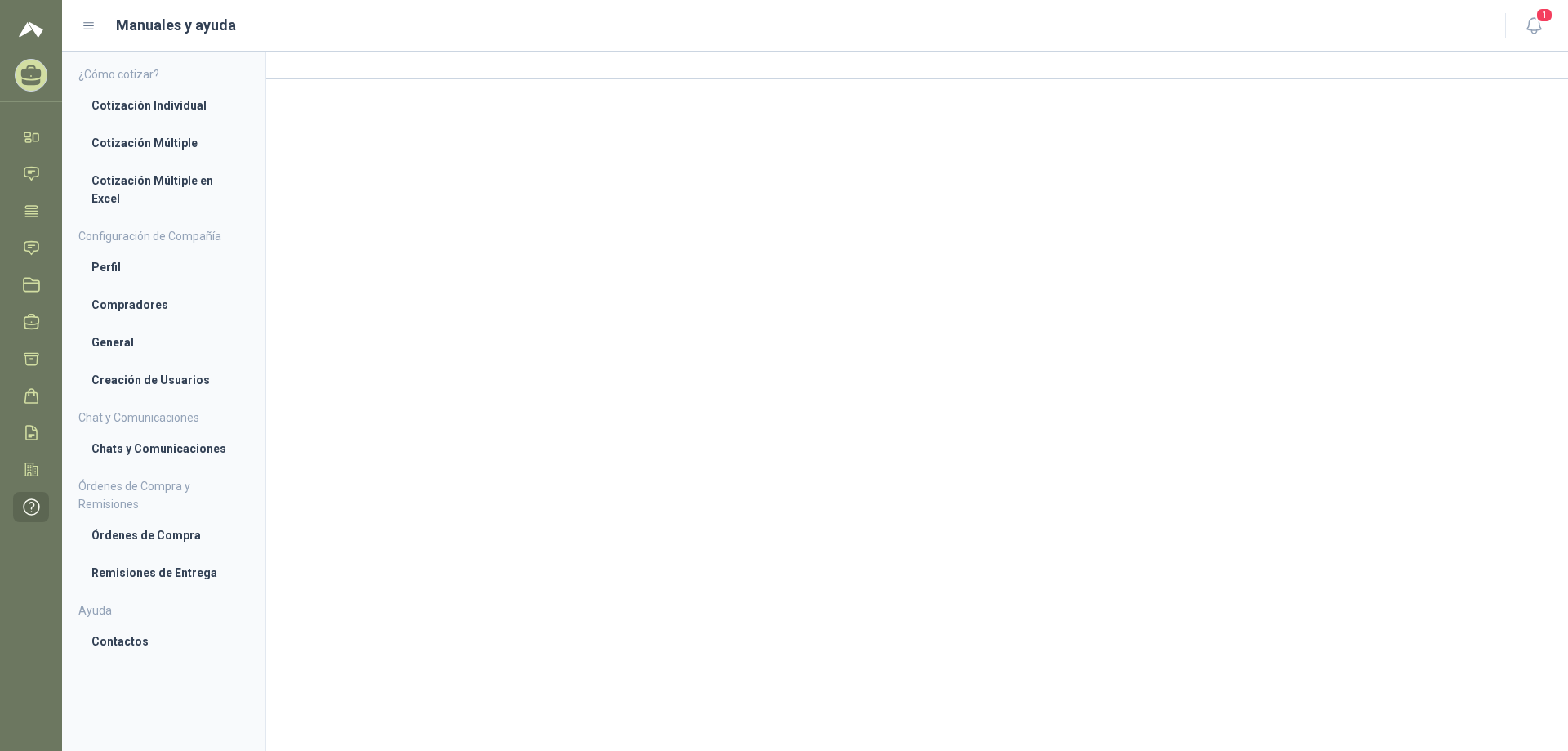
click at [24, 27] on img at bounding box center [31, 29] width 25 height 20
drag, startPoint x: 30, startPoint y: 1, endPoint x: 540, endPoint y: 200, distance: 547.4
click at [540, 200] on div at bounding box center [917, 401] width 1302 height 699
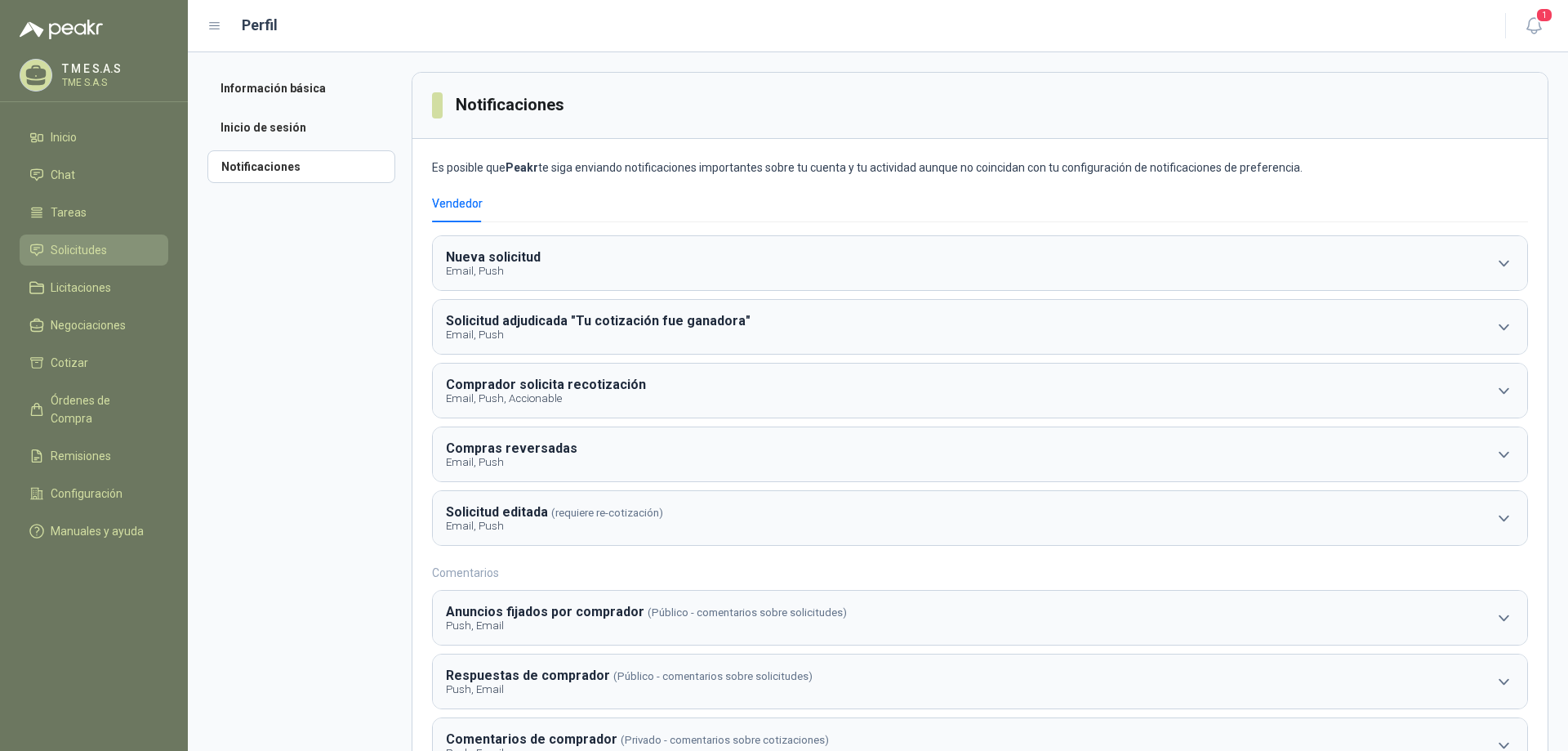
click at [98, 242] on span "Solicitudes" at bounding box center [79, 250] width 57 height 18
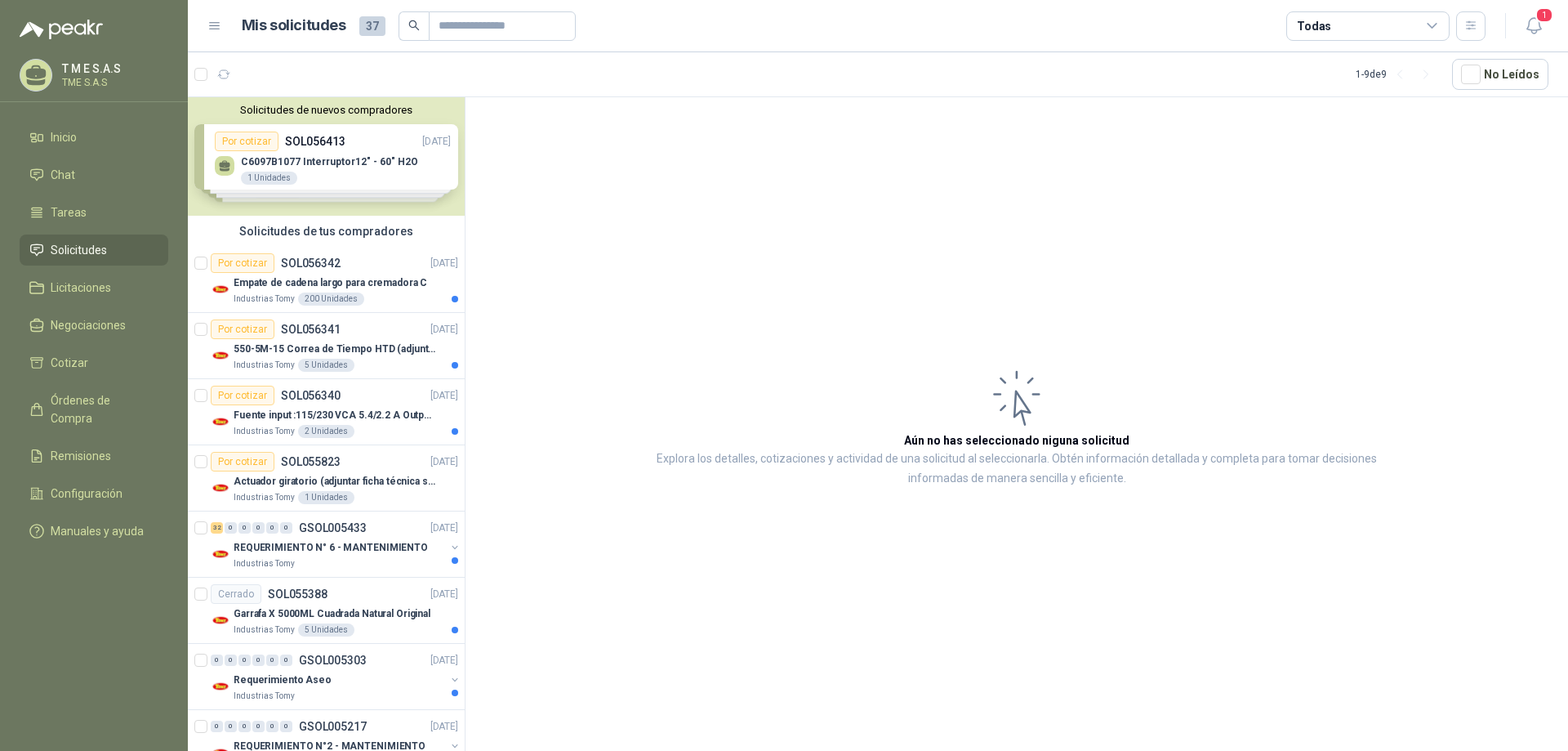
click at [427, 145] on div "Solicitudes de nuevos compradores Por cotizar SOL056413 [DATE] C6097B1077 Inter…" at bounding box center [327, 156] width 277 height 118
